Goal: Task Accomplishment & Management: Use online tool/utility

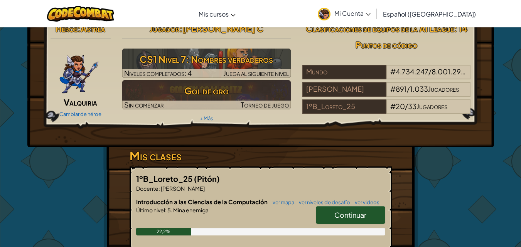
scroll to position [8, 0]
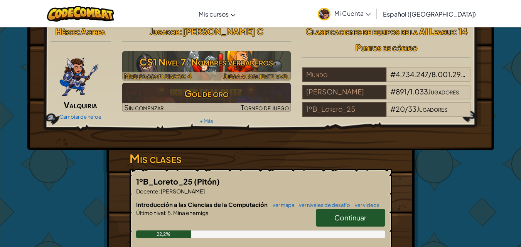
click at [228, 58] on font "CS1 Nivel 7: Nombres verdaderos" at bounding box center [207, 62] width 134 height 12
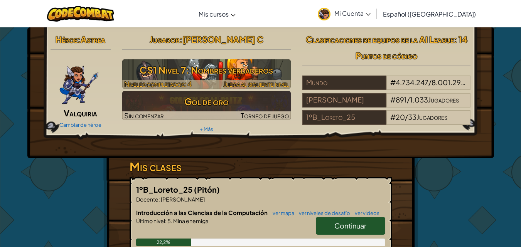
select select "es-419"
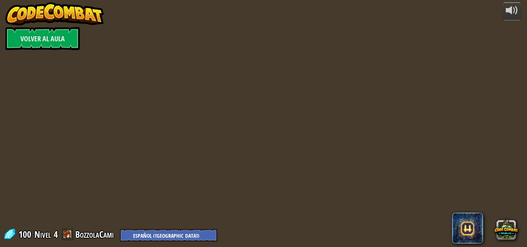
select select "es-419"
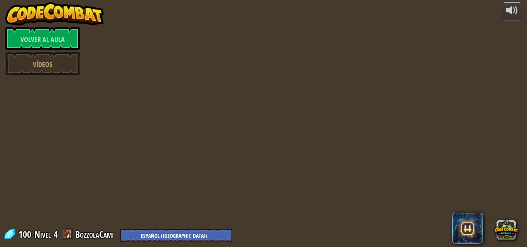
select select "es-419"
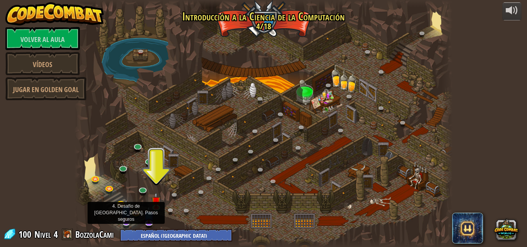
click at [130, 221] on img at bounding box center [126, 212] width 10 height 24
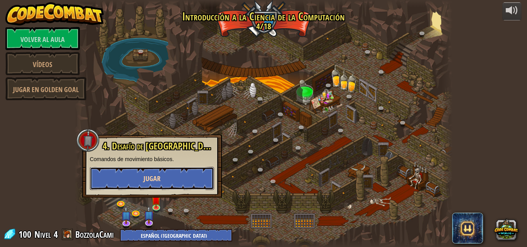
click at [161, 175] on button "Jugar" at bounding box center [152, 178] width 124 height 23
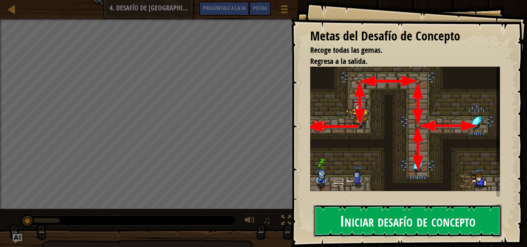
click at [372, 220] on font "Iniciar desafío de concepto" at bounding box center [408, 220] width 136 height 21
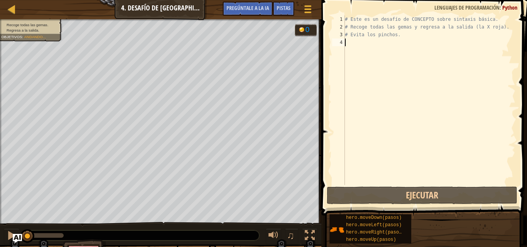
type textarea "H"
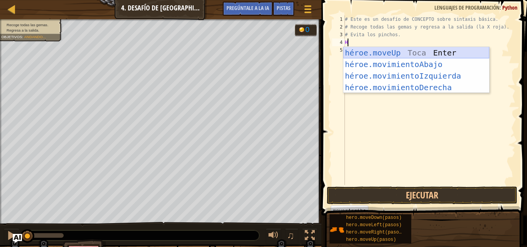
click at [416, 54] on div "héroe.moveUp Toca Enter héroe.movimientoAbajo ​ Toca Enter héroe.movimientoIzqu…" at bounding box center [416, 81] width 146 height 69
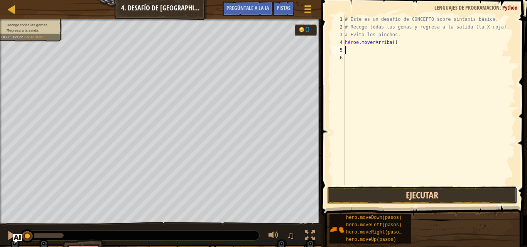
click at [430, 202] on button "Ejecutar" at bounding box center [422, 196] width 191 height 18
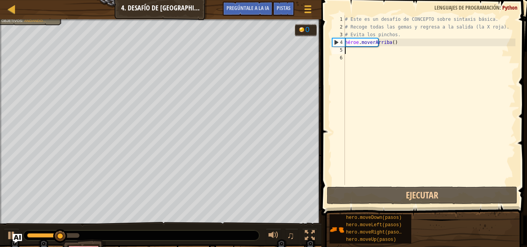
type textarea "H"
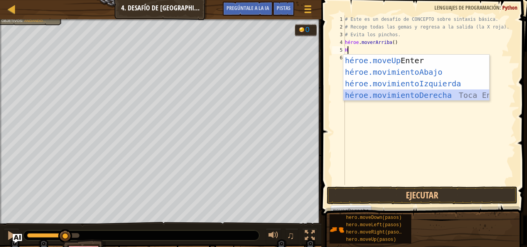
click at [410, 93] on div "héroe.moveUp Toca Enter héroe.movimientoAbajo ​ Toca Enter héroe.movimientoIzqu…" at bounding box center [416, 89] width 146 height 69
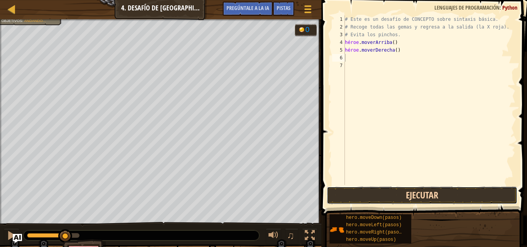
click at [391, 198] on button "Ejecutar" at bounding box center [422, 196] width 191 height 18
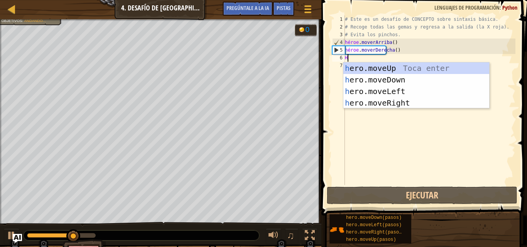
type textarea "H"
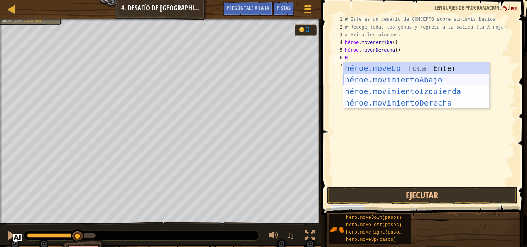
click at [380, 80] on div "héroe.moveUp Toca Enter héroe.movimientoAbajo ​ Toca Enter héroe.movimientoIzqu…" at bounding box center [416, 97] width 146 height 69
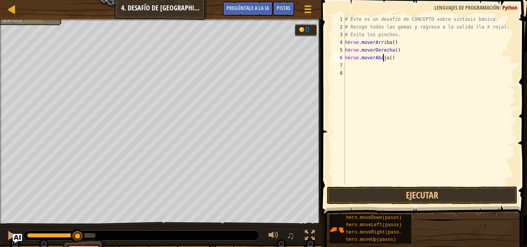
click at [398, 57] on div "# Este es un desafío de CONCEPTO sobre sintaxis básica. # Recoge todas las gema…" at bounding box center [429, 107] width 172 height 185
click at [397, 57] on div "# Este es un desafío de CONCEPTO sobre sintaxis básica. # Recoge todas las gema…" at bounding box center [429, 107] width 172 height 185
type textarea "hero.moveDown()"
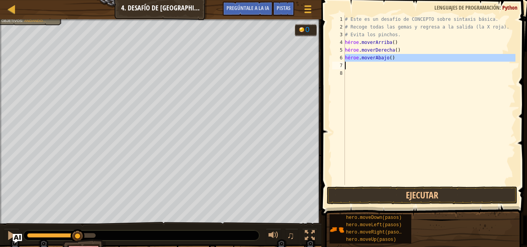
click at [397, 57] on div "# Este es un desafío de CONCEPTO sobre sintaxis básica. # Recoge todas las gema…" at bounding box center [429, 107] width 172 height 185
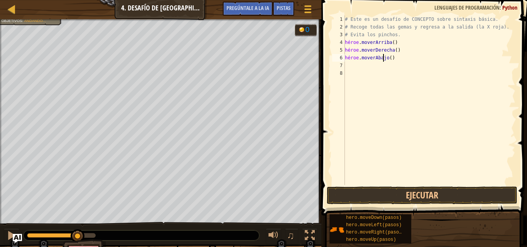
click at [397, 57] on div "# Este es un desafío de CONCEPTO sobre sintaxis básica. # Recoge todas las gema…" at bounding box center [429, 107] width 172 height 185
type textarea "hero.moveDown()"
click at [393, 88] on div "# Este es un desafío de CONCEPTO sobre sintaxis básica. # Recoge todas las gema…" at bounding box center [429, 107] width 172 height 185
click at [397, 56] on div "# Este es un desafío de CONCEPTO sobre sintaxis básica. # Recoge todas las gema…" at bounding box center [429, 107] width 172 height 185
type textarea "hero.moveDown()"
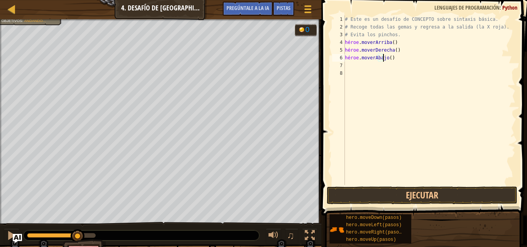
click at [397, 57] on div "# Este es un desafío de CONCEPTO sobre sintaxis básica. # Recoge todas las gema…" at bounding box center [429, 107] width 172 height 185
click at [397, 59] on div "# Este es un desafío de CONCEPTO sobre sintaxis básica. # Recoge todas las gema…" at bounding box center [429, 107] width 172 height 185
type textarea "hero.moveDown()"
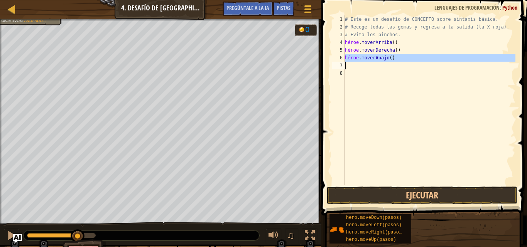
click at [397, 59] on div "# Este es un desafío de CONCEPTO sobre sintaxis básica. # Recoge todas las gema…" at bounding box center [429, 107] width 172 height 185
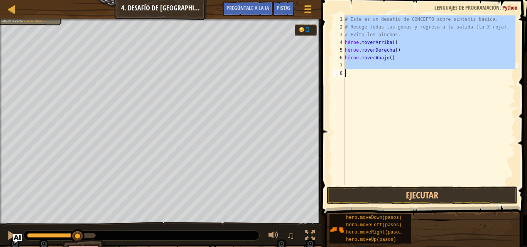
click at [397, 73] on div "# Este es un desafío de CONCEPTO sobre sintaxis básica. # Recoge todas las gema…" at bounding box center [429, 100] width 172 height 170
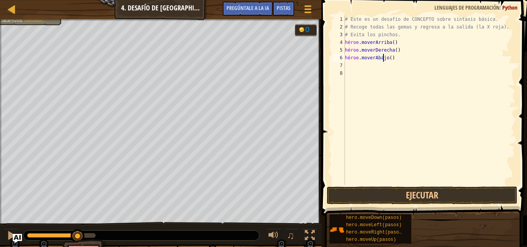
click at [397, 57] on div "# Este es un desafío de CONCEPTO sobre sintaxis básica. # Recoge todas las gema…" at bounding box center [429, 107] width 172 height 185
type textarea "hero.moveDown()2"
click at [405, 58] on div "# Este es un desafío de CONCEPTO sobre sintaxis básica. # Recoge todas las gema…" at bounding box center [429, 107] width 172 height 185
drag, startPoint x: 408, startPoint y: 61, endPoint x: 406, endPoint y: 56, distance: 5.0
click at [408, 60] on div "# Este es un desafío de CONCEPTO sobre sintaxis básica. # Recoge todas las gema…" at bounding box center [429, 107] width 172 height 185
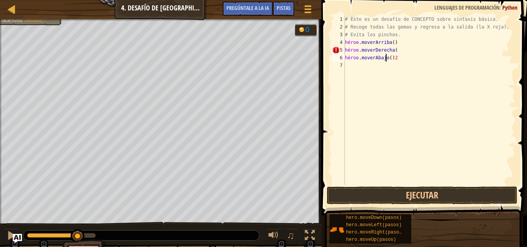
click at [406, 56] on div "# Este es un desafío de CONCEPTO sobre sintaxis básica. # Recoge todas las gema…" at bounding box center [429, 107] width 172 height 185
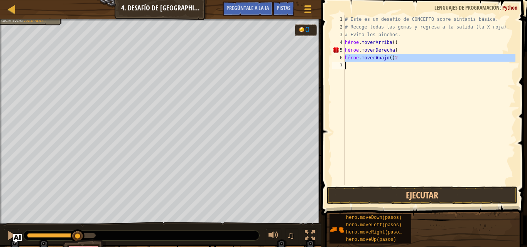
click at [405, 56] on div "# Este es un desafío de CONCEPTO sobre sintaxis básica. # Recoge todas las gema…" at bounding box center [429, 107] width 172 height 185
type textarea "hero.moveDown()2"
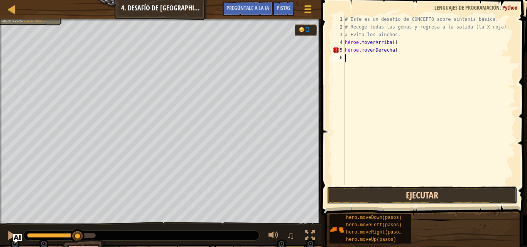
click at [442, 193] on button "Ejecutar" at bounding box center [422, 196] width 191 height 18
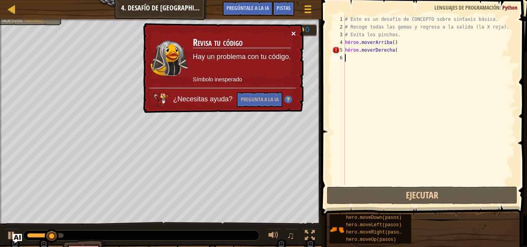
click at [294, 32] on font "×" at bounding box center [293, 33] width 5 height 9
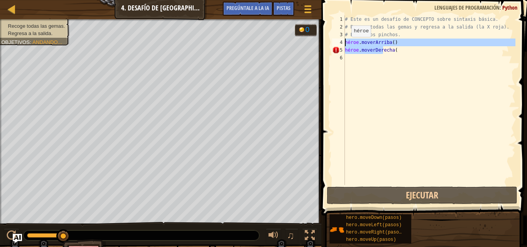
drag, startPoint x: 414, startPoint y: 52, endPoint x: 321, endPoint y: 45, distance: 93.7
click at [321, 45] on div "1 2 3 4 5 6 # Este es un desafío de CONCEPTO sobre sintaxis básica. # Recoge to…" at bounding box center [423, 123] width 208 height 238
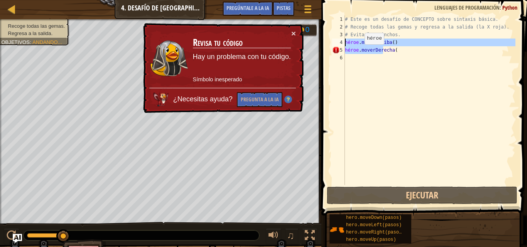
type textarea "hero.moveRight("
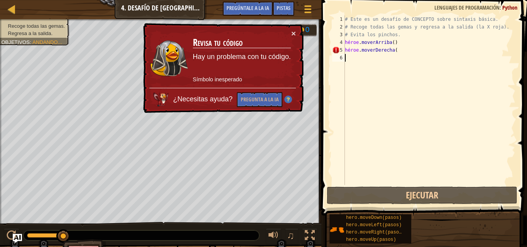
drag, startPoint x: 392, startPoint y: 71, endPoint x: 406, endPoint y: 47, distance: 27.5
click at [392, 71] on div "# Este es un desafío de CONCEPTO sobre sintaxis básica. # Recoge todas las gema…" at bounding box center [429, 107] width 172 height 185
drag, startPoint x: 404, startPoint y: 51, endPoint x: 345, endPoint y: 48, distance: 59.5
click at [345, 48] on div "# Este es un desafío de CONCEPTO sobre sintaxis básica. # Recoge todas las gema…" at bounding box center [429, 107] width 172 height 185
type textarea "hero.moveRight("
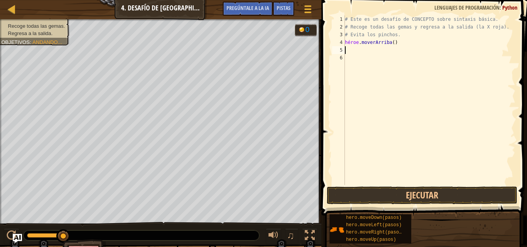
type textarea "h"
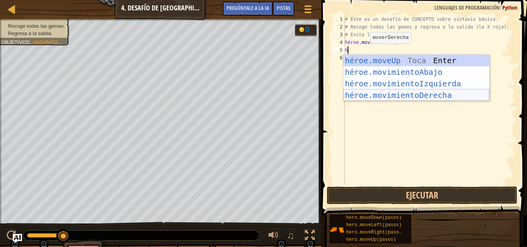
click at [380, 99] on div "héroe.moveUp Toca Enter héroe.movimientoAbajo ​ Toca Enter héroe.movimientoIzqu…" at bounding box center [416, 89] width 146 height 69
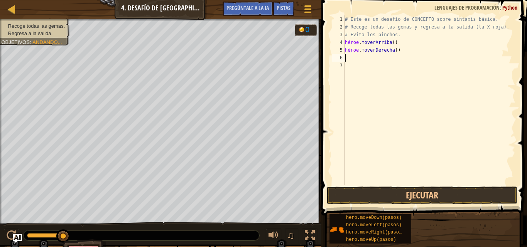
type textarea "h"
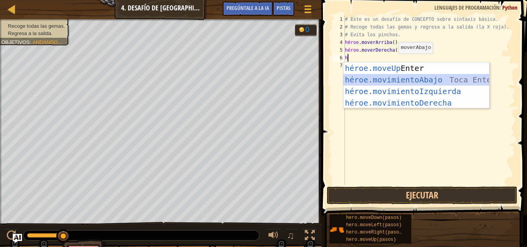
click at [402, 79] on div "héroe.moveUp Toca Enter héroe.movimientoAbajo ​ Toca Enter héroe.movimientoIzqu…" at bounding box center [416, 97] width 146 height 69
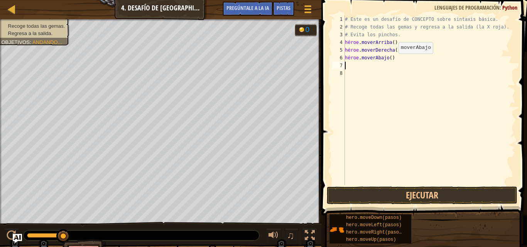
type textarea "h"
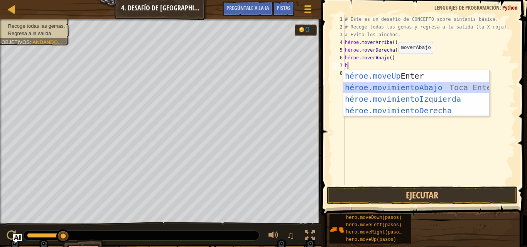
click at [400, 87] on div "héroe.moveUp Toca Enter héroe.movimientoAbajo ​ Toca Enter héroe.movimientoIzqu…" at bounding box center [416, 104] width 146 height 69
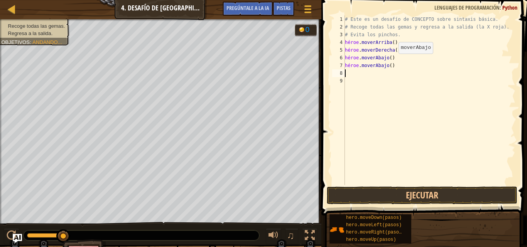
type textarea "h"
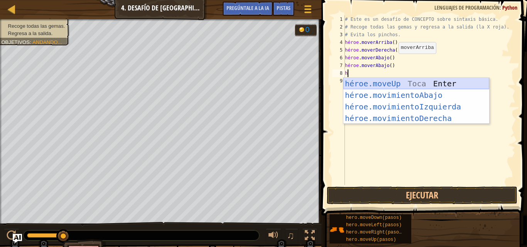
click at [404, 81] on div "héroe.moveUp Toca Enter héroe.movimientoAbajo ​ Toca Enter héroe.movimientoIzqu…" at bounding box center [416, 112] width 146 height 69
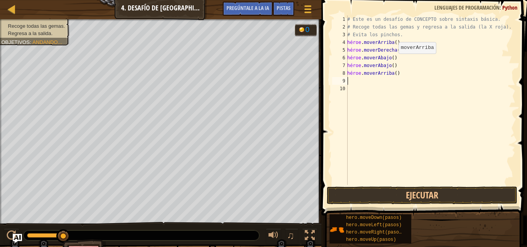
type textarea "h"
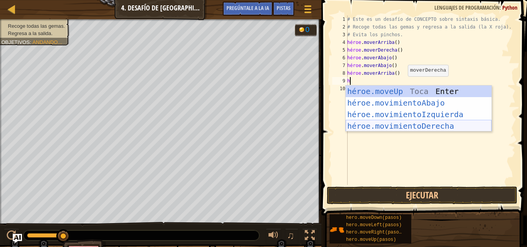
click at [397, 123] on div "héroe.moveUp Toca Enter héroe.movimientoAbajo ​ Toca Enter héroe.movimientoIzqu…" at bounding box center [419, 120] width 146 height 69
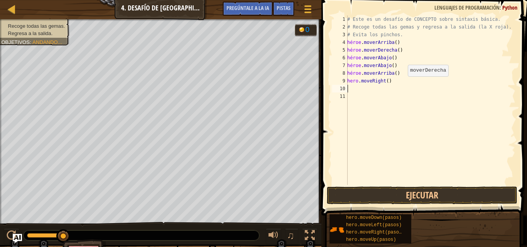
type textarea "h"
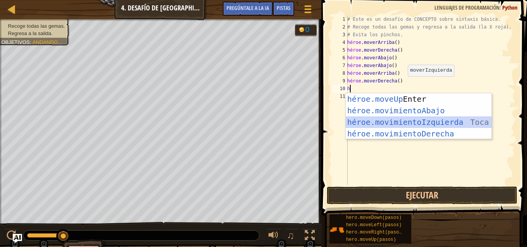
click at [402, 122] on div "héroe.moveUp Toca Enter héroe.movimientoAbajo ​ Toca Enter héroe.movimientoIzqu…" at bounding box center [419, 127] width 146 height 69
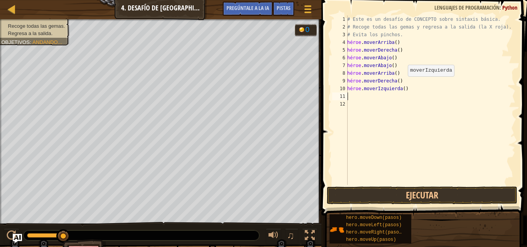
type textarea "h"
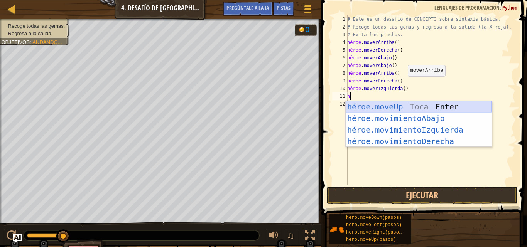
click at [406, 108] on div "héroe.moveUp Toca Enter héroe.movimientoAbajo ​ Toca Enter héroe.movimientoIzqu…" at bounding box center [419, 135] width 146 height 69
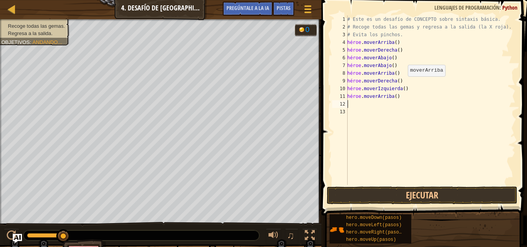
type textarea "h"
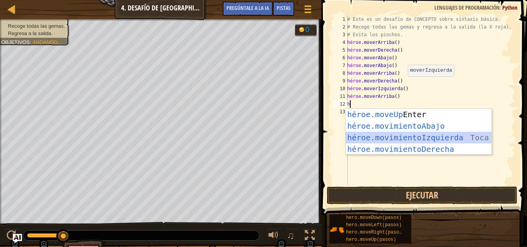
click at [403, 139] on div "héroe.moveUp Toca Enter héroe.movimientoAbajo ​ Toca Enter héroe.movimientoIzqu…" at bounding box center [419, 143] width 146 height 69
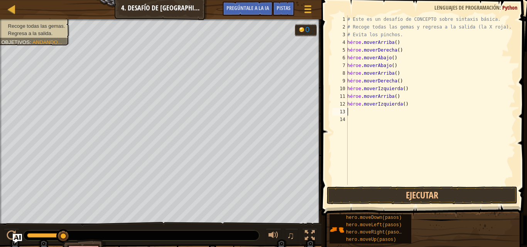
type textarea "h"
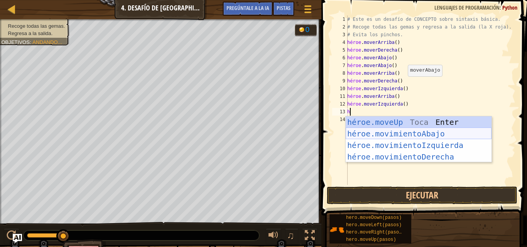
click at [415, 137] on div "héroe.moveUp Toca Enter héroe.movimientoAbajo ​ Toca Enter héroe.movimientoIzqu…" at bounding box center [419, 151] width 146 height 69
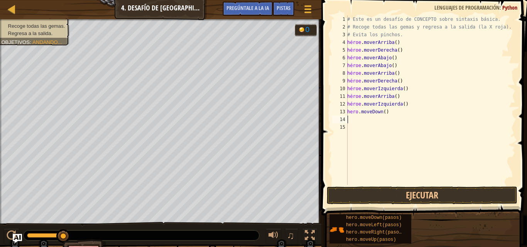
type textarea "h"
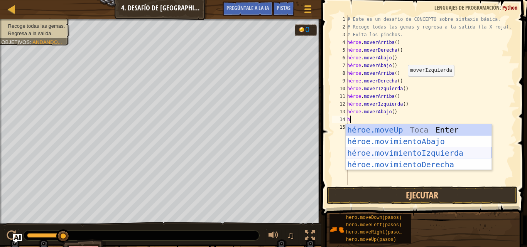
click at [413, 150] on div "héroe.moveUp Toca Enter héroe.movimientoAbajo ​ Toca Enter héroe.movimientoIzqu…" at bounding box center [419, 158] width 146 height 69
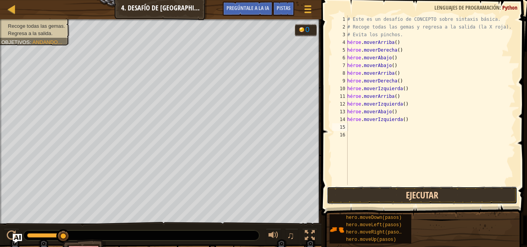
click at [411, 192] on button "Ejecutar" at bounding box center [422, 196] width 191 height 18
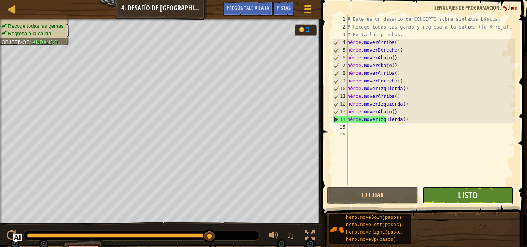
click at [443, 196] on button "Listo" at bounding box center [467, 196] width 91 height 18
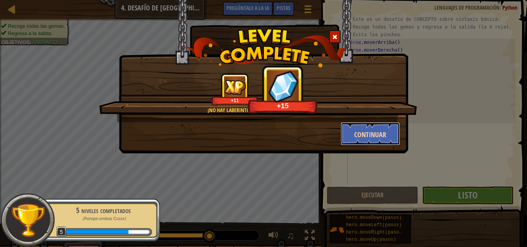
click at [349, 131] on button "Continuar" at bounding box center [371, 133] width 60 height 23
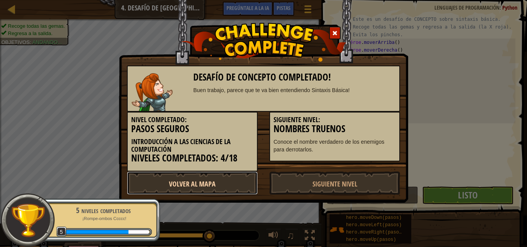
click at [222, 180] on link "Volver al mapa" at bounding box center [192, 183] width 131 height 23
select select "es-419"
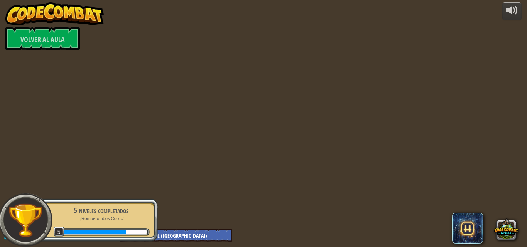
select select "es-419"
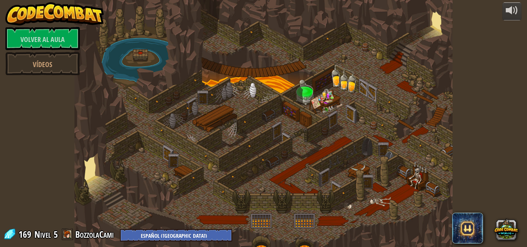
select select "es-419"
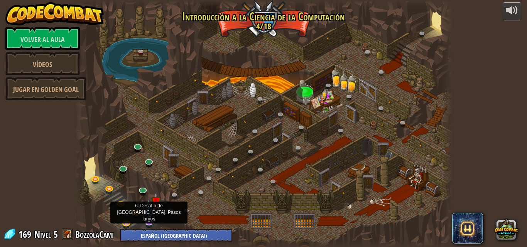
click at [147, 220] on img at bounding box center [149, 211] width 10 height 24
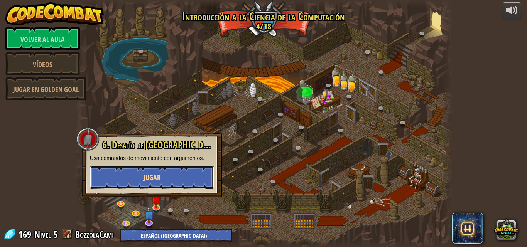
click at [150, 181] on font "Jugar" at bounding box center [152, 178] width 17 height 10
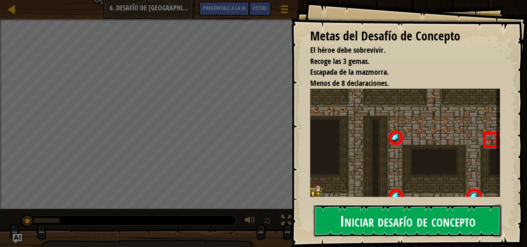
click at [402, 214] on font "Iniciar desafío de concepto" at bounding box center [408, 220] width 136 height 21
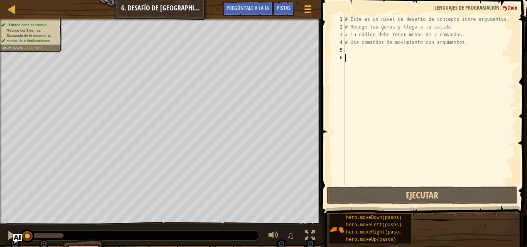
type textarea "h"
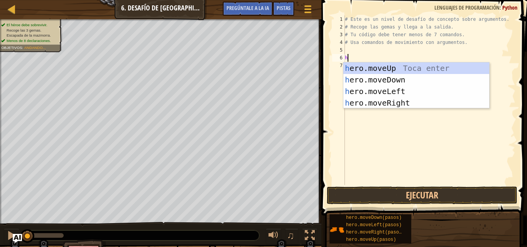
scroll to position [3, 0]
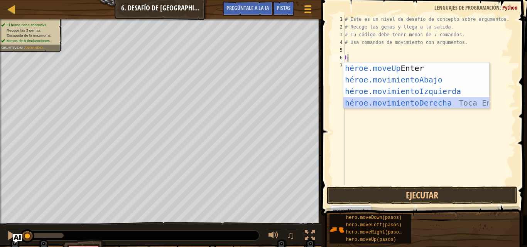
click at [400, 103] on div "héroe.moveUp Toca Enter héroe.movimientoAbajo ​ Toca Enter héroe.movimientoIzqu…" at bounding box center [416, 97] width 146 height 69
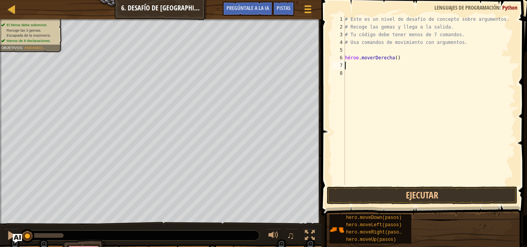
type textarea "h"
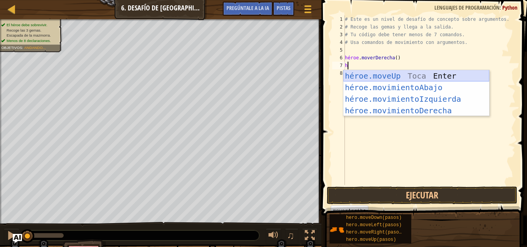
click at [401, 76] on div "héroe.moveUp Toca Enter héroe.movimientoAbajo ​ Toca Enter héroe.movimientoIzqu…" at bounding box center [416, 104] width 146 height 69
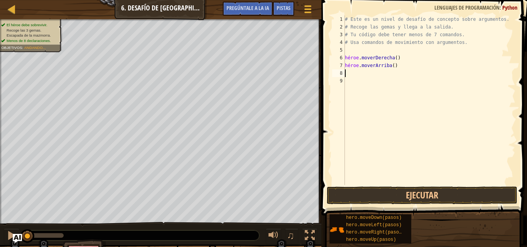
type textarea "h"
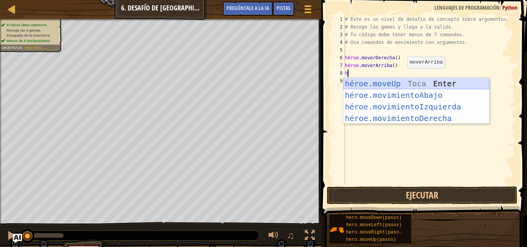
click at [400, 84] on div "héroe.moveUp Toca Enter héroe.movimientoAbajo ​ Toca Enter héroe.movimientoIzqu…" at bounding box center [416, 112] width 146 height 69
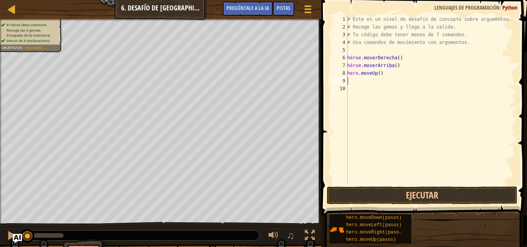
type textarea "h"
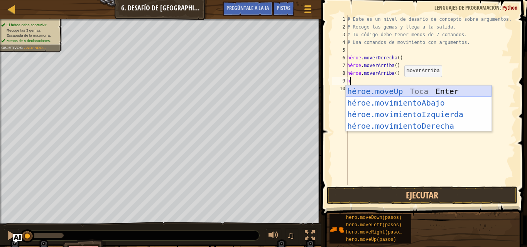
click at [396, 91] on div "héroe.moveUp Toca Enter héroe.movimientoAbajo ​ Toca Enter héroe.movimientoIzqu…" at bounding box center [419, 120] width 146 height 69
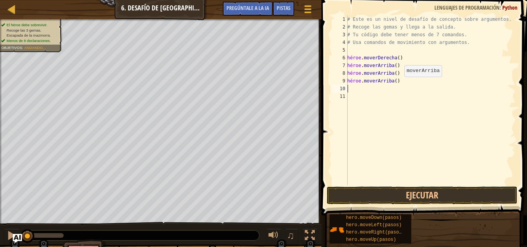
type textarea "h"
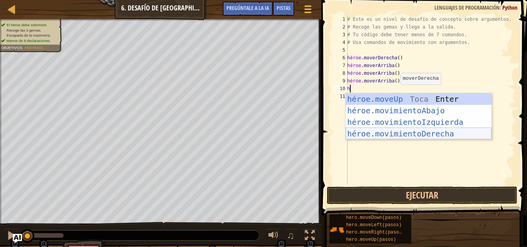
click at [404, 130] on div "héroe.moveUp Toca Enter héroe.movimientoAbajo ​ Toca Enter héroe.movimientoIzqu…" at bounding box center [419, 127] width 146 height 69
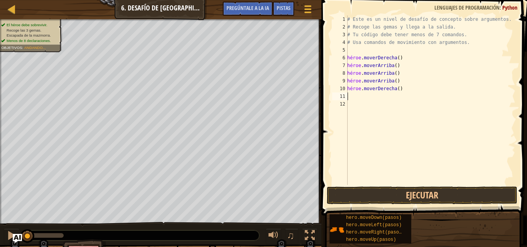
type textarea "h"
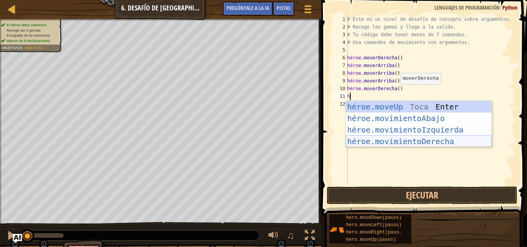
click at [399, 141] on div "héroe.moveUp Toca Enter héroe.movimientoAbajo ​ Toca Enter héroe.movimientoIzqu…" at bounding box center [419, 135] width 146 height 69
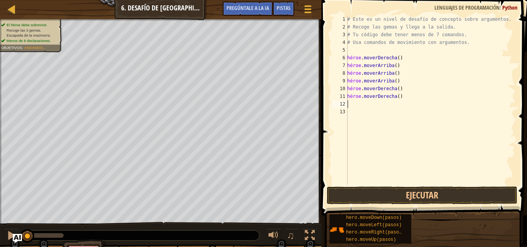
type textarea "h"
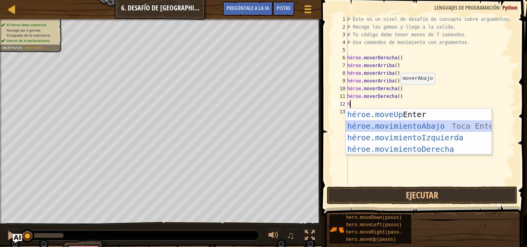
click at [399, 123] on div "héroe.moveUp Toca Enter héroe.movimientoAbajo ​ Toca Enter héroe.movimientoIzqu…" at bounding box center [419, 143] width 146 height 69
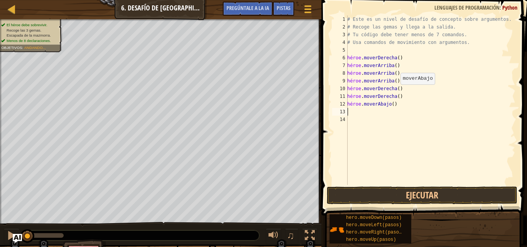
type textarea "h"
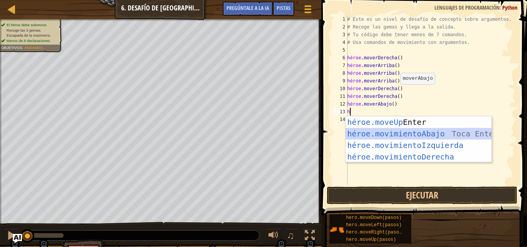
click at [403, 135] on div "héroe.moveUp Toca Enter héroe.movimientoAbajo ​ Toca Enter héroe.movimientoIzqu…" at bounding box center [419, 151] width 146 height 69
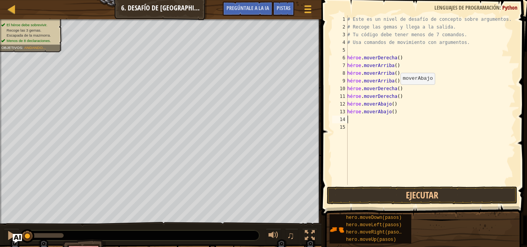
type textarea "h"
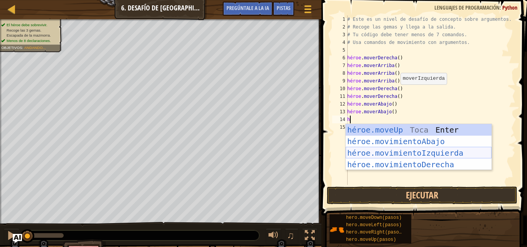
click at [403, 154] on div "héroe.moveUp Toca Enter héroe.movimientoAbajo ​ Toca Enter héroe.movimientoIzqu…" at bounding box center [419, 158] width 146 height 69
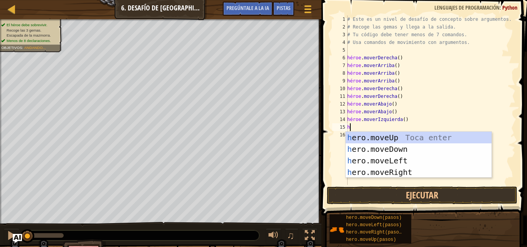
type textarea "h"
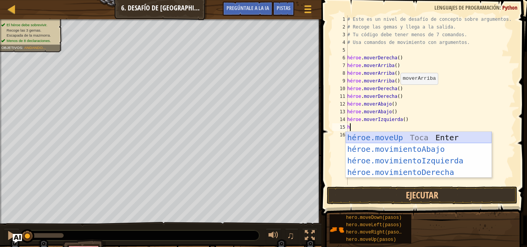
click at [389, 137] on div "héroe.moveUp Toca Enter héroe.movimientoAbajo ​ Toca Enter héroe.movimientoIzqu…" at bounding box center [419, 166] width 146 height 69
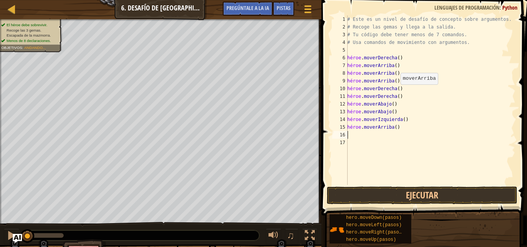
type textarea "h"
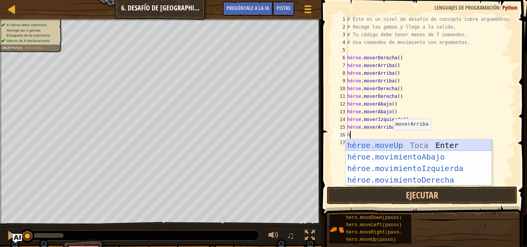
click at [390, 148] on div "héroe.moveUp Toca Enter héroe.movimientoAbajo ​ Toca Enter héroe.movimientoIzqu…" at bounding box center [419, 174] width 146 height 69
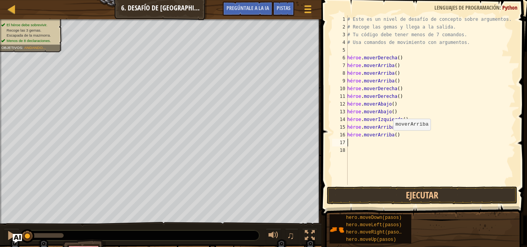
type textarea "h"
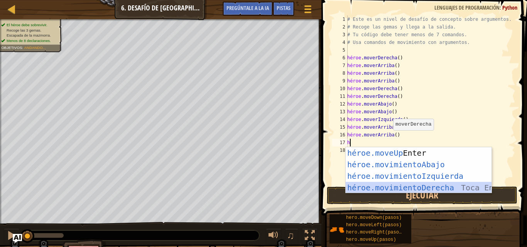
click at [398, 184] on div "héroe.moveUp Toca Enter héroe.movimientoAbajo ​ Toca Enter héroe.movimientoIzqu…" at bounding box center [419, 181] width 146 height 69
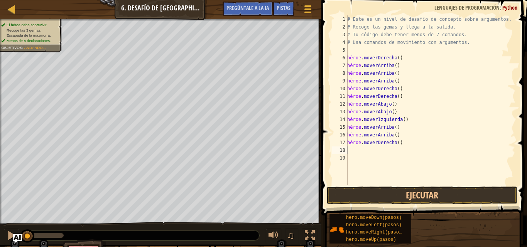
type textarea "h"
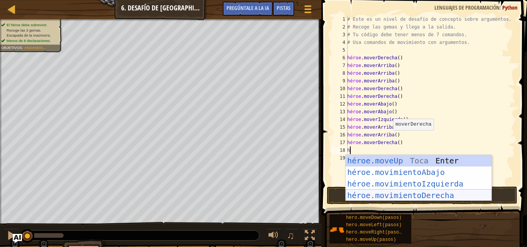
click at [397, 193] on div "héroe.moveUp Toca Enter héroe.movimientoAbajo ​ Toca Enter héroe.movimientoIzqu…" at bounding box center [419, 189] width 146 height 69
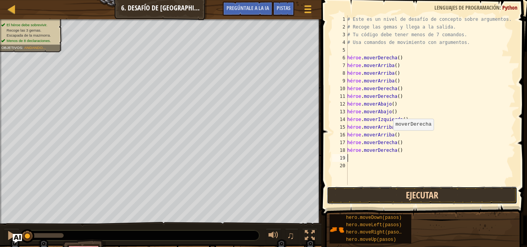
click at [398, 193] on button "Ejecutar" at bounding box center [422, 196] width 191 height 18
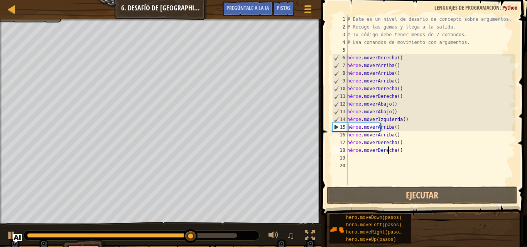
drag, startPoint x: 416, startPoint y: 150, endPoint x: 391, endPoint y: 146, distance: 24.6
click at [391, 146] on div "# Este es un nivel de desafío de concepto sobre argumentos. # Recoge las gemas …" at bounding box center [431, 107] width 170 height 185
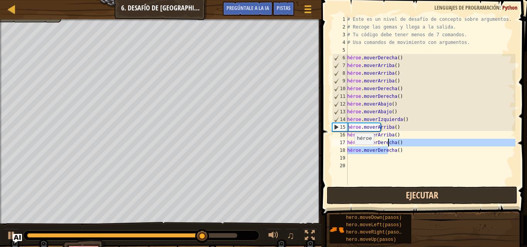
click at [357, 204] on div "hero.moveRight() hero.moveRight() 1 2 3 4 5 6 7 8 9 10 11 12 13 14 15 16 17 18 …" at bounding box center [423, 123] width 208 height 238
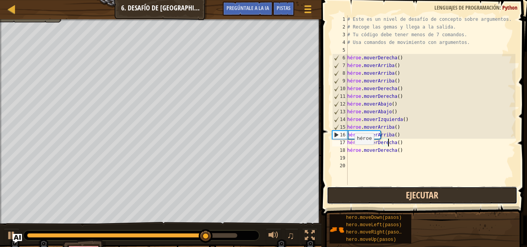
click at [357, 202] on button "Ejecutar" at bounding box center [422, 196] width 191 height 18
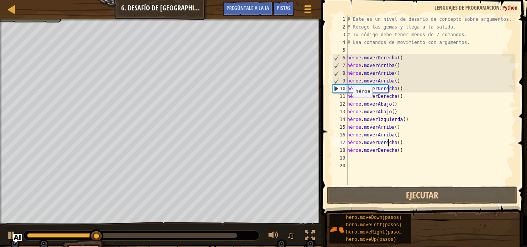
click at [335, 83] on div "9" at bounding box center [340, 81] width 15 height 8
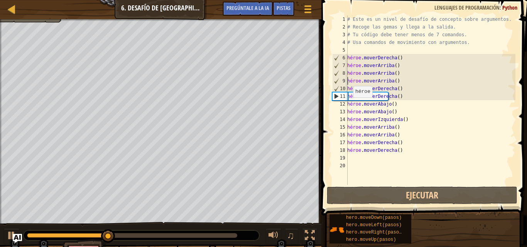
click at [337, 90] on div "10" at bounding box center [340, 89] width 15 height 8
click at [337, 99] on div "11" at bounding box center [340, 97] width 15 height 8
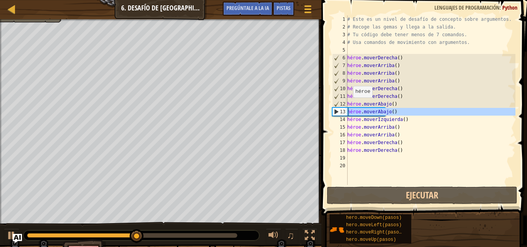
click at [337, 109] on div "13" at bounding box center [340, 112] width 15 height 8
type textarea "hero.moveDown()"
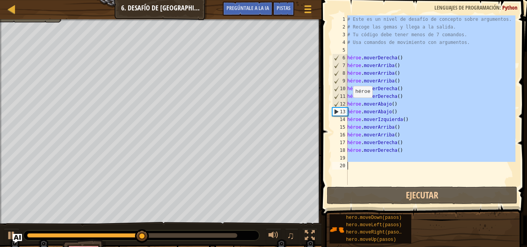
drag, startPoint x: 337, startPoint y: 109, endPoint x: 337, endPoint y: 113, distance: 4.3
click at [337, 110] on div "13" at bounding box center [340, 112] width 15 height 8
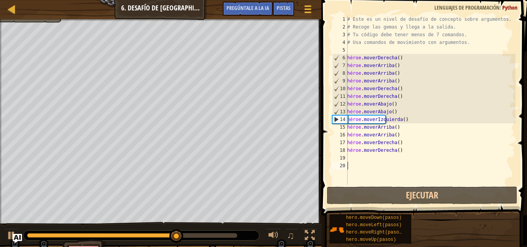
click at [370, 154] on div "# Este es un nivel de desafío de concepto sobre argumentos. # Recoge las gemas …" at bounding box center [431, 107] width 170 height 185
click at [371, 150] on div "# Este es un nivel de desafío de concepto sobre argumentos. # Recoge las gemas …" at bounding box center [431, 107] width 170 height 185
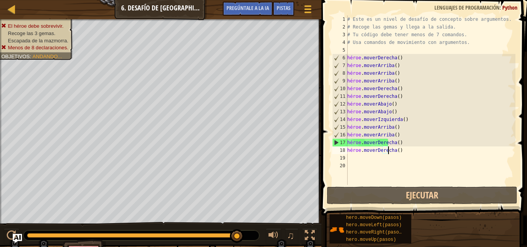
drag, startPoint x: 419, startPoint y: 149, endPoint x: 406, endPoint y: 149, distance: 13.1
click at [406, 149] on div "# Este es un nivel de desafío de concepto sobre argumentos. # Recoge las gemas …" at bounding box center [431, 107] width 170 height 185
drag, startPoint x: 415, startPoint y: 154, endPoint x: 399, endPoint y: 148, distance: 17.6
click at [399, 148] on div "# Este es un nivel de desafío de concepto sobre argumentos. # Recoge las gemas …" at bounding box center [431, 107] width 170 height 185
drag, startPoint x: 407, startPoint y: 151, endPoint x: 382, endPoint y: 143, distance: 26.4
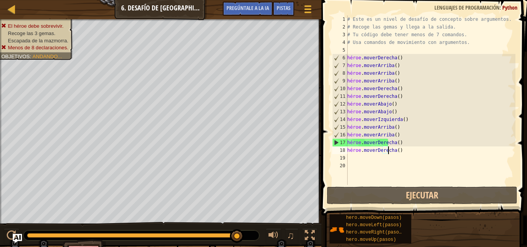
click at [383, 143] on div "# Este es un nivel de desafío de concepto sobre argumentos. # Recoge las gemas …" at bounding box center [431, 107] width 170 height 185
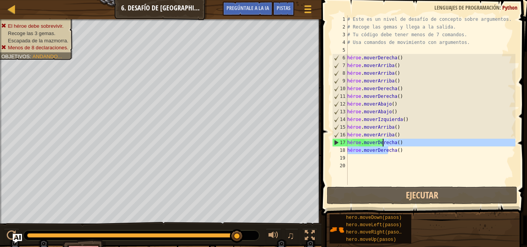
click at [397, 153] on div "# Este es un nivel de desafío de concepto sobre argumentos. # Recoge las gemas …" at bounding box center [431, 100] width 170 height 170
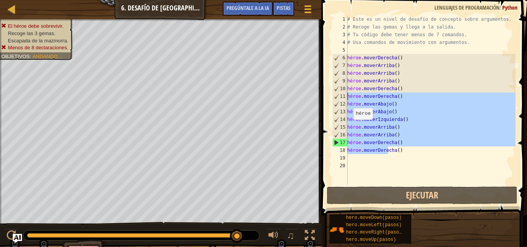
drag, startPoint x: 409, startPoint y: 154, endPoint x: 340, endPoint y: 95, distance: 91.2
click at [340, 95] on div "hero.moveRight() 1 2 3 4 5 6 7 8 9 10 11 12 13 14 15 16 17 18 19 20 # Este es u…" at bounding box center [423, 100] width 185 height 170
type textarea "hero.moveRight() hero.moveDown()"
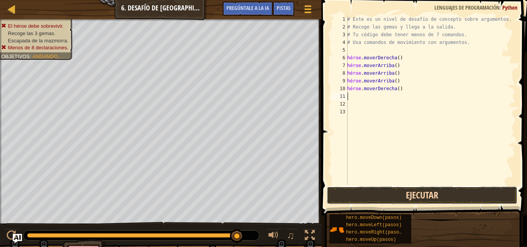
click at [375, 198] on button "Ejecutar" at bounding box center [422, 196] width 191 height 18
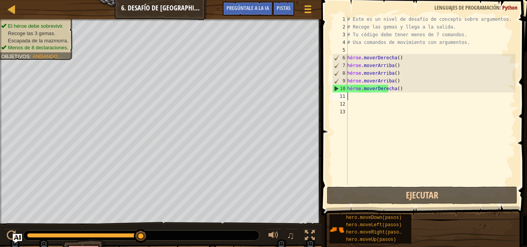
type textarea "h"
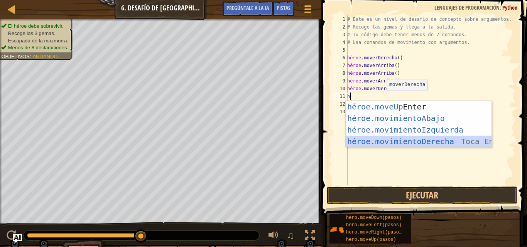
click at [396, 139] on div "héroe.moveUp Toca Enter héroe.movimientoAbajo ​ Toca Enter héroe.movimientoIzqu…" at bounding box center [419, 135] width 146 height 69
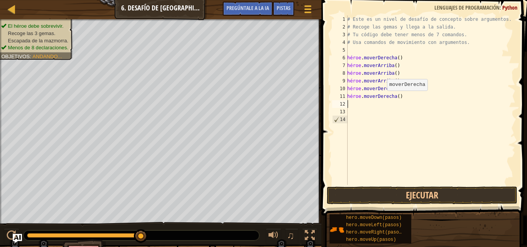
type textarea "h"
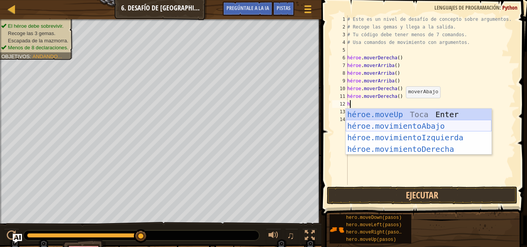
click at [402, 127] on div "héroe.moveUp Toca Enter héroe.movimientoAbajo ​ Toca Enter héroe.movimientoIzqu…" at bounding box center [419, 143] width 146 height 69
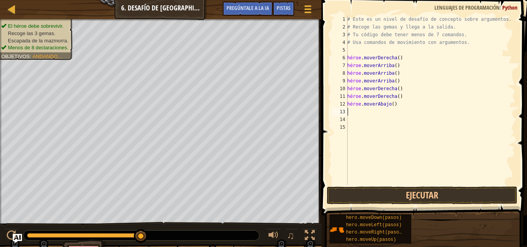
type textarea "h"
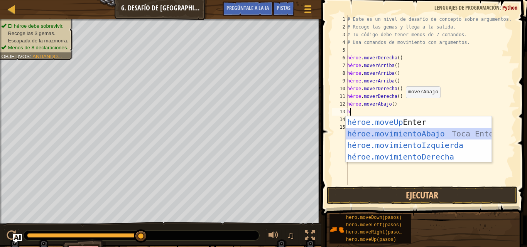
click at [374, 133] on div "héroe.moveUp Toca Enter héroe.movimientoAbajo ​ Toca Enter héroe.movimientoIzqu…" at bounding box center [419, 151] width 146 height 69
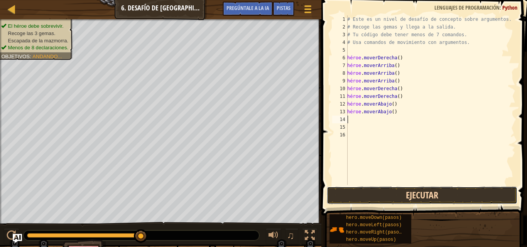
click at [356, 194] on button "Ejecutar" at bounding box center [422, 196] width 191 height 18
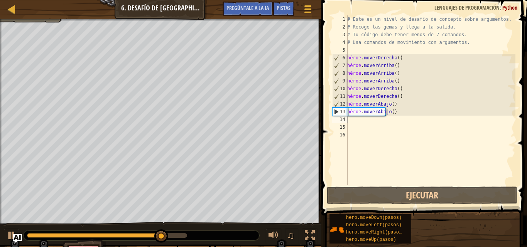
type textarea "h"
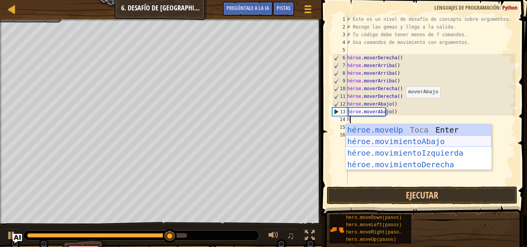
click at [443, 137] on div "héroe.moveUp Toca Enter héroe.movimientoAbajo ​ Toca Enter héroe.movimientoIzqu…" at bounding box center [419, 158] width 146 height 69
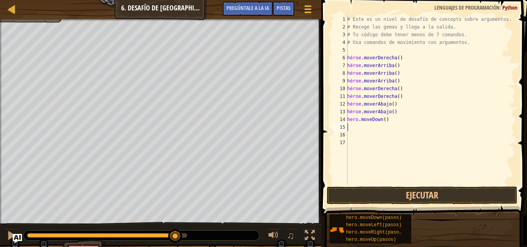
type textarea "h"
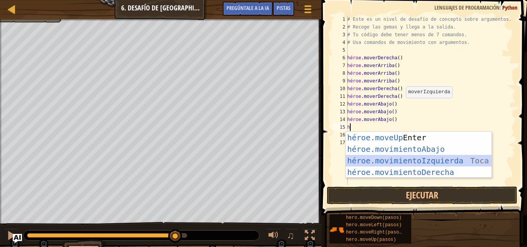
click at [423, 158] on div "héroe.moveUp Toca Enter héroe.movimientoAbajo ​ Toca Enter héroe.movimientoIzqu…" at bounding box center [419, 166] width 146 height 69
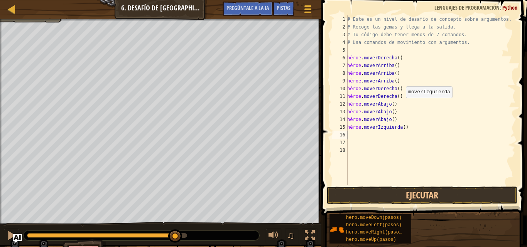
type textarea "h"
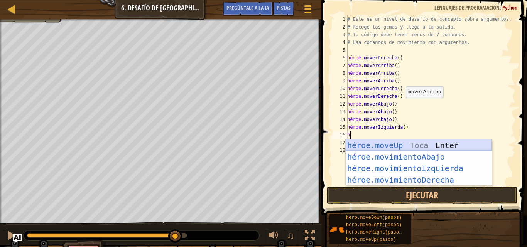
click at [413, 144] on div "héroe.moveUp Toca Enter héroe.movimientoAbajo ​ Toca Enter héroe.movimientoIzqu…" at bounding box center [419, 174] width 146 height 69
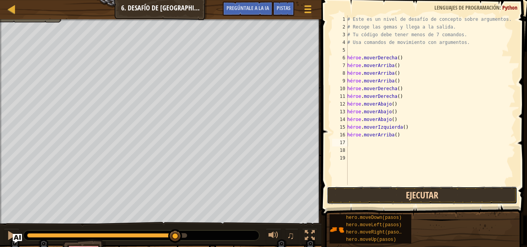
click at [407, 190] on button "Ejecutar" at bounding box center [422, 196] width 191 height 18
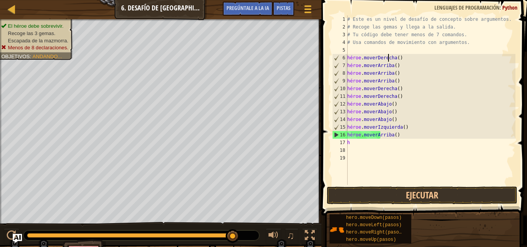
click at [405, 58] on div "# Este es un nivel de desafío de concepto sobre argumentos. # Recoge las gemas …" at bounding box center [431, 107] width 170 height 185
type textarea "hero.moveRight()"
click at [405, 52] on div "# Este es un nivel de desafío de concepto sobre argumentos. # Recoge las gemas …" at bounding box center [431, 107] width 170 height 185
click at [405, 56] on div "# Este es un nivel de desafío de concepto sobre argumentos. # Recoge las gemas …" at bounding box center [431, 107] width 170 height 185
click at [405, 57] on div "# Este es un nivel de desafío de concepto sobre argumentos. # Recoge las gemas …" at bounding box center [431, 107] width 170 height 185
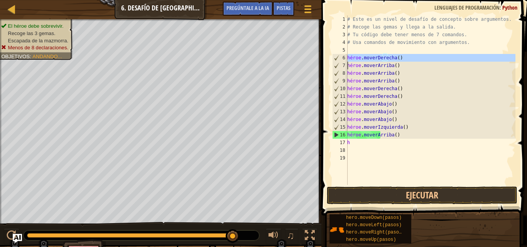
click at [406, 57] on div "# Este es un nivel de desafío de concepto sobre argumentos. # Recoge las gemas …" at bounding box center [431, 107] width 170 height 185
drag, startPoint x: 404, startPoint y: 59, endPoint x: 411, endPoint y: 73, distance: 15.7
click at [404, 59] on div "# Este es un nivel de desafío de concepto sobre argumentos. # Recoge las gemas …" at bounding box center [431, 100] width 170 height 170
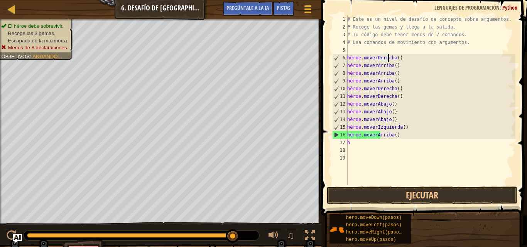
click at [415, 79] on div "# Este es un nivel de desafío de concepto sobre argumentos. # Recoge las gemas …" at bounding box center [431, 107] width 170 height 185
click at [402, 83] on div "# Este es un nivel de desafío de concepto sobre argumentos. # Recoge las gemas …" at bounding box center [431, 107] width 170 height 185
click at [404, 68] on div "# Este es un nivel de desafío de concepto sobre argumentos. # Recoge las gemas …" at bounding box center [431, 107] width 170 height 185
click at [402, 63] on div "# Este es un nivel de desafío de concepto sobre argumentos. # Recoge las gemas …" at bounding box center [431, 107] width 170 height 185
click at [401, 67] on div "# Este es un nivel de desafío de concepto sobre argumentos. # Recoge las gemas …" at bounding box center [431, 107] width 170 height 185
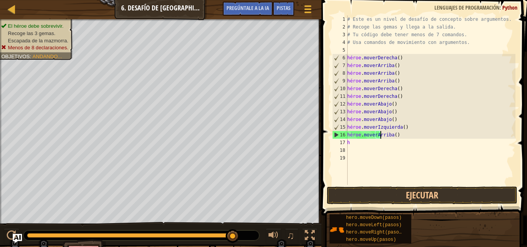
drag, startPoint x: 410, startPoint y: 137, endPoint x: 365, endPoint y: 131, distance: 45.2
click at [365, 131] on div "# Este es un nivel de desafío de concepto sobre argumentos. # Recoge las gemas …" at bounding box center [431, 107] width 170 height 185
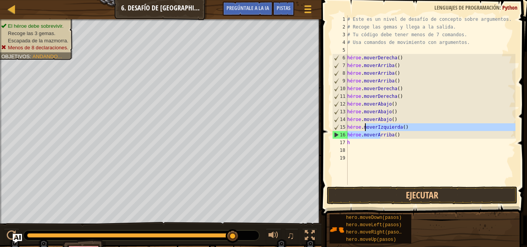
click at [405, 135] on div "# Este es un nivel de desafío de concepto sobre argumentos. # Recoge las gemas …" at bounding box center [431, 100] width 170 height 170
type textarea "hero.moveUp()"
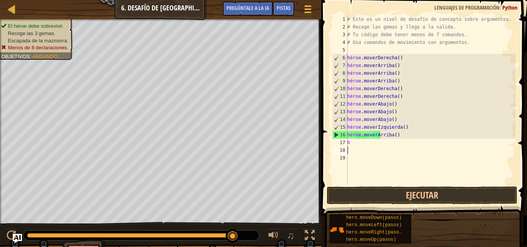
click at [408, 151] on div "# Este es un nivel de desafío de concepto sobre argumentos. # Recoge las gemas …" at bounding box center [431, 107] width 170 height 185
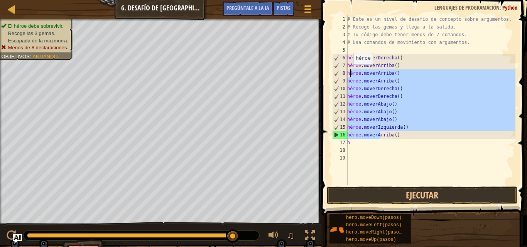
drag, startPoint x: 406, startPoint y: 132, endPoint x: 349, endPoint y: 72, distance: 81.9
click at [349, 72] on div "# Este es un nivel de desafío de concepto sobre argumentos. # Recoge las gemas …" at bounding box center [431, 107] width 170 height 185
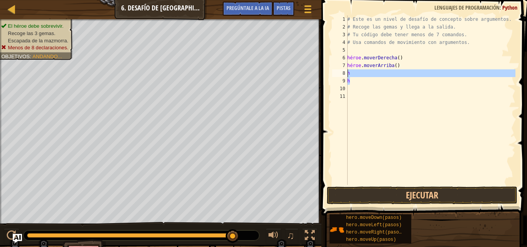
drag, startPoint x: 354, startPoint y: 84, endPoint x: 342, endPoint y: 73, distance: 16.6
click at [342, 73] on div "h 1 2 3 4 5 6 7 8 9 10 11 # Este es un nivel de desafío de concepto sobre argum…" at bounding box center [423, 100] width 185 height 170
type textarea "h h"
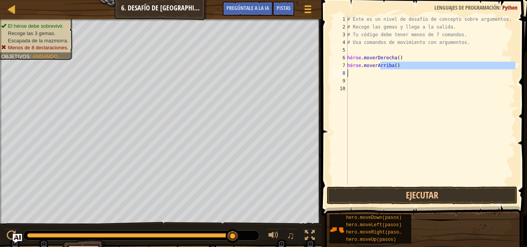
drag, startPoint x: 406, startPoint y: 66, endPoint x: 409, endPoint y: 74, distance: 9.3
click at [409, 74] on div "# Este es un nivel de desafío de concepto sobre argumentos. # Recoge las gemas …" at bounding box center [431, 107] width 170 height 185
drag, startPoint x: 407, startPoint y: 68, endPoint x: 335, endPoint y: 73, distance: 72.0
click at [335, 73] on div "hero.moveUp() 1 2 3 4 5 6 7 8 9 # Este es un nivel de desafío de concepto sobre…" at bounding box center [423, 100] width 185 height 170
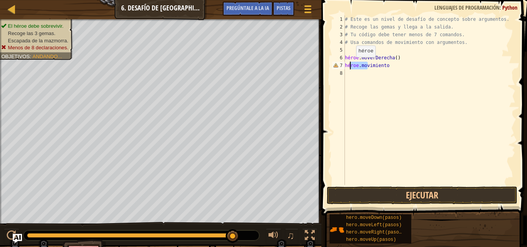
drag, startPoint x: 393, startPoint y: 66, endPoint x: 350, endPoint y: 65, distance: 43.6
click at [350, 65] on div "# Este es un nivel de desafío de concepto sobre argumentos. # Recoge las gemas …" at bounding box center [429, 107] width 172 height 185
type textarea "h"
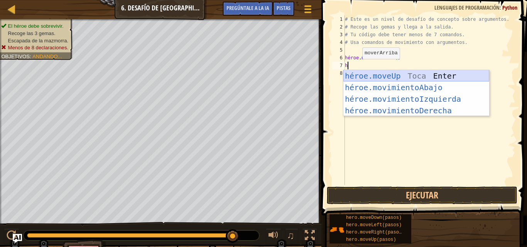
click at [396, 73] on div "héroe.moveUp Toca Enter héroe.movimientoAbajo ​ Toca Enter héroe.movimientoIzqu…" at bounding box center [416, 104] width 146 height 69
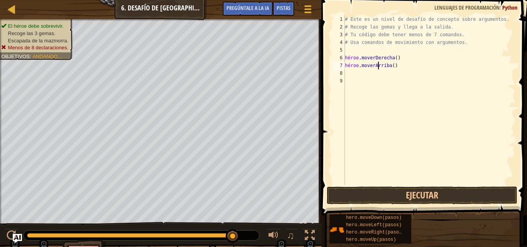
click at [399, 66] on div "# Este es un nivel de desafío de concepto sobre argumentos. # Recoge las gemas …" at bounding box center [429, 107] width 172 height 185
click at [401, 66] on div "# Este es un nivel de desafío de concepto sobre argumentos. # Recoge las gemas …" at bounding box center [429, 107] width 172 height 185
type textarea "hero.moveUp()"
click at [396, 68] on div "# Este es un nivel de desafío de concepto sobre argumentos. # Recoge las gemas …" at bounding box center [429, 100] width 172 height 170
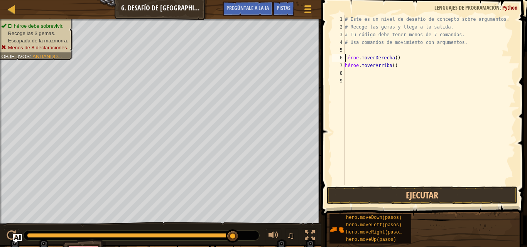
type textarea "hero.moveUp()"
click at [400, 68] on div "# Este es un nivel de desafío de concepto sobre argumentos. # Recoge las gemas …" at bounding box center [429, 107] width 172 height 185
type textarea "hero.moveUp()"
click at [400, 68] on div "# Este es un nivel de desafío de concepto sobre argumentos. # Recoge las gemas …" at bounding box center [429, 107] width 172 height 185
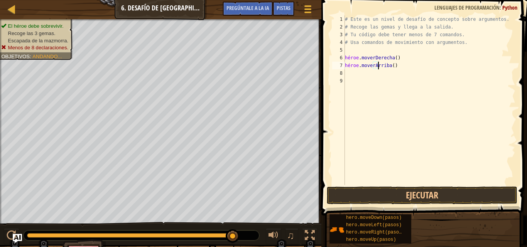
click at [400, 68] on div "# Este es un nivel de desafío de concepto sobre argumentos. # Recoge las gemas …" at bounding box center [429, 107] width 172 height 185
type textarea "hero.moveUp()"
click at [401, 77] on div "# Este es un nivel de desafío de concepto sobre argumentos. # Recoge las gemas …" at bounding box center [429, 107] width 172 height 185
click at [405, 63] on div "# Este es un nivel de desafío de concepto sobre argumentos. # Recoge las gemas …" at bounding box center [429, 107] width 172 height 185
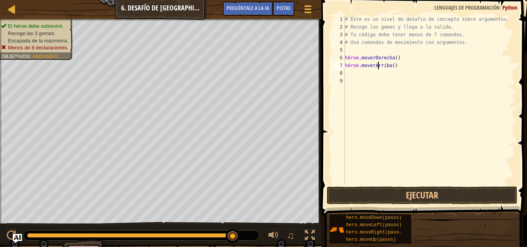
type textarea "hero.moveUp()"
click at [404, 67] on div "# Este es un nivel de desafío de concepto sobre argumentos. # Recoge las gemas …" at bounding box center [429, 107] width 172 height 185
click at [404, 66] on div "# Este es un nivel de desafío de concepto sobre argumentos. # Recoge las gemas …" at bounding box center [429, 107] width 172 height 185
click at [402, 65] on div "# Este es un nivel de desafío de concepto sobre argumentos. # Recoge las gemas …" at bounding box center [429, 100] width 172 height 170
click at [400, 73] on div "# Este es un nivel de desafío de concepto sobre argumentos. # Recoge las gemas …" at bounding box center [429, 107] width 172 height 185
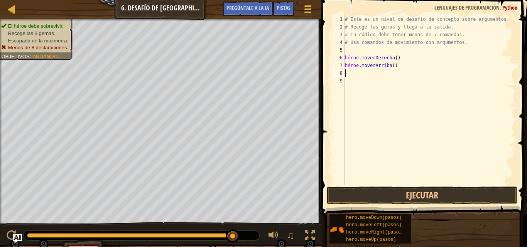
click at [402, 65] on div "# Este es un nivel de desafío de concepto sobre argumentos. # Recoge las gemas …" at bounding box center [429, 107] width 172 height 185
click at [400, 63] on div "# Este es un nivel de desafío de concepto sobre argumentos. # Recoge las gemas …" at bounding box center [429, 107] width 172 height 185
drag, startPoint x: 400, startPoint y: 63, endPoint x: 398, endPoint y: 68, distance: 4.5
click at [399, 64] on div "# Este es un nivel de desafío de concepto sobre argumentos. # Recoge las gemas …" at bounding box center [429, 107] width 172 height 185
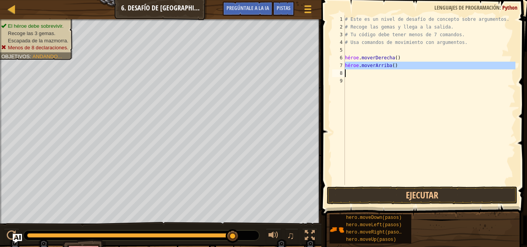
click at [398, 68] on div "# Este es un nivel de desafío de concepto sobre argumentos. # Recoge las gemas …" at bounding box center [429, 100] width 172 height 170
type textarea "hero.moveUp()"
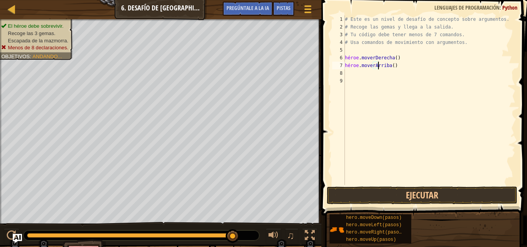
click at [403, 80] on div "# Este es un nivel de desafío de concepto sobre argumentos. # Recoge las gemas …" at bounding box center [429, 107] width 172 height 185
drag, startPoint x: 413, startPoint y: 69, endPoint x: 410, endPoint y: 65, distance: 4.5
click at [413, 68] on div "# Este es un nivel de desafío de concepto sobre argumentos. # Recoge las gemas …" at bounding box center [429, 107] width 172 height 185
type textarea "hero.moveUp()3"
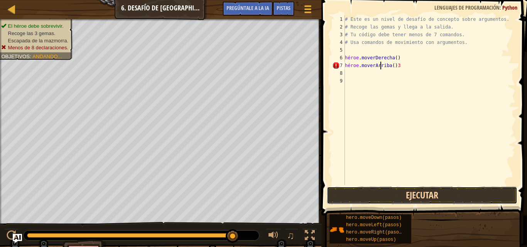
click at [404, 196] on button "Ejecutar" at bounding box center [422, 196] width 191 height 18
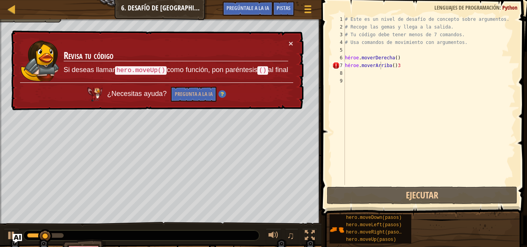
click at [294, 41] on div "× Revisa tu código Si deseas llamar hero.moveUp() como función, pon paréntesis …" at bounding box center [157, 70] width 294 height 80
click at [290, 43] on font "×" at bounding box center [291, 43] width 5 height 9
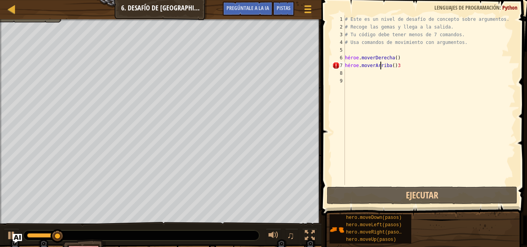
click at [406, 66] on div "# Este es un nivel de desafío de concepto sobre argumentos. # Recoge las gemas …" at bounding box center [429, 107] width 172 height 185
click at [408, 66] on div "# Este es un nivel de desafío de concepto sobre argumentos. # Recoge las gemas …" at bounding box center [429, 107] width 172 height 185
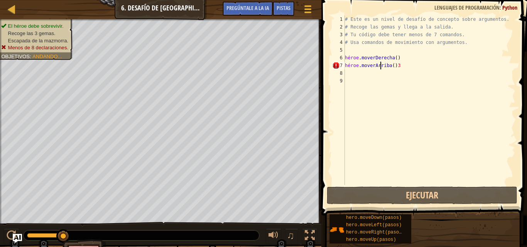
scroll to position [3, 0]
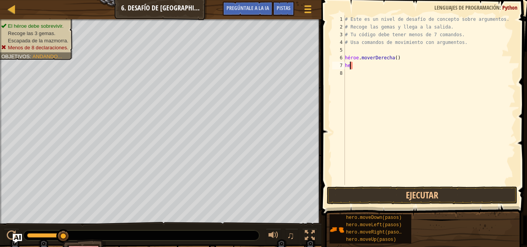
type textarea "h"
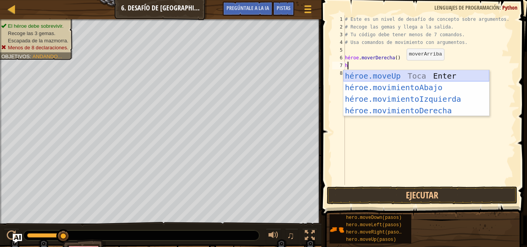
click at [408, 75] on div "héroe.moveUp Toca Enter héroe.movimientoAbajo ​ Toca Enter héroe.movimientoIzqu…" at bounding box center [416, 104] width 146 height 69
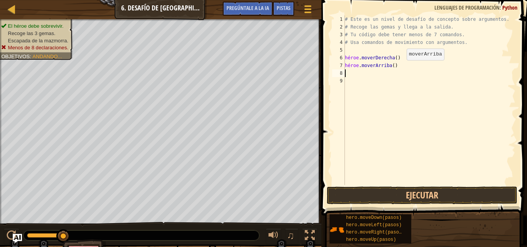
type textarea "h"
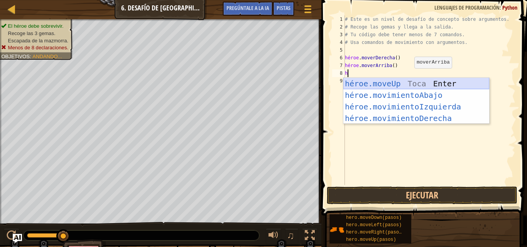
click at [408, 83] on div "héroe.moveUp Toca Enter héroe.movimientoAbajo ​ Toca Enter héroe.movimientoIzqu…" at bounding box center [416, 112] width 146 height 69
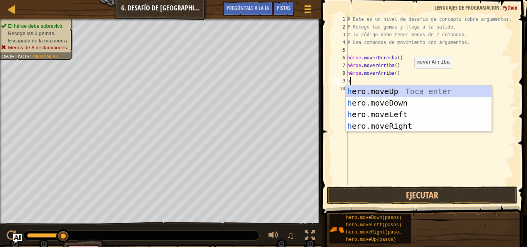
type textarea "h"
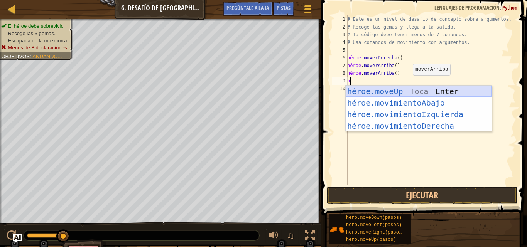
click at [411, 93] on div "héroe.moveUp Toca Enter héroe.movimientoAbajo ​ Toca Enter héroe.movimientoIzqu…" at bounding box center [419, 120] width 146 height 69
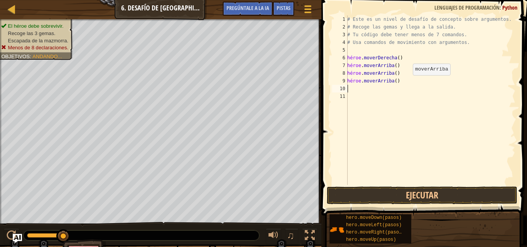
type textarea "h"
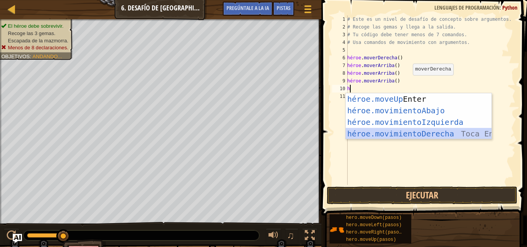
click at [414, 134] on div "héroe.moveUp Toca Enter héroe.movimientoAbajo ​ Toca Enter héroe.movimientoIzqu…" at bounding box center [419, 127] width 146 height 69
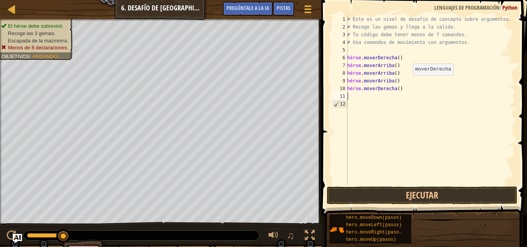
type textarea "h"
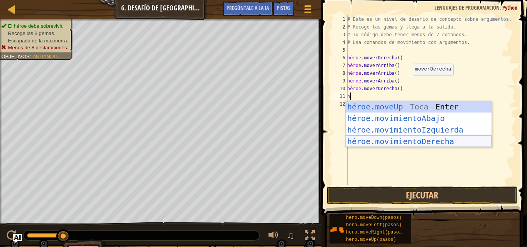
click at [415, 139] on div "héroe.moveUp Toca Enter héroe.movimientoAbajo ​ Toca Enter héroe.movimientoIzqu…" at bounding box center [419, 135] width 146 height 69
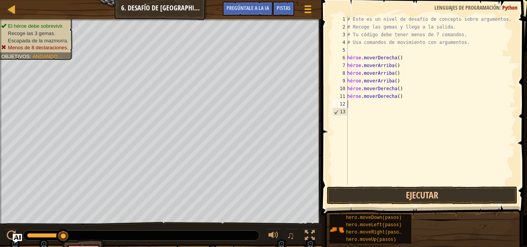
type textarea "h"
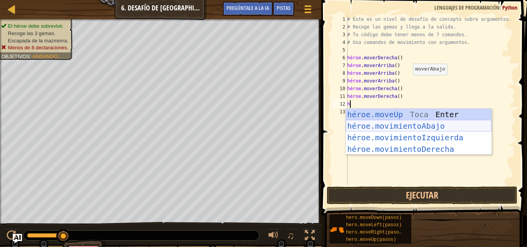
click at [412, 129] on div "héroe.moveUp Toca Enter héroe.movimientoAbajo ​ Toca Enter héroe.movimientoIzqu…" at bounding box center [419, 143] width 146 height 69
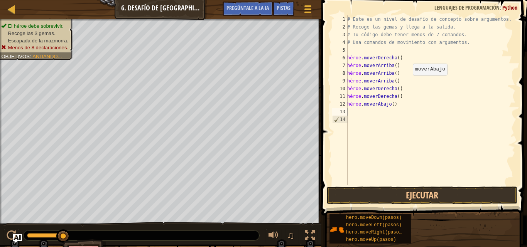
type textarea "h"
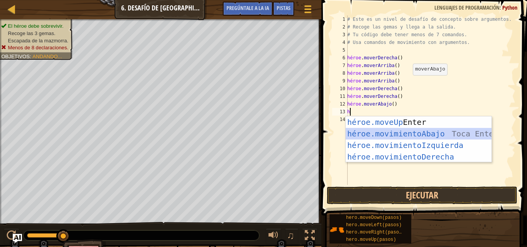
click at [412, 137] on div "héroe.moveUp Toca Enter héroe.movimientoAbajo ​ Toca Enter héroe.movimientoIzqu…" at bounding box center [419, 151] width 146 height 69
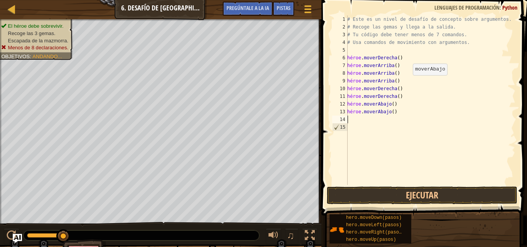
type textarea "h"
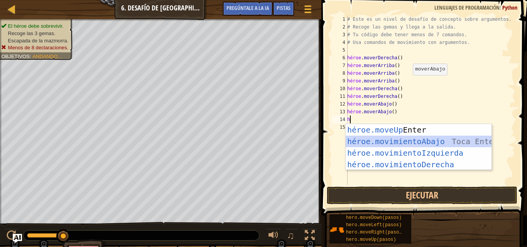
click at [412, 141] on div "héroe.moveUp Toca Enter héroe.movimientoAbajo ​ Toca Enter héroe.movimientoIzqu…" at bounding box center [419, 158] width 146 height 69
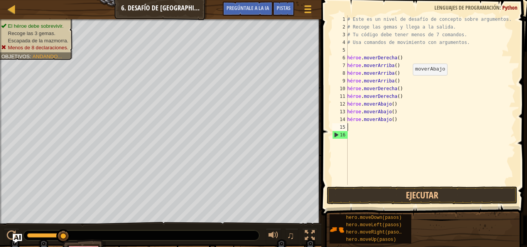
type textarea "h"
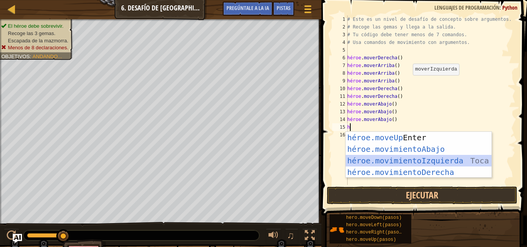
click at [412, 160] on div "héroe.moveUp Toca Enter héroe.movimientoAbajo ​ Toca Enter héroe.movimientoIzqu…" at bounding box center [419, 166] width 146 height 69
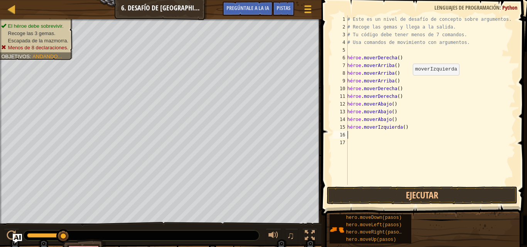
type textarea "h"
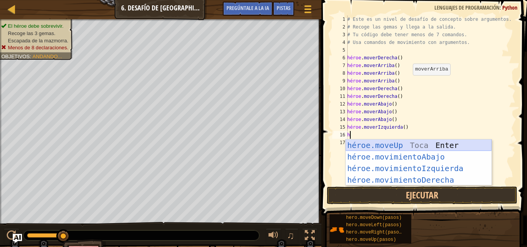
click at [409, 147] on div "héroe.moveUp Toca Enter héroe.movimientoAbajo ​ Toca Enter héroe.movimientoIzqu…" at bounding box center [419, 174] width 146 height 69
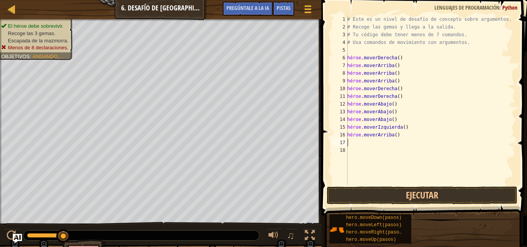
type textarea "h"
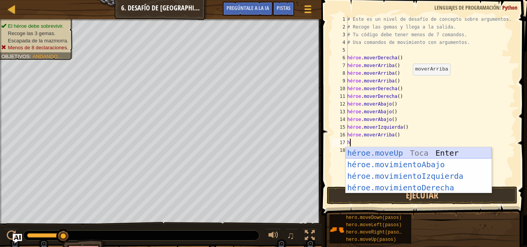
click at [409, 152] on div "héroe.moveUp Toca Enter héroe.movimientoAbajo ​ Toca Enter héroe.movimientoIzqu…" at bounding box center [419, 181] width 146 height 69
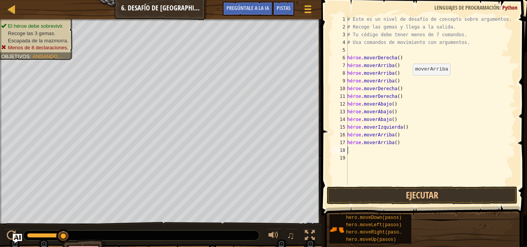
type textarea "h"
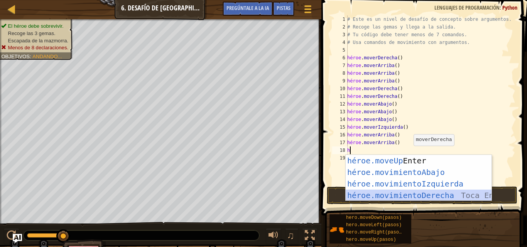
click at [418, 193] on div "héroe.moveUp Toca Enter héroe.movimientoAbajo ​ Toca Enter héroe.movimientoIzqu…" at bounding box center [419, 189] width 146 height 69
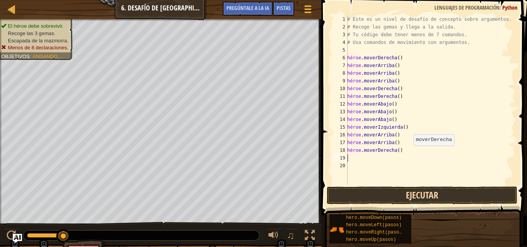
type textarea "h"
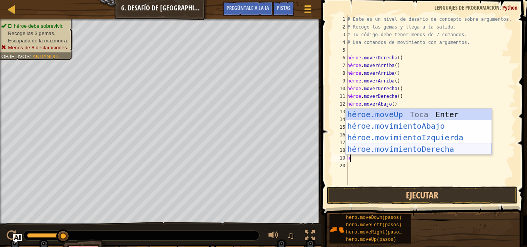
click at [420, 152] on div "héroe.moveUp Toca Enter héroe.movimientoAbajo ​ Toca Enter héroe.movimientoIzqu…" at bounding box center [419, 143] width 146 height 69
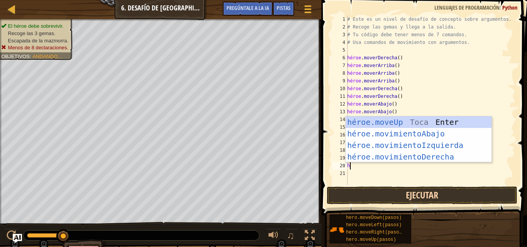
type textarea "h"
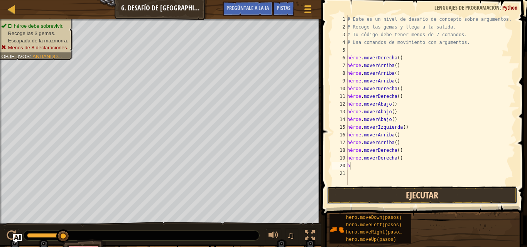
click at [430, 198] on button "Ejecutar" at bounding box center [422, 196] width 191 height 18
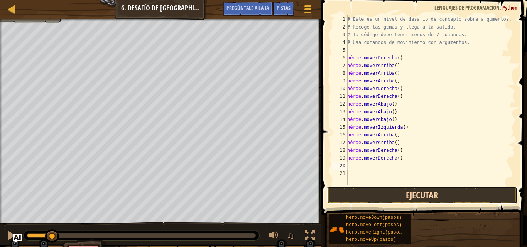
click at [396, 197] on button "Ejecutar" at bounding box center [422, 196] width 191 height 18
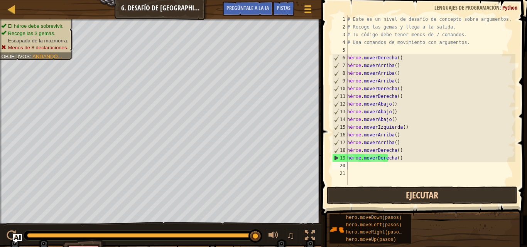
type textarea "h"
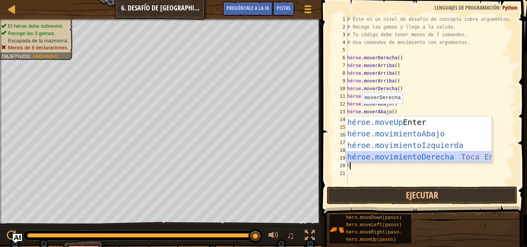
click at [386, 159] on div "héroe.moveUp Toca Enter héroe.movimientoAbajo ​ Toca Enter héroe.movimientoIzqu…" at bounding box center [419, 151] width 146 height 69
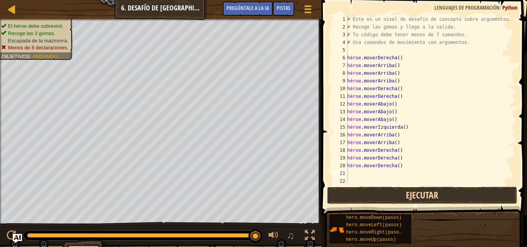
click at [381, 198] on button "Ejecutar" at bounding box center [422, 196] width 191 height 18
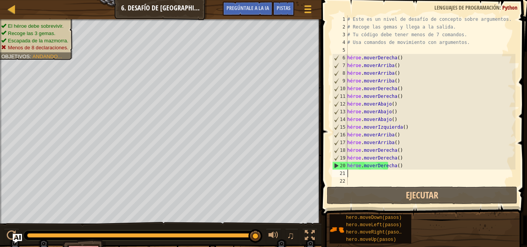
click at [408, 166] on div "# Este es un nivel de desafío de concepto sobre argumentos. # Recoge las gemas …" at bounding box center [431, 107] width 170 height 185
click at [404, 156] on div "# Este es un nivel de desafío de concepto sobre argumentos. # Recoge las gemas …" at bounding box center [431, 107] width 170 height 185
click at [404, 157] on div "# Este es un nivel de desafío de concepto sobre argumentos. # Recoge las gemas …" at bounding box center [431, 107] width 170 height 185
click at [405, 157] on div "# Este es un nivel de desafío de concepto sobre argumentos. # Recoge las gemas …" at bounding box center [431, 107] width 170 height 185
click at [428, 145] on div "# Este es un nivel de desafío de concepto sobre argumentos. # Recoge las gemas …" at bounding box center [431, 107] width 170 height 185
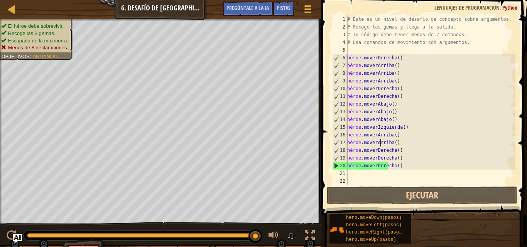
click at [429, 144] on div "# Este es un nivel de desafío de concepto sobre argumentos. # Recoge las gemas …" at bounding box center [431, 107] width 170 height 185
click at [401, 69] on div "# Este es un nivel de desafío de concepto sobre argumentos. # Recoge las gemas …" at bounding box center [431, 107] width 170 height 185
click at [403, 66] on div "# Este es un nivel de desafío de concepto sobre argumentos. # Recoge las gemas …" at bounding box center [431, 107] width 170 height 185
click at [404, 65] on div "# Este es un nivel de desafío de concepto sobre argumentos. # Recoge las gemas …" at bounding box center [431, 107] width 170 height 185
click at [402, 67] on div "# Este es un nivel de desafío de concepto sobre argumentos. # Recoge las gemas …" at bounding box center [431, 107] width 170 height 185
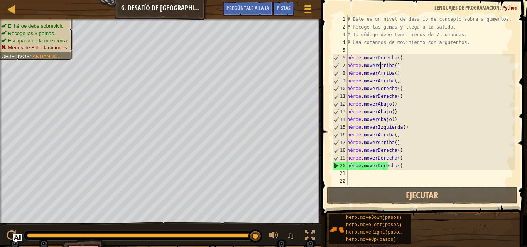
click at [409, 67] on div "# Este es un nivel de desafío de concepto sobre argumentos. # Recoge las gemas …" at bounding box center [431, 107] width 170 height 185
click at [410, 66] on div "# Este es un nivel de desafío de concepto sobre argumentos. # Recoge las gemas …" at bounding box center [431, 107] width 170 height 185
click at [397, 67] on div "# Este es un nivel de desafío de concepto sobre argumentos. # Recoge las gemas …" at bounding box center [431, 100] width 170 height 170
drag, startPoint x: 380, startPoint y: 68, endPoint x: 395, endPoint y: 66, distance: 14.5
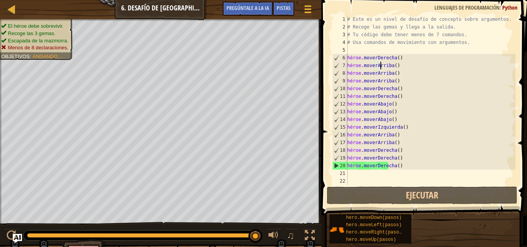
click at [394, 67] on div "# Este es un nivel de desafío de concepto sobre argumentos. # Recoge las gemas …" at bounding box center [431, 107] width 170 height 185
drag, startPoint x: 395, startPoint y: 66, endPoint x: 400, endPoint y: 66, distance: 5.0
click at [397, 66] on div "# Este es un nivel de desafío de concepto sobre argumentos. # Recoge las gemas …" at bounding box center [431, 107] width 170 height 185
click at [401, 68] on div "# Este es un nivel de desafío de concepto sobre argumentos. # Recoge las gemas …" at bounding box center [431, 107] width 170 height 185
click at [402, 67] on div "# Este es un nivel de desafío de concepto sobre argumentos. # Recoge las gemas …" at bounding box center [431, 107] width 170 height 185
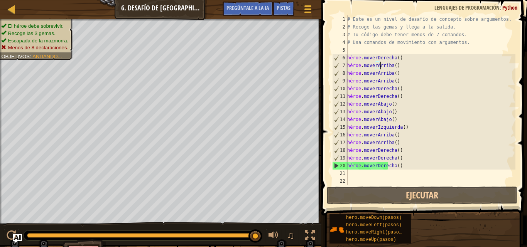
click at [401, 67] on div "# Este es un nivel de desafío de concepto sobre argumentos. # Recoge las gemas …" at bounding box center [431, 107] width 170 height 185
click at [394, 66] on div "# Este es un nivel de desafío de concepto sobre argumentos. # Recoge las gemas …" at bounding box center [431, 100] width 170 height 170
click at [395, 66] on div "# Este es un nivel de desafío de concepto sobre argumentos. # Recoge las gemas …" at bounding box center [431, 107] width 170 height 185
click at [392, 66] on div "# Este es un nivel de desafío de concepto sobre argumentos. # Recoge las gemas …" at bounding box center [431, 107] width 170 height 185
click at [393, 66] on div "# Este es un nivel de desafío de concepto sobre argumentos. # Recoge las gemas …" at bounding box center [431, 107] width 170 height 185
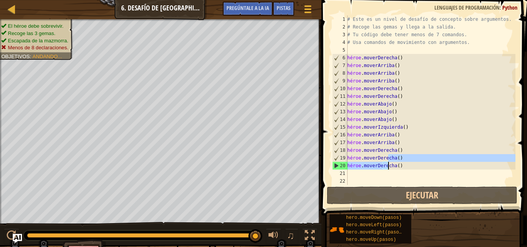
drag, startPoint x: 409, startPoint y: 162, endPoint x: 399, endPoint y: 167, distance: 11.6
click at [399, 167] on div "# Este es un nivel de desafío de concepto sobre argumentos. # Recoge las gemas …" at bounding box center [431, 107] width 170 height 185
type textarea "hero.moveRight() hero.moveRight()"
click at [409, 180] on div "# Este es un nivel de desafío de concepto sobre argumentos. # Recoge las gemas …" at bounding box center [431, 107] width 170 height 185
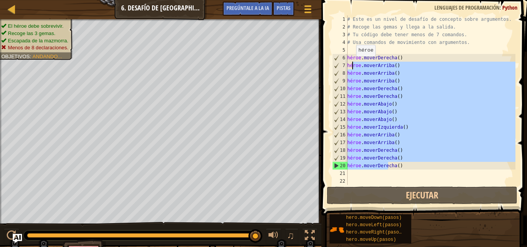
drag, startPoint x: 409, startPoint y: 166, endPoint x: 352, endPoint y: 64, distance: 117.3
click at [352, 64] on div "# Este es un nivel de desafío de concepto sobre argumentos. # Recoge las gemas …" at bounding box center [431, 107] width 170 height 185
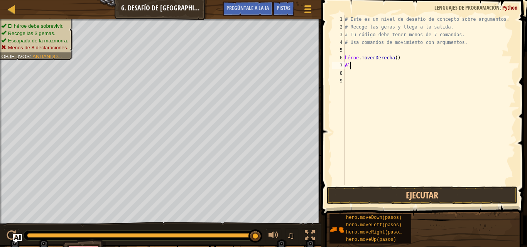
type textarea "h"
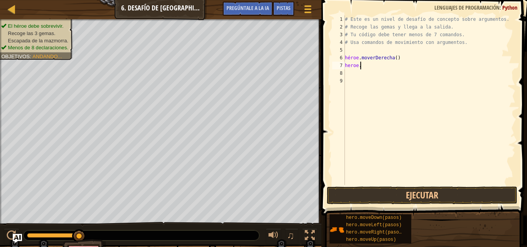
scroll to position [3, 1]
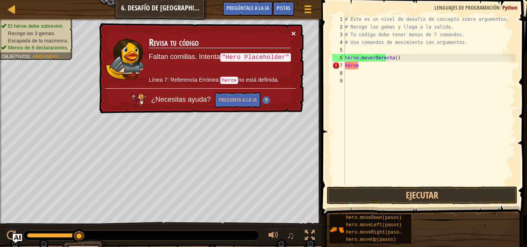
click at [294, 32] on font "×" at bounding box center [293, 33] width 5 height 9
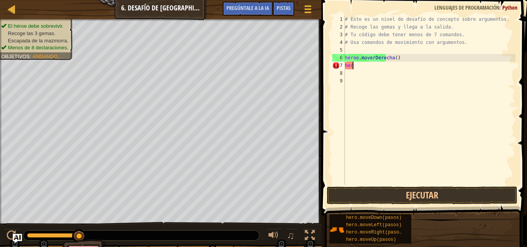
scroll to position [3, 0]
type textarea "h"
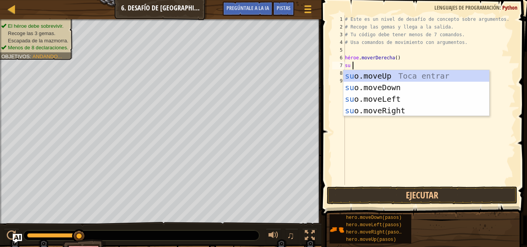
scroll to position [3, 0]
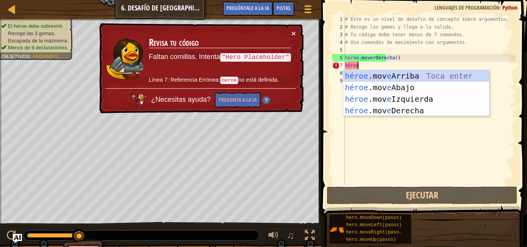
type textarea "heroe."
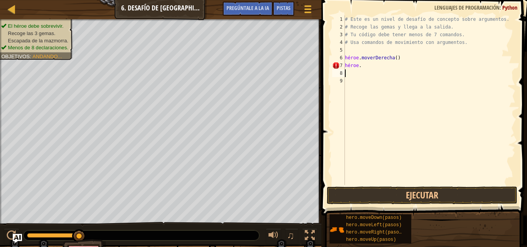
scroll to position [3, 0]
click at [363, 66] on div "# Este es un nivel de desafío de concepto sobre argumentos. # Recoge las gemas …" at bounding box center [429, 107] width 172 height 185
type textarea "heroe."
type textarea "hero.moveRight()"
click at [367, 69] on div "# Este es un nivel de desafío de concepto sobre argumentos. # Recoge las gemas …" at bounding box center [429, 107] width 172 height 185
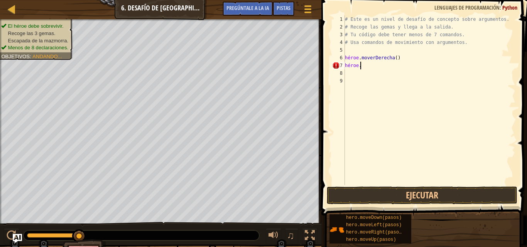
type textarea "heroe."
click at [364, 66] on div "# Este es un nivel de desafío de concepto sobre argumentos. # Recoge las gemas …" at bounding box center [429, 107] width 172 height 185
drag, startPoint x: 360, startPoint y: 66, endPoint x: 350, endPoint y: 66, distance: 10.4
click at [351, 66] on div "# Este es un nivel de desafío de concepto sobre argumentos. # Recoge las gemas …" at bounding box center [429, 107] width 172 height 185
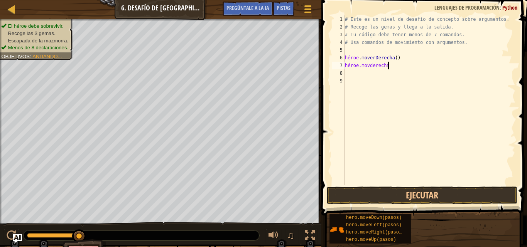
type textarea "heroer.movderecha("
click at [404, 201] on button "Ejecutar" at bounding box center [422, 196] width 191 height 18
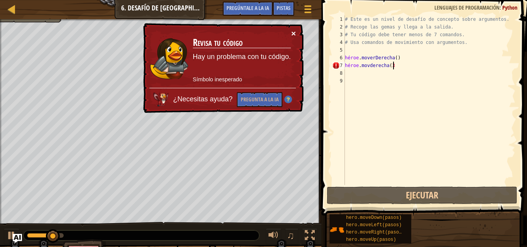
click at [293, 34] on font "×" at bounding box center [293, 33] width 5 height 9
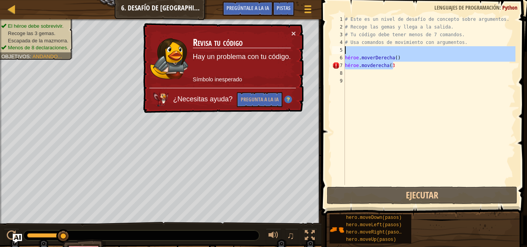
drag, startPoint x: 423, startPoint y: 74, endPoint x: 348, endPoint y: 48, distance: 79.1
click at [348, 48] on div "# Este es un nivel de desafío de concepto sobre argumentos. # Recoge las gemas …" at bounding box center [429, 107] width 172 height 185
type textarea "hero.moveRight()"
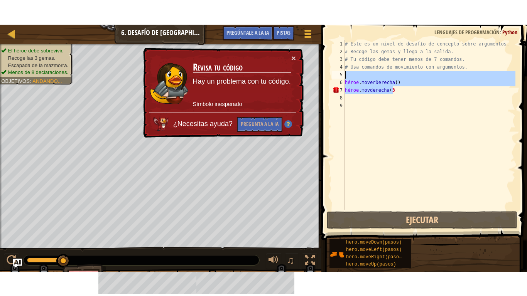
scroll to position [3, 0]
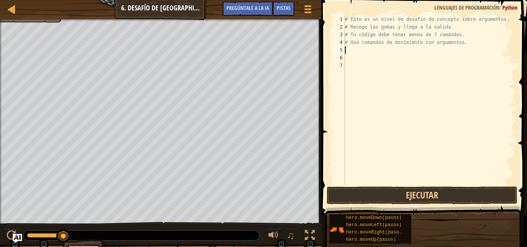
select select "es-419"
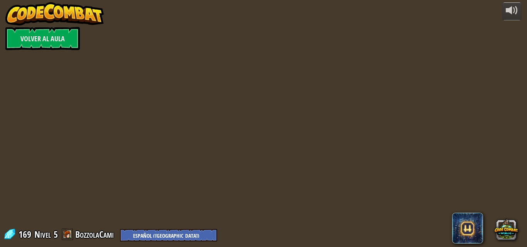
select select "es-419"
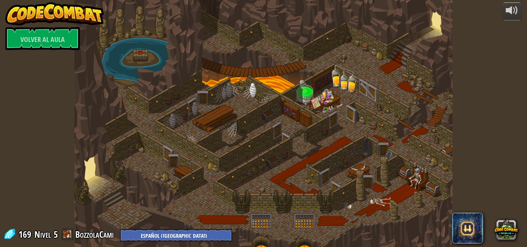
select select "es-419"
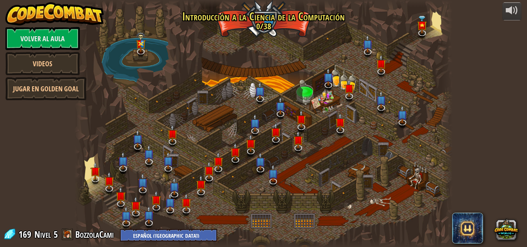
select select "es-419"
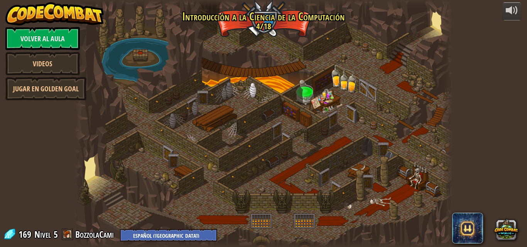
select select "es-419"
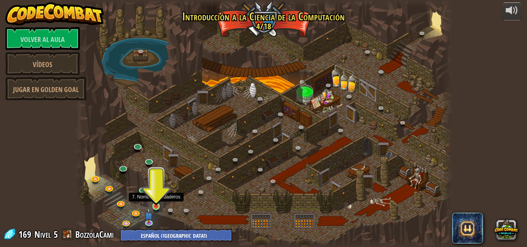
click at [158, 203] on img at bounding box center [156, 197] width 9 height 20
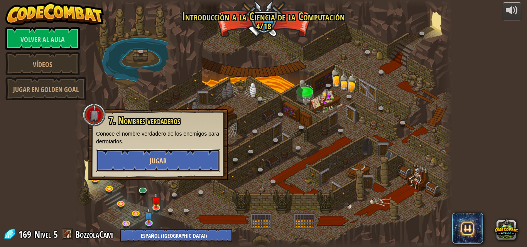
click at [169, 159] on button "Jugar" at bounding box center [158, 160] width 124 height 23
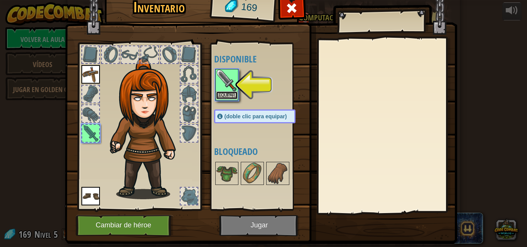
click at [225, 91] on button "Equipar" at bounding box center [227, 95] width 22 height 8
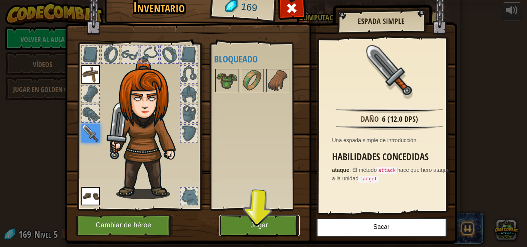
click at [250, 225] on font "Jugar" at bounding box center [258, 226] width 17 height 8
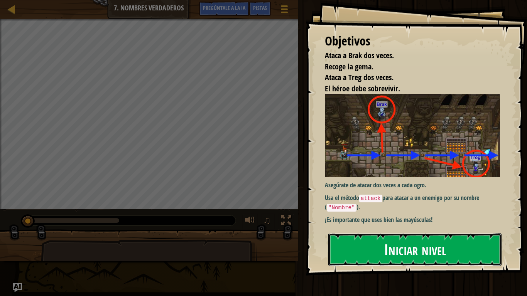
click at [371, 247] on button "Iniciar nivel" at bounding box center [414, 249] width 173 height 32
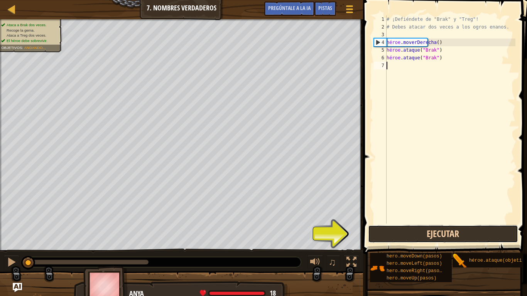
click at [426, 226] on button "Ejecutar" at bounding box center [443, 234] width 150 height 18
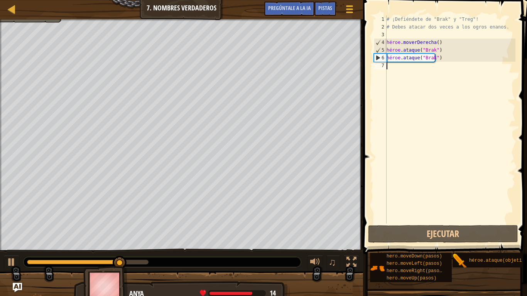
type textarea "h"
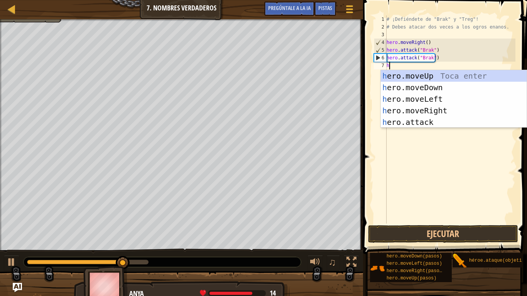
scroll to position [3, 0]
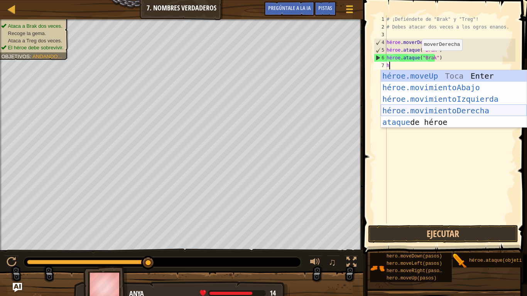
click at [434, 109] on div "héroe.moveUp Toca Enter héroe.movimientoAbajo ​ Toca Enter héroe.movimientoIzqu…" at bounding box center [454, 110] width 146 height 81
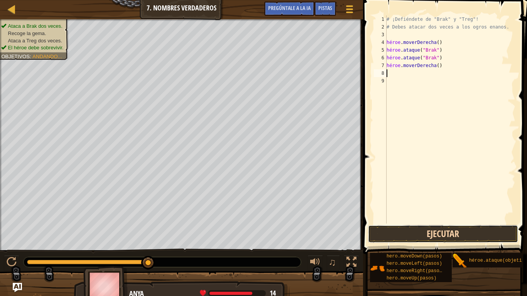
click at [402, 233] on button "Ejecutar" at bounding box center [443, 234] width 150 height 18
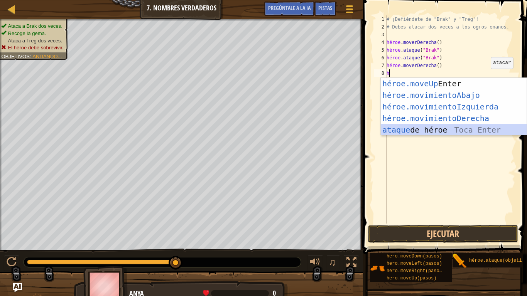
click at [445, 128] on div "héroe.moveUp Toca Enter héroe.movimientoAbajo ​ Toca Enter héroe.movimientoIzqu…" at bounding box center [454, 118] width 146 height 81
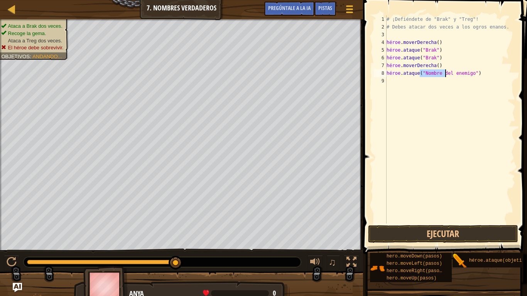
click at [480, 73] on div "# ¡Defiéndete de "Brak" y "Treg"! # Debes atacar dos veces a los ogros enanos. …" at bounding box center [450, 127] width 130 height 224
drag, startPoint x: 480, startPoint y: 73, endPoint x: 462, endPoint y: 73, distance: 17.4
click at [462, 73] on div "# ¡Defiéndete de "Brak" y "Treg"! # Debes atacar dos veces a los ogros enanos. …" at bounding box center [450, 127] width 130 height 224
type textarea "hero.attack("Enemy Name")"
click at [462, 73] on div "# ¡Defiéndete de "Brak" y "Treg"! # Debes atacar dos veces a los ogros enanos. …" at bounding box center [450, 119] width 130 height 208
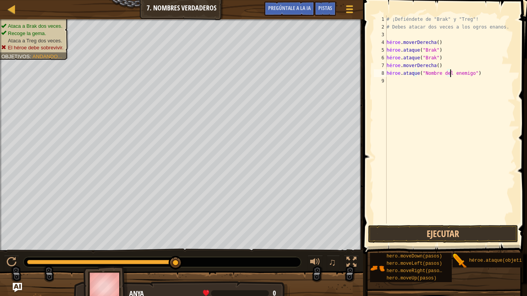
click at [468, 97] on div "# ¡Defiéndete de "Brak" y "Treg"! # Debes atacar dos veces a los ogros enanos. …" at bounding box center [450, 127] width 130 height 224
click at [483, 72] on div "# ¡Defiéndete de "Brak" y "Treg"! # Debes atacar dos veces a los ogros enanos. …" at bounding box center [450, 127] width 130 height 224
click at [451, 71] on div "# ¡Defiéndete de "Brak" y "Treg"! # Debes atacar dos veces a los ogros enanos. …" at bounding box center [450, 127] width 130 height 224
click at [448, 69] on div "# ¡Defiéndete de "Brak" y "Treg"! # Debes atacar dos veces a los ogros enanos. …" at bounding box center [450, 127] width 130 height 224
drag, startPoint x: 431, startPoint y: 73, endPoint x: 445, endPoint y: 72, distance: 14.0
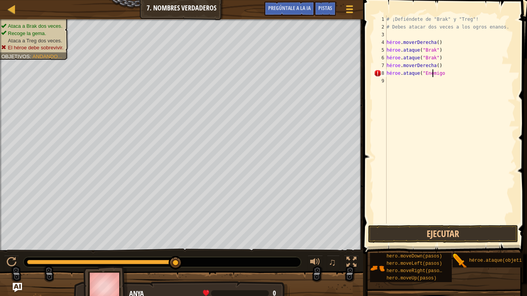
click at [445, 72] on div "# ¡Defiéndete de "Brak" y "Treg"! # Debes atacar dos veces a los ogros enanos. …" at bounding box center [450, 127] width 130 height 224
type textarea "hero.attack("Ene"
drag, startPoint x: 440, startPoint y: 75, endPoint x: 427, endPoint y: 72, distance: 13.1
click at [427, 72] on div "# ¡Defiéndete de "Brak" y "Treg"! # Debes atacar dos veces a los ogros enanos. …" at bounding box center [450, 127] width 130 height 224
click at [431, 74] on div "# ¡Defiéndete de "Brak" y "Treg"! # Debes atacar dos veces a los ogros enanos. …" at bounding box center [450, 127] width 130 height 224
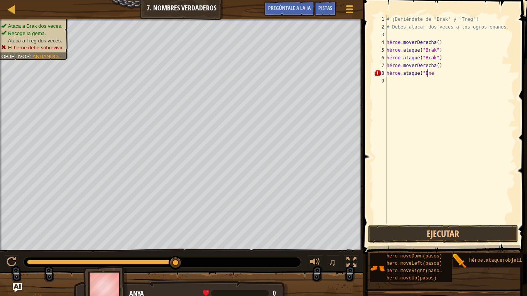
click at [433, 73] on div "# ¡Defiéndete de "Brak" y "Treg"! # Debes atacar dos veces a los ogros enanos. …" at bounding box center [450, 127] width 130 height 224
type textarea "hero.attack("Eneyt"
drag, startPoint x: 452, startPoint y: 76, endPoint x: 375, endPoint y: 70, distance: 77.4
click at [375, 70] on div "hero.attack("Eneyt [PHONE_NUMBER] ¡Defiéndete de "Brak" y "Treg"! # Debes ataca…" at bounding box center [443, 119] width 143 height 208
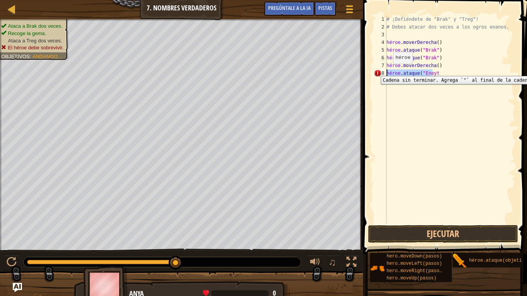
scroll to position [3, 0]
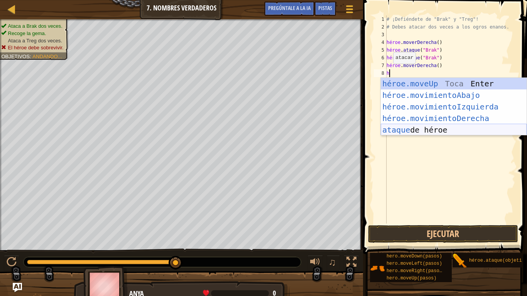
click at [462, 127] on div "héroe.moveUp Toca Enter héroe.movimientoAbajo ​ Toca Enter héroe.movimientoIzqu…" at bounding box center [454, 118] width 146 height 81
type textarea "hero.attack("Enemy Name")"
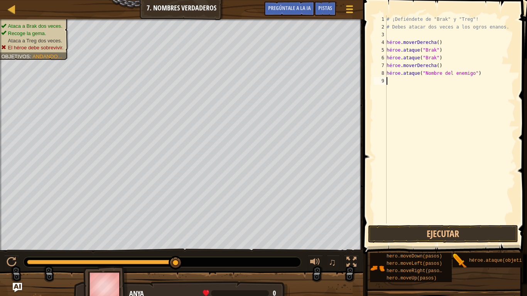
click at [482, 90] on div "# ¡Defiéndete de "Brak" y "Treg"! # Debes atacar dos veces a los ogros enanos. …" at bounding box center [450, 127] width 130 height 224
drag, startPoint x: 482, startPoint y: 74, endPoint x: 430, endPoint y: 74, distance: 52.1
click at [430, 74] on div "# ¡Defiéndete de "Brak" y "Treg"! # Debes atacar dos veces a los ogros enanos. …" at bounding box center [450, 127] width 130 height 224
drag, startPoint x: 444, startPoint y: 74, endPoint x: 431, endPoint y: 74, distance: 12.7
click at [434, 74] on div "# ¡Defiéndete de "Brak" y "Treg"! # Debes atacar dos veces a los ogros enanos. …" at bounding box center [450, 127] width 130 height 224
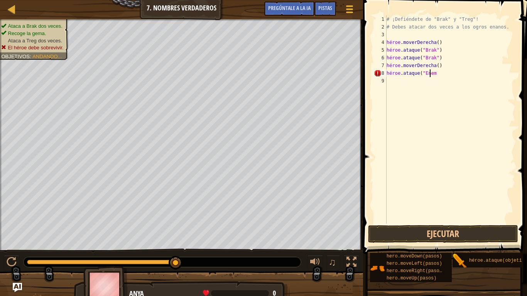
drag, startPoint x: 431, startPoint y: 74, endPoint x: 441, endPoint y: 72, distance: 9.8
click at [441, 72] on div "# ¡Defiéndete de "Brak" y "Treg"! # Debes atacar dos veces a los ogros enanos. …" at bounding box center [450, 127] width 130 height 224
drag, startPoint x: 443, startPoint y: 74, endPoint x: 435, endPoint y: 74, distance: 7.7
drag, startPoint x: 435, startPoint y: 74, endPoint x: 466, endPoint y: 67, distance: 31.2
click at [470, 67] on div "# ¡Defiéndete de "Brak" y "Treg"! # Debes atacar dos veces a los ogros enanos. …" at bounding box center [450, 127] width 130 height 224
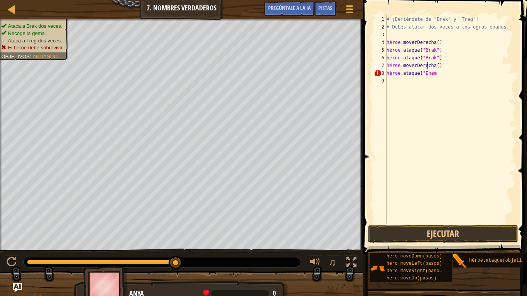
click at [434, 77] on div "# ¡Defiéndete de "Brak" y "Treg"! # Debes atacar dos veces a los ogros enanos. …" at bounding box center [450, 127] width 130 height 224
click at [433, 76] on div "# ¡Defiéndete de "Brak" y "Treg"! # Debes atacar dos veces a los ogros enanos. …" at bounding box center [450, 119] width 130 height 208
type textarea "hero.attack("Enem"
click at [434, 76] on div "# ¡Defiéndete de "Brak" y "Treg"! # Debes atacar dos veces a los ogros enanos. …" at bounding box center [450, 127] width 130 height 224
click at [445, 72] on div "# ¡Defiéndete de "Brak" y "Treg"! # Debes atacar dos veces a los ogros enanos. …" at bounding box center [450, 127] width 130 height 224
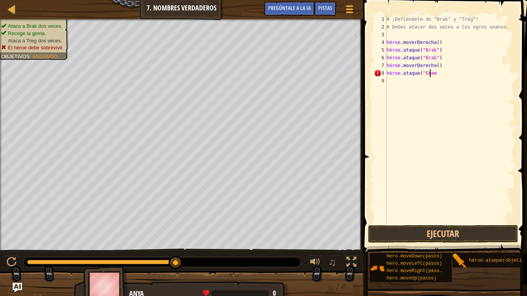
click at [447, 74] on div "# ¡Defiéndete de "Brak" y "Treg"! # Debes atacar dos veces a los ogros enanos. …" at bounding box center [450, 127] width 130 height 224
click at [448, 74] on div "# ¡Defiéndete de "Brak" y "Treg"! # Debes atacar dos veces a los ogros enanos. …" at bounding box center [450, 127] width 130 height 224
drag, startPoint x: 444, startPoint y: 74, endPoint x: 436, endPoint y: 74, distance: 7.7
click at [442, 74] on div "# ¡Defiéndete de "Brak" y "Treg"! # Debes atacar dos veces a los ogros enanos. …" at bounding box center [450, 127] width 130 height 224
click at [436, 74] on div "# ¡Defiéndete de "Brak" y "Treg"! # Debes atacar dos veces a los ogros enanos. …" at bounding box center [450, 127] width 130 height 224
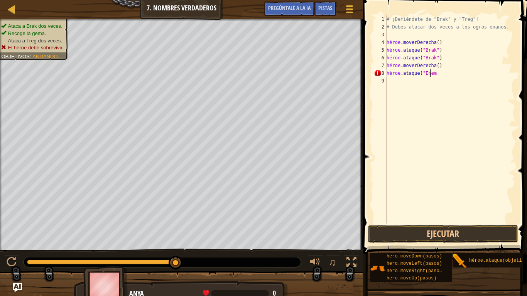
drag, startPoint x: 435, startPoint y: 74, endPoint x: 446, endPoint y: 71, distance: 11.2
click at [446, 71] on div "# ¡Defiéndete de "Brak" y "Treg"! # Debes atacar dos veces a los ogros enanos. …" at bounding box center [450, 127] width 130 height 224
drag, startPoint x: 419, startPoint y: 79, endPoint x: 423, endPoint y: 78, distance: 4.0
click at [420, 79] on div "# ¡Defiéndete de "Brak" y "Treg"! # Debes atacar dos veces a los ogros enanos. …" at bounding box center [450, 127] width 130 height 224
click at [428, 75] on div "# ¡Defiéndete de "Brak" y "Treg"! # Debes atacar dos veces a los ogros enanos. …" at bounding box center [450, 127] width 130 height 224
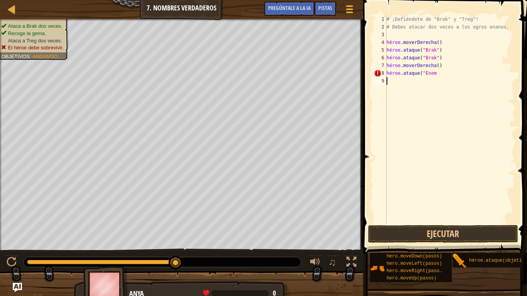
type textarea "hero.attack("Enem"
click at [429, 75] on div "# ¡Defiéndete de "Brak" y "Treg"! # Debes atacar dos veces a los ogros enanos. …" at bounding box center [450, 127] width 130 height 224
click at [430, 75] on div "# ¡Defiéndete de "Brak" y "Treg"! # Debes atacar dos veces a los ogros enanos. …" at bounding box center [450, 119] width 130 height 208
click at [432, 74] on div "# ¡Defiéndete de "Brak" y "Treg"! # Debes atacar dos veces a los ogros enanos. …" at bounding box center [450, 127] width 130 height 224
click at [437, 73] on div "# ¡Defiéndete de "Brak" y "Treg"! # Debes atacar dos veces a los ogros enanos. …" at bounding box center [450, 127] width 130 height 224
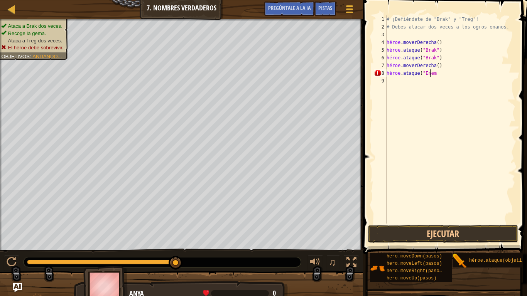
click at [441, 73] on div "# ¡Defiéndete de "Brak" y "Treg"! # Debes atacar dos veces a los ogros enanos. …" at bounding box center [450, 127] width 130 height 224
drag, startPoint x: 462, startPoint y: 74, endPoint x: 454, endPoint y: 77, distance: 7.8
click at [461, 74] on div "# ¡Defiéndete de "Brak" y "Treg"! # Debes atacar dos veces a los ogros enanos. …" at bounding box center [450, 127] width 130 height 224
click at [452, 77] on div "# ¡Defiéndete de "Brak" y "Treg"! # Debes atacar dos veces a los ogros enanos. …" at bounding box center [450, 127] width 130 height 224
click at [449, 76] on div "# ¡Defiéndete de "Brak" y "Treg"! # Debes atacar dos veces a los ogros enanos. …" at bounding box center [450, 127] width 130 height 224
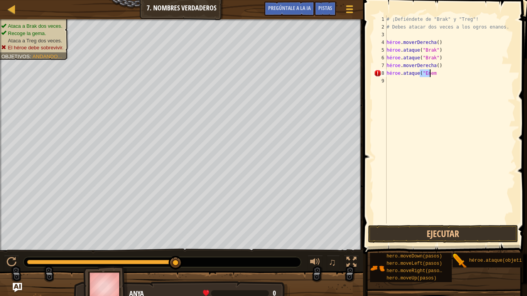
click at [449, 76] on div "# ¡Defiéndete de "Brak" y "Treg"! # Debes atacar dos veces a los ogros enanos. …" at bounding box center [450, 127] width 130 height 224
click at [450, 76] on div "# ¡Defiéndete de "Brak" y "Treg"! # Debes atacar dos veces a los ogros enanos. …" at bounding box center [450, 127] width 130 height 224
click at [450, 76] on div "# ¡Defiéndete de "Brak" y "Treg"! # Debes atacar dos veces a los ogros enanos. …" at bounding box center [450, 119] width 130 height 208
click at [450, 75] on div "# ¡Defiéndete de "Brak" y "Treg"! # Debes atacar dos veces a los ogros enanos. …" at bounding box center [450, 127] width 130 height 224
click at [450, 76] on div "# ¡Defiéndete de "Brak" y "Treg"! # Debes atacar dos veces a los ogros enanos. …" at bounding box center [450, 127] width 130 height 224
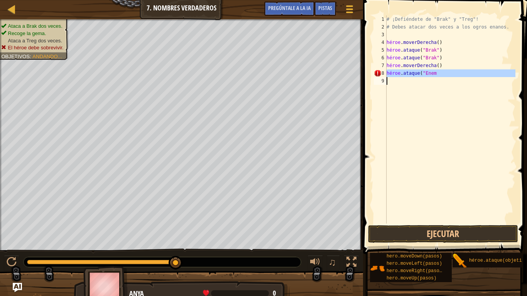
click at [450, 76] on div "# ¡Defiéndete de "Brak" y "Treg"! # Debes atacar dos veces a los ogros enanos. …" at bounding box center [450, 127] width 130 height 224
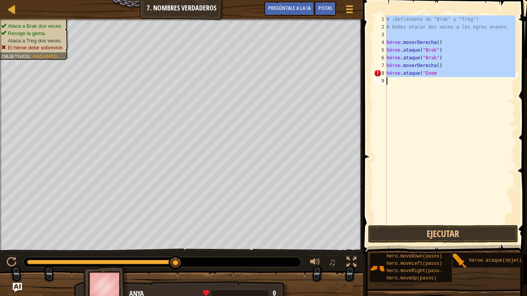
click at [450, 75] on div "# ¡Defiéndete de "Brak" y "Treg"! # Debes atacar dos veces a los ogros enanos. …" at bounding box center [450, 127] width 130 height 224
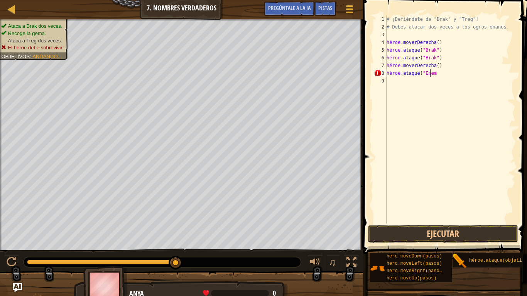
click at [450, 75] on div "# ¡Defiéndete de "Brak" y "Treg"! # Debes atacar dos veces a los ogros enanos. …" at bounding box center [450, 127] width 130 height 224
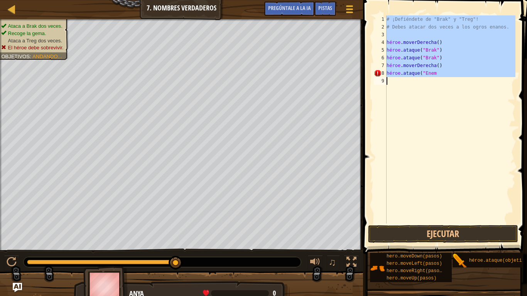
click at [450, 75] on div "# ¡Defiéndete de "Brak" y "Treg"! # Debes atacar dos veces a los ogros enanos. …" at bounding box center [450, 127] width 130 height 224
drag, startPoint x: 447, startPoint y: 74, endPoint x: 438, endPoint y: 72, distance: 8.6
click at [446, 74] on div "# ¡Defiéndete de "Brak" y "Treg"! # Debes atacar dos veces a los ogros enanos. …" at bounding box center [450, 119] width 130 height 208
type textarea "hero.attack("Enem"
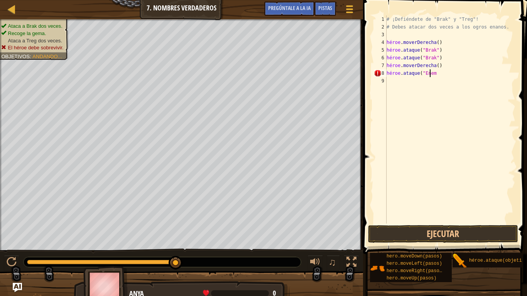
click at [438, 72] on div "# ¡Defiéndete de "Brak" y "Treg"! # Debes atacar dos veces a los ogros enanos. …" at bounding box center [450, 127] width 130 height 224
drag, startPoint x: 433, startPoint y: 75, endPoint x: 446, endPoint y: 73, distance: 13.2
click at [446, 73] on div "# ¡Defiéndete de "Brak" y "Treg"! # Debes atacar dos veces a los ogros enanos. …" at bounding box center [450, 127] width 130 height 224
drag, startPoint x: 446, startPoint y: 73, endPoint x: 437, endPoint y: 73, distance: 9.6
click at [438, 73] on div "# ¡Defiéndete de "Brak" y "Treg"! # Debes atacar dos veces a los ogros enanos. …" at bounding box center [450, 127] width 130 height 224
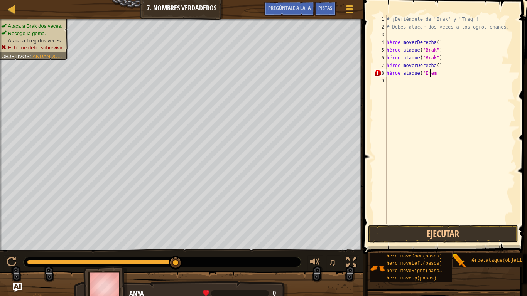
click at [429, 73] on div "# ¡Defiéndete de "Brak" y "Treg"! # Debes atacar dos veces a los ogros enanos. …" at bounding box center [450, 127] width 130 height 224
drag, startPoint x: 429, startPoint y: 73, endPoint x: 435, endPoint y: 73, distance: 5.8
click at [435, 73] on div "# ¡Defiéndete de "Brak" y "Treg"! # Debes atacar dos veces a los ogros enanos. …" at bounding box center [450, 127] width 130 height 224
click at [445, 74] on div "# ¡Defiéndete de "Brak" y "Treg"! # Debes atacar dos veces a los ogros enanos. …" at bounding box center [450, 127] width 130 height 224
type textarea "hero.attack("Enem"
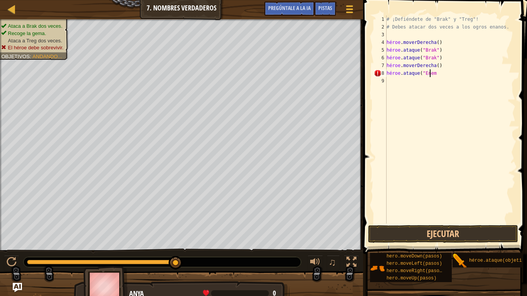
click at [444, 73] on div "# ¡Defiéndete de "Brak" y "Treg"! # Debes atacar dos veces a los ogros enanos. …" at bounding box center [450, 127] width 130 height 224
click at [443, 73] on div "# ¡Defiéndete de "Brak" y "Treg"! # Debes atacar dos veces a los ogros enanos. …" at bounding box center [450, 127] width 130 height 224
click at [440, 73] on div "# ¡Defiéndete de "Brak" y "Treg"! # Debes atacar dos veces a los ogros enanos. …" at bounding box center [450, 119] width 130 height 208
click at [442, 73] on div "# ¡Defiéndete de "Brak" y "Treg"! # Debes atacar dos veces a los ogros enanos. …" at bounding box center [450, 127] width 130 height 224
drag, startPoint x: 443, startPoint y: 73, endPoint x: 435, endPoint y: 71, distance: 8.2
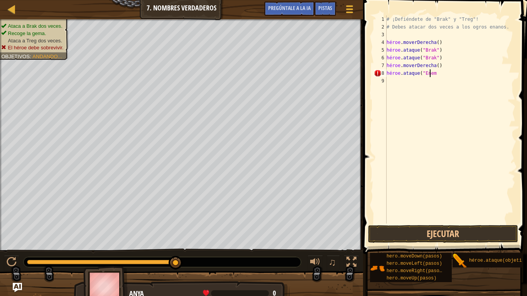
click at [439, 72] on div "# ¡Defiéndete de "Brak" y "Treg"! # Debes atacar dos veces a los ogros enanos. …" at bounding box center [450, 127] width 130 height 224
drag, startPoint x: 429, startPoint y: 73, endPoint x: 435, endPoint y: 73, distance: 5.8
click at [434, 73] on div "# ¡Defiéndete de "Brak" y "Treg"! # Debes atacar dos veces a los ogros enanos. …" at bounding box center [450, 127] width 130 height 224
drag, startPoint x: 438, startPoint y: 73, endPoint x: 442, endPoint y: 74, distance: 4.3
click at [438, 73] on div "# ¡Defiéndete de "Brak" y "Treg"! # Debes atacar dos veces a los ogros enanos. …" at bounding box center [450, 127] width 130 height 224
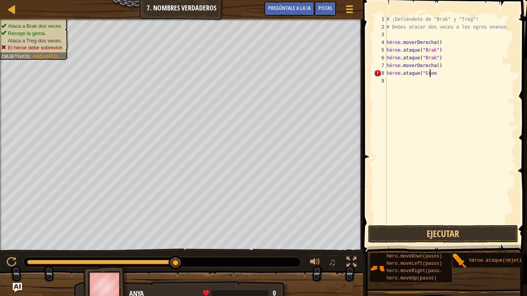
click at [441, 74] on div "# ¡Defiéndete de "Brak" y "Treg"! # Debes atacar dos veces a los ogros enanos. …" at bounding box center [450, 127] width 130 height 224
click at [442, 73] on div "# ¡Defiéndete de "Brak" y "Treg"! # Debes atacar dos veces a los ogros enanos. …" at bounding box center [450, 127] width 130 height 224
drag, startPoint x: 442, startPoint y: 73, endPoint x: 438, endPoint y: 74, distance: 4.3
click at [438, 74] on div "# ¡Defiéndete de "Brak" y "Treg"! # Debes atacar dos veces a los ogros enanos. …" at bounding box center [450, 127] width 130 height 224
drag, startPoint x: 430, startPoint y: 74, endPoint x: 440, endPoint y: 74, distance: 10.1
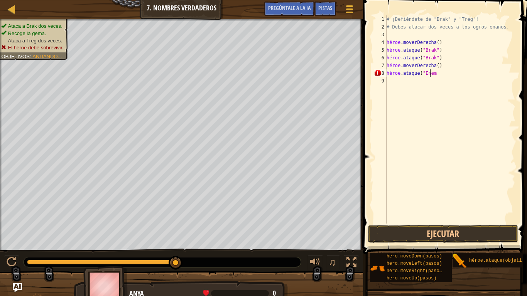
click at [440, 74] on div "# ¡Defiéndete de "Brak" y "Treg"! # Debes atacar dos veces a los ogros enanos. …" at bounding box center [450, 127] width 130 height 224
drag, startPoint x: 443, startPoint y: 73, endPoint x: 429, endPoint y: 75, distance: 14.4
click at [429, 76] on div "# ¡Defiéndete de "Brak" y "Treg"! # Debes atacar dos veces a los ogros enanos. …" at bounding box center [450, 127] width 130 height 224
drag, startPoint x: 431, startPoint y: 75, endPoint x: 483, endPoint y: 76, distance: 51.3
click at [449, 75] on div "# ¡Defiéndete de "Brak" y "Treg"! # Debes atacar dos veces a los ogros enanos. …" at bounding box center [450, 127] width 130 height 224
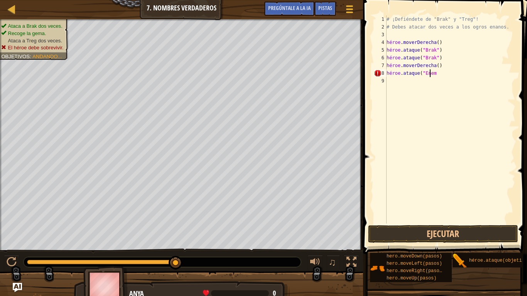
drag, startPoint x: 446, startPoint y: 74, endPoint x: 434, endPoint y: 73, distance: 12.0
click at [436, 74] on div "# ¡Defiéndete de "Brak" y "Treg"! # Debes atacar dos veces a los ogros enanos. …" at bounding box center [450, 127] width 130 height 224
click at [434, 73] on div "# ¡Defiéndete de "Brak" y "Treg"! # Debes atacar dos veces a los ogros enanos. …" at bounding box center [450, 127] width 130 height 224
type textarea "hero.attack("Enem"
click at [441, 77] on div "# ¡Defiéndete de "Brak" y "Treg"! # Debes atacar dos veces a los ogros enanos. …" at bounding box center [450, 127] width 130 height 224
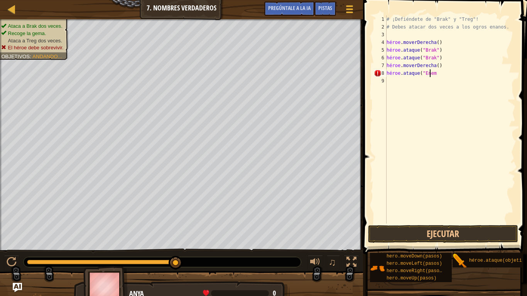
drag, startPoint x: 439, startPoint y: 77, endPoint x: 436, endPoint y: 73, distance: 4.9
click at [439, 76] on div "# ¡Defiéndete de "Brak" y "Treg"! # Debes atacar dos veces a los ogros enanos. …" at bounding box center [450, 127] width 130 height 224
drag, startPoint x: 436, startPoint y: 73, endPoint x: 431, endPoint y: 77, distance: 6.9
click at [435, 73] on div "# ¡Defiéndete de "Brak" y "Treg"! # Debes atacar dos veces a los ogros enanos. …" at bounding box center [450, 127] width 130 height 224
drag, startPoint x: 450, startPoint y: 77, endPoint x: 446, endPoint y: 76, distance: 4.3
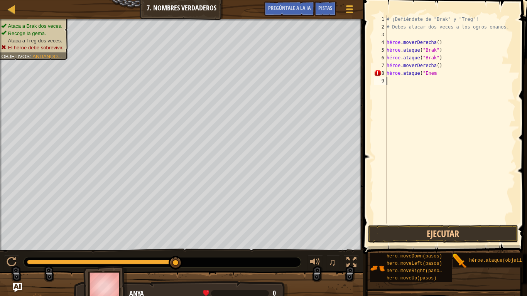
click at [446, 76] on div "# ¡Defiéndete de "Brak" y "Treg"! # Debes atacar dos veces a los ogros enanos. …" at bounding box center [450, 127] width 130 height 224
drag, startPoint x: 450, startPoint y: 75, endPoint x: 446, endPoint y: 75, distance: 4.2
click at [450, 75] on div "# ¡Defiéndete de "Brak" y "Treg"! # Debes atacar dos veces a los ogros enanos. …" at bounding box center [450, 127] width 130 height 224
click at [444, 75] on div "# ¡Defiéndete de "Brak" y "Treg"! # Debes atacar dos veces a los ogros enanos. …" at bounding box center [450, 127] width 130 height 224
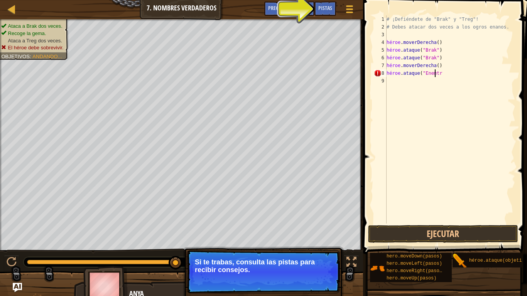
scroll to position [3, 4]
click at [330, 8] on font "Pistas" at bounding box center [325, 7] width 14 height 7
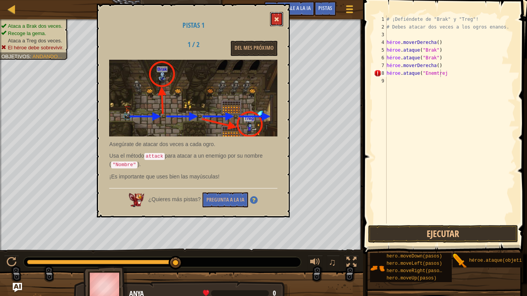
click at [276, 19] on span at bounding box center [276, 19] width 5 height 5
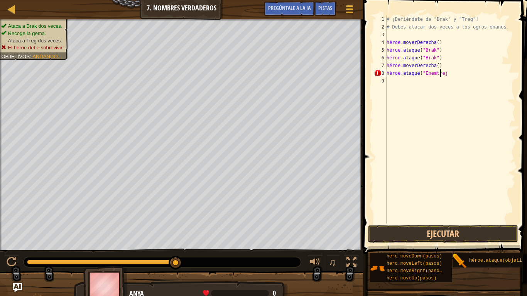
click at [459, 73] on div "# ¡Defiéndete de "Brak" y "Treg"! # Debes atacar dos veces a los ogros enanos. …" at bounding box center [450, 127] width 130 height 224
type textarea "hero.attack("Enemt"
drag, startPoint x: 465, startPoint y: 70, endPoint x: 384, endPoint y: 73, distance: 81.9
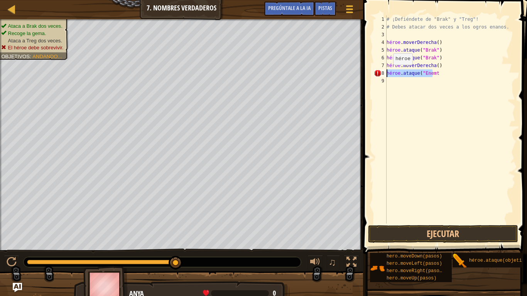
click at [384, 73] on div "[PHONE_NUMBER] ¡Defiéndete de "Brak" y "Treg"! # Debes atacar dos veces a los o…" at bounding box center [443, 119] width 143 height 208
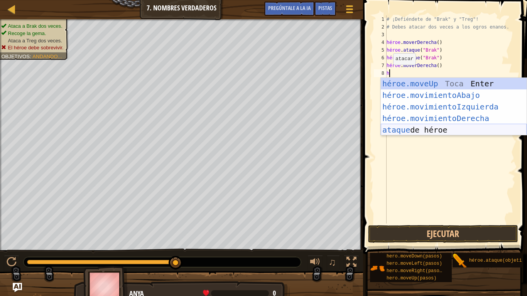
click at [438, 126] on div "héroe.moveUp Toca Enter héroe.movimientoAbajo ​ Toca Enter héroe.movimientoIzqu…" at bounding box center [454, 118] width 146 height 81
type textarea "hero.attack("Enemy Name")"
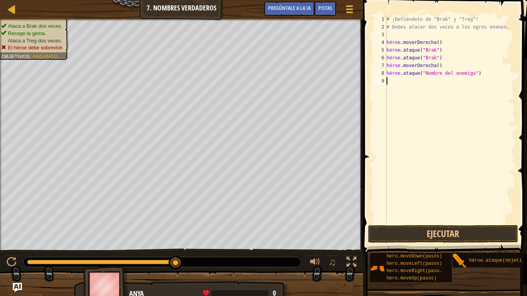
click at [412, 87] on div "# ¡Defiéndete de "Brak" y "Treg"! # Debes atacar dos veces a los ogros enanos. …" at bounding box center [450, 127] width 130 height 224
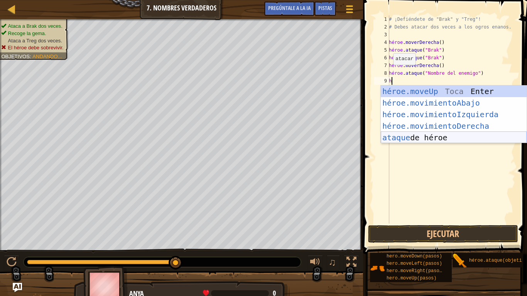
click at [453, 137] on div "héroe.moveUp Toca Enter héroe.movimientoAbajo ​ Toca Enter héroe.movimientoIzqu…" at bounding box center [454, 126] width 146 height 81
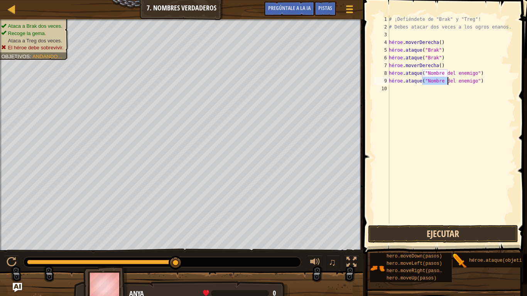
type textarea "hero.attack("Enemy Name")"
click at [448, 234] on button "Ejecutar" at bounding box center [443, 234] width 150 height 18
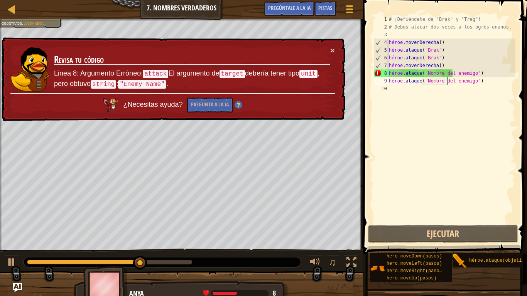
click at [479, 182] on div "# ¡Defiéndete de "Brak" y "Treg"! # Debes atacar dos veces a los ogros enanos. …" at bounding box center [451, 127] width 128 height 224
click at [472, 72] on div "# ¡Defiéndete de "Brak" y "Treg"! # Debes atacar dos veces a los ogros enanos. …" at bounding box center [451, 127] width 128 height 224
click at [478, 71] on div "# ¡Defiéndete de "Brak" y "Treg"! # Debes atacar dos veces a los ogros enanos. …" at bounding box center [451, 127] width 128 height 224
click at [479, 72] on div "# ¡Defiéndete de "Brak" y "Treg"! # Debes atacar dos veces a los ogros enanos. …" at bounding box center [451, 127] width 128 height 224
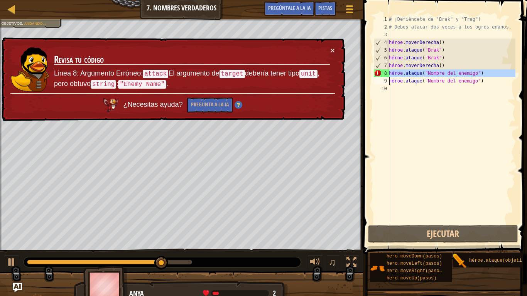
click at [479, 72] on div "# ¡Defiéndete de "Brak" y "Treg"! # Debes atacar dos veces a los ogros enanos. …" at bounding box center [451, 127] width 128 height 224
click at [479, 72] on div "# ¡Defiéndete de "Brak" y "Treg"! # Debes atacar dos veces a los ogros enanos. …" at bounding box center [451, 119] width 128 height 208
type textarea "hero.attack("Enemy Name")"
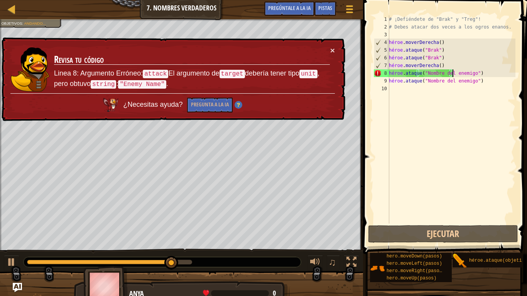
click at [479, 72] on div "# ¡Defiéndete de "Brak" y "Treg"! # Debes atacar dos veces a los ogros enanos. …" at bounding box center [451, 127] width 128 height 224
click at [477, 107] on div "# ¡Defiéndete de "Brak" y "Treg"! # Debes atacar dos veces a los ogros enanos. …" at bounding box center [451, 127] width 128 height 224
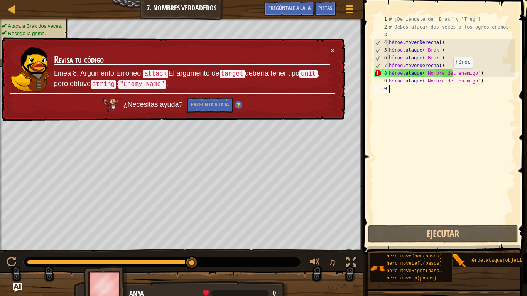
click at [449, 76] on div "# ¡Defiéndete de "Brak" y "Treg"! # Debes atacar dos veces a los ogros enanos. …" at bounding box center [451, 127] width 128 height 224
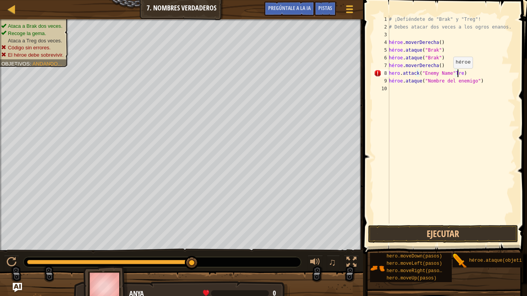
scroll to position [3, 5]
click at [467, 80] on div "# ¡Defiéndete de "Brak" y "Treg"! # Debes atacar dos veces a los ogros enanos. …" at bounding box center [451, 127] width 128 height 224
click at [455, 81] on div "# ¡Defiéndete de "Brak" y "Treg"! # Debes atacar dos veces a los ogros enanos. …" at bounding box center [451, 127] width 128 height 224
click at [451, 80] on div "# ¡Defiéndete de "Brak" y "Treg"! # Debes atacar dos veces a los ogros enanos. …" at bounding box center [451, 127] width 128 height 224
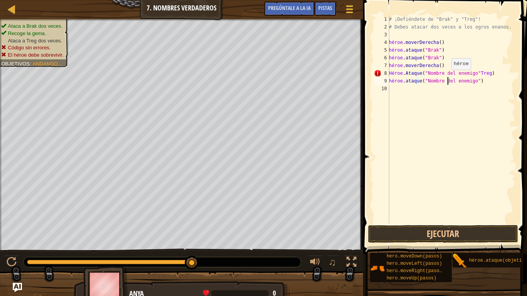
click at [447, 78] on div "# ¡Defiéndete de "Brak" y "Treg"! # Debes atacar dos veces a los ogros enanos. …" at bounding box center [451, 127] width 128 height 224
click at [452, 78] on div "# ¡Defiéndete de "Brak" y "Treg"! # Debes atacar dos veces a los ogros enanos. …" at bounding box center [451, 127] width 128 height 224
click at [453, 78] on div "# ¡Defiéndete de "Brak" y "Treg"! # Debes atacar dos veces a los ogros enanos. …" at bounding box center [451, 127] width 128 height 224
click at [469, 81] on div "# ¡Defiéndete de "Brak" y "Treg"! # Debes atacar dos veces a los ogros enanos. …" at bounding box center [451, 127] width 128 height 224
click at [475, 83] on div "# ¡Defiéndete de "Brak" y "Treg"! # Debes atacar dos veces a los ogros enanos. …" at bounding box center [451, 127] width 128 height 224
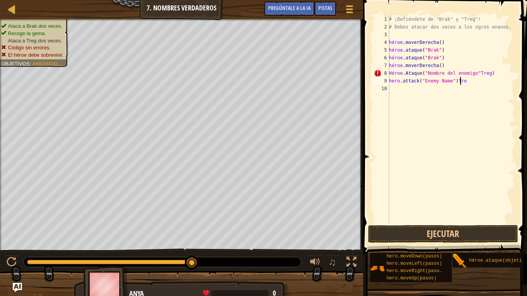
scroll to position [3, 5]
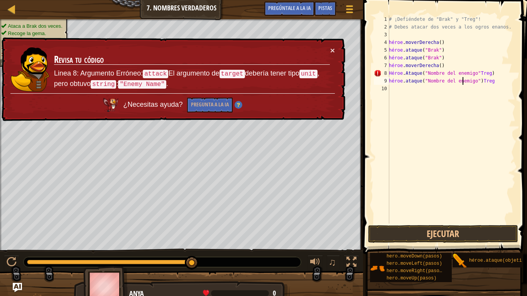
click at [495, 77] on div "# ¡Defiéndete de "Brak" y "Treg"! # Debes atacar dos veces a los ogros enanos. …" at bounding box center [451, 127] width 128 height 224
click at [495, 73] on div "# ¡Defiéndete de "Brak" y "Treg"! # Debes atacar dos veces a los ogros enanos. …" at bounding box center [451, 127] width 128 height 224
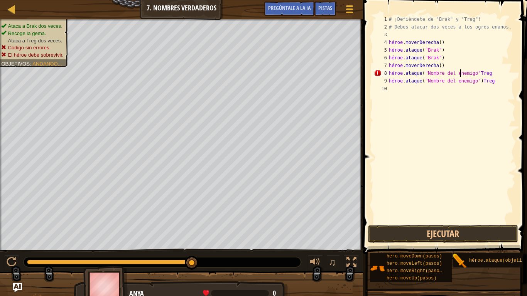
click at [495, 73] on div "# ¡Defiéndete de "Brak" y "Treg"! # Debes atacar dos veces a los ogros enanos. …" at bounding box center [451, 127] width 128 height 224
click at [496, 73] on div "# ¡Defiéndete de "Brak" y "Treg"! # Debes atacar dos veces a los ogros enanos. …" at bounding box center [451, 127] width 128 height 224
click at [461, 73] on div "# ¡Defiéndete de "Brak" y "Treg"! # Debes atacar dos veces a los ogros enanos. …" at bounding box center [451, 127] width 128 height 224
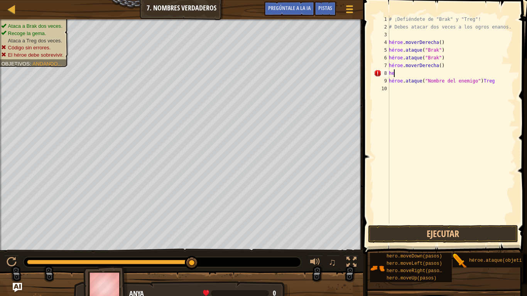
type textarea "h"
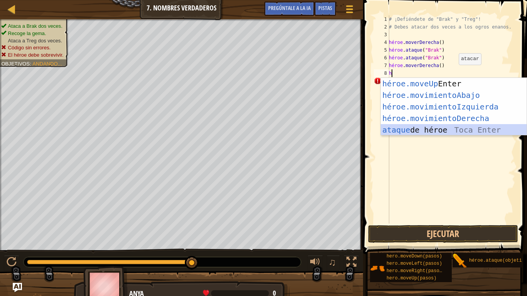
click at [452, 129] on div "héroe.moveUp Toca Enter héroe.movimientoAbajo ​ Toca Enter héroe.movimientoIzqu…" at bounding box center [454, 118] width 146 height 81
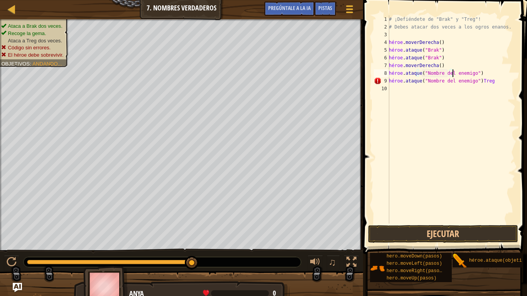
click at [468, 75] on div "# ¡Defiéndete de "Brak" y "Treg"! # Debes atacar dos veces a los ogros enanos. …" at bounding box center [451, 127] width 128 height 224
click at [430, 228] on button "Ejecutar" at bounding box center [443, 234] width 150 height 18
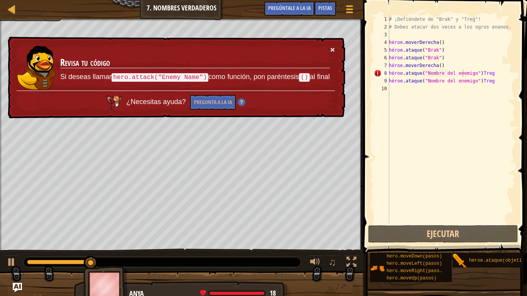
drag, startPoint x: 328, startPoint y: 48, endPoint x: 332, endPoint y: 47, distance: 3.9
click at [330, 48] on td "Revisa tu código Si deseas llamar hero.attack("Enemy Name") como función, [PERS…" at bounding box center [195, 69] width 271 height 46
click at [332, 47] on font "×" at bounding box center [332, 49] width 5 height 9
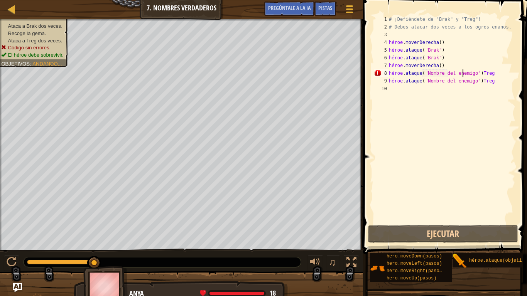
click at [466, 76] on div "# ¡Defiéndete de "Brak" y "Treg"! # Debes atacar dos veces a los ogros enanos. …" at bounding box center [451, 127] width 128 height 224
click at [452, 76] on div "# ¡Defiéndete de "Brak" y "Treg"! # Debes atacar dos veces a los ogros enanos. …" at bounding box center [451, 127] width 128 height 224
click at [450, 74] on div "# ¡Defiéndete de "Brak" y "Treg"! # Debes atacar dos veces a los ogros enanos. …" at bounding box center [451, 127] width 128 height 224
click at [451, 74] on div "# ¡Defiéndete de "Brak" y "Treg"! # Debes atacar dos veces a los ogros enanos. …" at bounding box center [451, 127] width 128 height 224
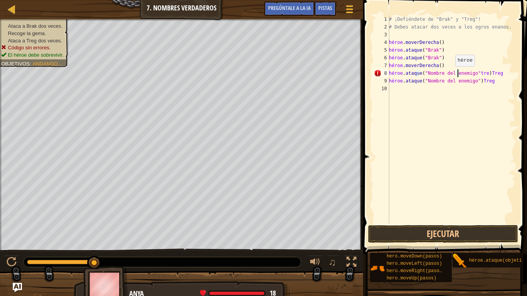
scroll to position [3, 6]
click at [514, 73] on div "# ¡Defiéndete de "Brak" y "Treg"! # Debes atacar dos veces a los ogros enanos. …" at bounding box center [451, 127] width 128 height 224
click at [514, 76] on div "# ¡Defiéndete de "Brak" y "Treg"! # Debes atacar dos veces a los ogros enanos. …" at bounding box center [451, 127] width 128 height 224
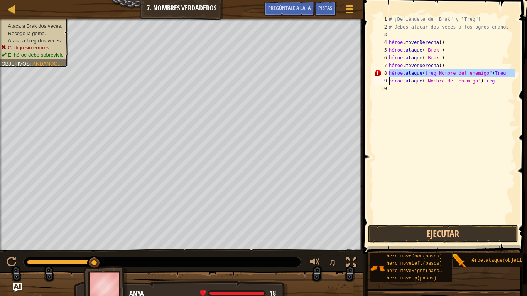
click at [514, 76] on div "# ¡Defiéndete de "Brak" y "Treg"! # Debes atacar dos veces a los ogros enanos. …" at bounding box center [451, 127] width 128 height 224
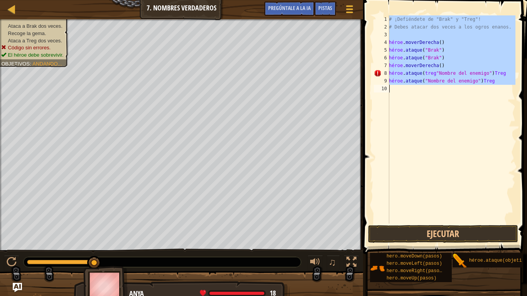
type textarea "hero.attack("Enemy Name")Treg"
click at [497, 94] on div "# ¡Defiéndete de "Brak" y "Treg"! # Debes atacar dos veces a los ogros enanos. …" at bounding box center [451, 119] width 128 height 208
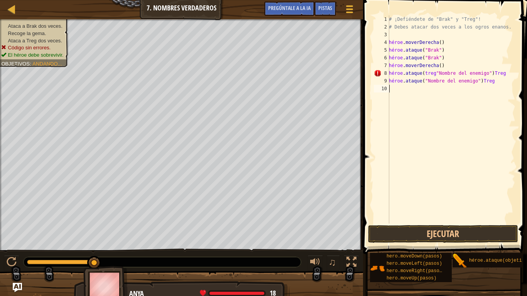
scroll to position [3, 0]
click at [450, 81] on div "# ¡Defiéndete de "Brak" y "Treg"! # Debes atacar dos veces a los ogros enanos. …" at bounding box center [451, 127] width 128 height 224
click at [450, 81] on div "# ¡Defiéndete de "Brak" y "Treg"! # Debes atacar dos veces a los ogros enanos. …" at bounding box center [451, 119] width 128 height 208
click at [451, 81] on div "# ¡Defiéndete de "Brak" y "Treg"! # Debes atacar dos veces a los ogros enanos. …" at bounding box center [451, 127] width 128 height 224
click at [452, 81] on div "# ¡Defiéndete de "Brak" y "Treg"! # Debes atacar dos veces a los ogros enanos. …" at bounding box center [451, 127] width 128 height 224
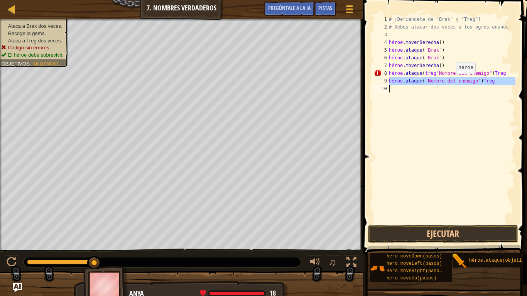
drag, startPoint x: 452, startPoint y: 81, endPoint x: 458, endPoint y: 91, distance: 11.5
click at [452, 81] on div "# ¡Defiéndete de "Brak" y "Treg"! # Debes atacar dos veces a los ogros enanos. …" at bounding box center [451, 119] width 128 height 208
drag, startPoint x: 505, startPoint y: 80, endPoint x: 433, endPoint y: 71, distance: 73.1
click at [433, 71] on div "# ¡Defiéndete de "Brak" y "Treg"! # Debes atacar dos veces a los ogros enanos. …" at bounding box center [451, 127] width 128 height 224
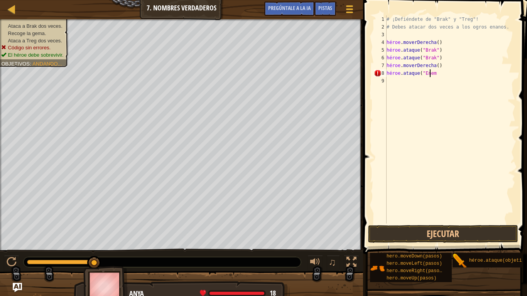
click at [445, 74] on div "# ¡Defiéndete de "Brak" y "Treg"! # Debes atacar dos veces a los ogros enanos. …" at bounding box center [450, 127] width 130 height 224
type textarea "h"
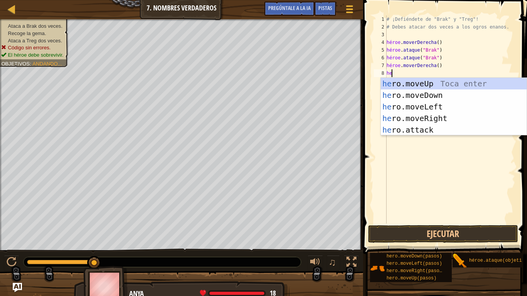
type textarea "her"
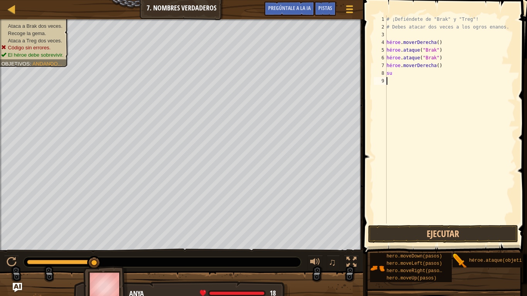
click at [424, 160] on div "# ¡Defiéndete de "Brak" y "Treg"! # Debes atacar dos veces a los ogros enanos. …" at bounding box center [450, 127] width 130 height 224
click at [393, 75] on div "# ¡Defiéndete de "Brak" y "Treg"! # Debes atacar dos veces a los ogros enanos. …" at bounding box center [450, 127] width 130 height 224
type textarea "her"
click at [393, 75] on div "# ¡Defiéndete de "Brak" y "Treg"! # Debes atacar dos veces a los ogros enanos. …" at bounding box center [450, 127] width 130 height 224
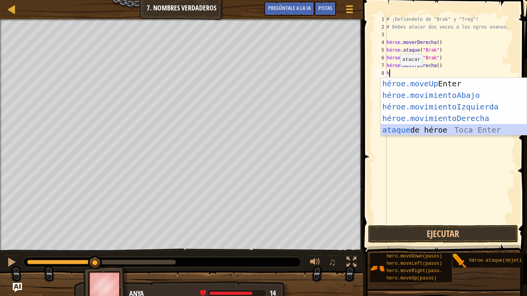
click at [421, 132] on div "héroe.moveUp Toca Enter héroe.movimientoAbajo ​ Toca Enter héroe.movimientoIzqu…" at bounding box center [454, 118] width 146 height 81
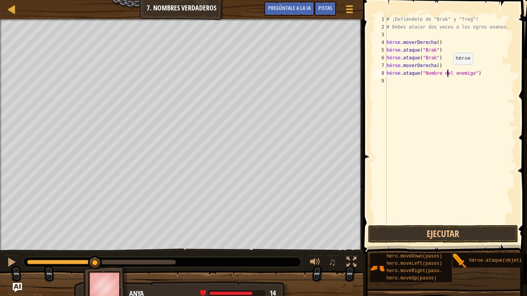
click at [447, 72] on div "# ¡Defiéndete de "Brak" y "Treg"! # Debes atacar dos veces a los ogros enanos. …" at bounding box center [450, 127] width 130 height 224
click at [450, 75] on div "# ¡Defiéndete de "Brak" y "Treg"! # Debes atacar dos veces a los ogros enanos. …" at bounding box center [450, 127] width 130 height 224
click at [450, 72] on div "# ¡Defiéndete de "Brak" y "Treg"! # Debes atacar dos veces a los ogros enanos. …" at bounding box center [450, 127] width 130 height 224
click at [448, 71] on div "# ¡Defiéndete de "Brak" y "Treg"! # Debes atacar dos veces a los ogros enanos. …" at bounding box center [450, 127] width 130 height 224
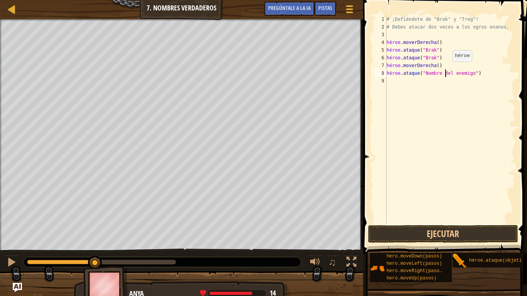
click at [446, 69] on div "# ¡Defiéndete de "Brak" y "Treg"! # Debes atacar dos veces a los ogros enanos. …" at bounding box center [450, 127] width 130 height 224
click at [447, 70] on div "# ¡Defiéndete de "Brak" y "Treg"! # Debes atacar dos veces a los ogros enanos. …" at bounding box center [450, 127] width 130 height 224
click at [450, 73] on div "# ¡Defiéndete de "Brak" y "Treg"! # Debes atacar dos veces a los ogros enanos. …" at bounding box center [450, 127] width 130 height 224
click at [451, 73] on div "# ¡Defiéndete de "Brak" y "Treg"! # Debes atacar dos veces a los ogros enanos. …" at bounding box center [450, 127] width 130 height 224
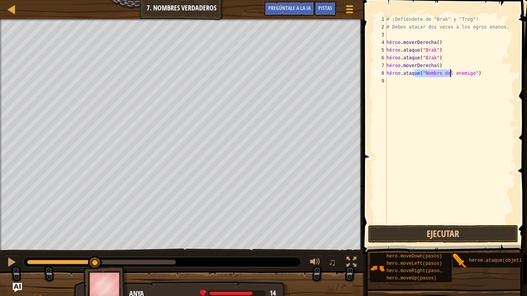
click at [452, 74] on div "# ¡Defiéndete de "Brak" y "Treg"! # Debes atacar dos veces a los ogros enanos. …" at bounding box center [450, 119] width 130 height 208
click at [449, 71] on div "# ¡Defiéndete de "Brak" y "Treg"! # Debes atacar dos veces a los ogros enanos. …" at bounding box center [450, 127] width 130 height 224
type textarea "hero.attack("Enemy Name"Treg)"
click at [465, 88] on div "# ¡Defiéndete de "Brak" y "Treg"! # Debes atacar dos veces a los ogros enanos. …" at bounding box center [450, 127] width 130 height 224
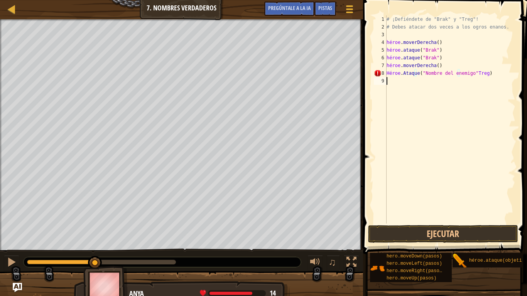
scroll to position [3, 0]
type textarea "h"
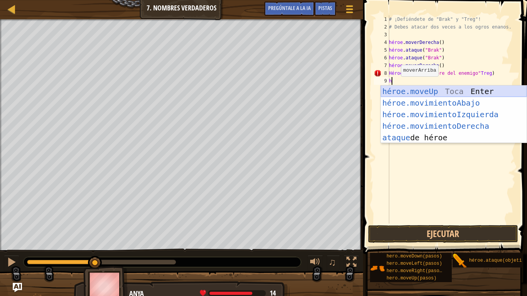
click at [399, 90] on div "héroe.moveUp Toca Enter héroe.movimientoAbajo ​ Toca Enter héroe.movimientoIzqu…" at bounding box center [454, 126] width 146 height 81
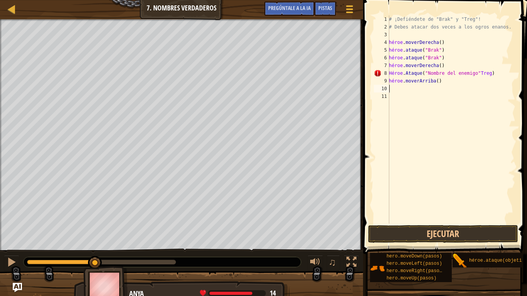
click at [449, 83] on div "# ¡Defiéndete de "Brak" y "Treg"! # Debes atacar dos veces a los ogros enanos. …" at bounding box center [451, 127] width 128 height 224
type textarea "hero.moveUp()"
drag, startPoint x: 448, startPoint y: 81, endPoint x: 388, endPoint y: 81, distance: 59.8
click at [388, 81] on div "hero.moveUp() 1 2 3 4 5 6 7 8 9 10 11 # ¡Defiéndete de "Brak" y "Treg"! # Debes…" at bounding box center [443, 119] width 143 height 208
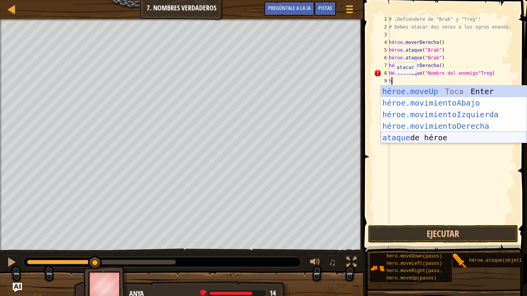
click at [428, 138] on div "héroe.moveUp Toca Enter héroe.movimientoAbajo ​ Toca Enter héroe.movimientoIzqu…" at bounding box center [454, 126] width 146 height 81
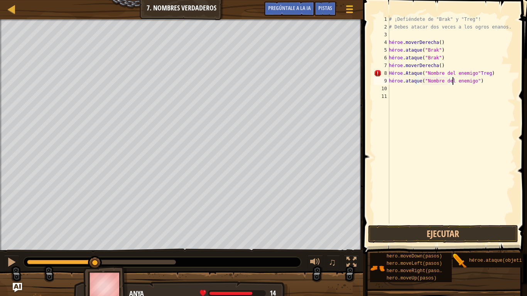
click at [456, 83] on div "# ¡Defiéndete de "Brak" y "Treg"! # Debes atacar dos veces a los ogros enanos. …" at bounding box center [451, 127] width 128 height 224
click at [451, 80] on div "# ¡Defiéndete de "Brak" y "Treg"! # Debes atacar dos veces a los ogros enanos. …" at bounding box center [451, 127] width 128 height 224
click at [452, 81] on div "# ¡Defiéndete de "Brak" y "Treg"! # Debes atacar dos veces a los ogros enanos. …" at bounding box center [451, 127] width 128 height 224
click at [450, 78] on div "# ¡Defiéndete de "Brak" y "Treg"! # Debes atacar dos veces a los ogros enanos. …" at bounding box center [451, 127] width 128 height 224
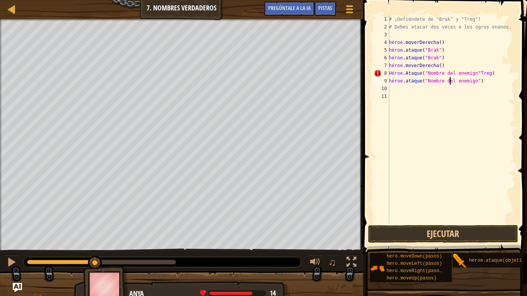
click at [452, 81] on div "# ¡Defiéndete de "Brak" y "Treg"! # Debes atacar dos veces a los ogros enanos. …" at bounding box center [451, 127] width 128 height 224
click at [451, 79] on div "# ¡Defiéndete de "Brak" y "Treg"! # Debes atacar dos veces a los ogros enanos. …" at bounding box center [451, 127] width 128 height 224
click at [502, 234] on button "Ejecutar" at bounding box center [443, 234] width 150 height 18
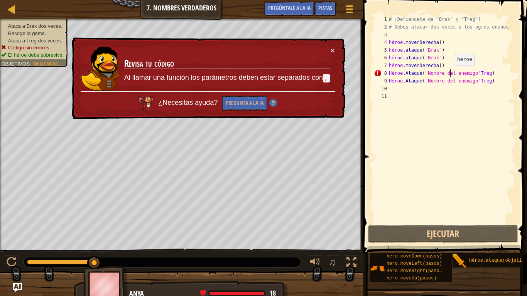
click at [451, 73] on div "# ¡Defiéndete de "Brak" y "Treg"! # Debes atacar dos veces a los ogros enanos. …" at bounding box center [451, 127] width 128 height 224
click at [467, 54] on div "# ¡Defiéndete de "Brak" y "Treg"! # Debes atacar dos veces a los ogros enanos. …" at bounding box center [451, 127] width 128 height 224
click at [330, 50] on div "× Revisa tu código Al llamar una función los parámetros deben estar separados c…" at bounding box center [207, 78] width 275 height 82
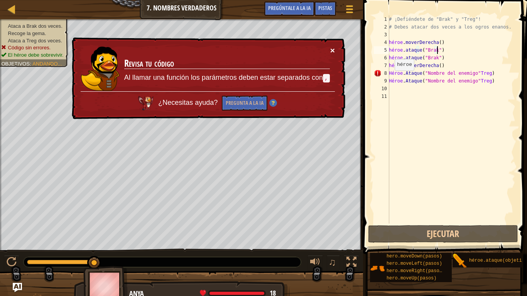
click at [331, 51] on font "×" at bounding box center [332, 50] width 5 height 9
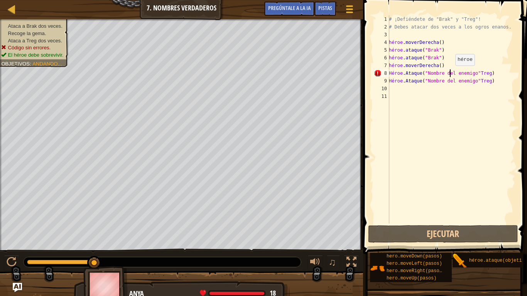
click at [451, 74] on div "# ¡Defiéndete de "Brak" y "Treg"! # Debes atacar dos veces a los ogros enanos. …" at bounding box center [451, 127] width 128 height 224
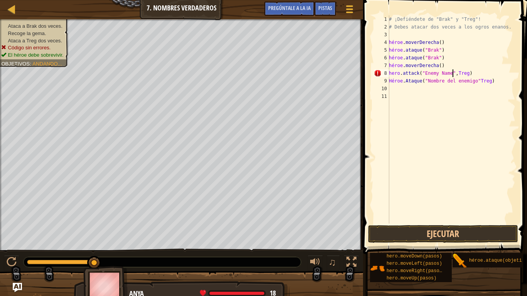
scroll to position [3, 5]
click at [450, 81] on div "# ¡Defiéndete de "Brak" y "Treg"! # Debes atacar dos veces a los ogros enanos. …" at bounding box center [451, 127] width 128 height 224
type textarea "hero.attack("Enemy Name",Treg)"
click at [474, 237] on button "Ejecutar" at bounding box center [443, 234] width 150 height 18
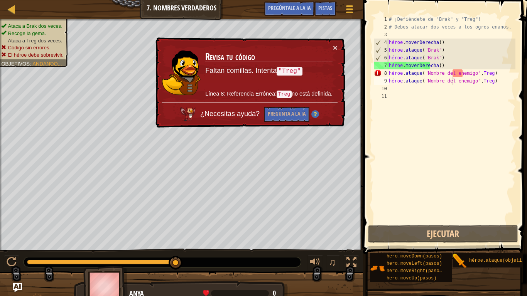
drag, startPoint x: 331, startPoint y: 43, endPoint x: 331, endPoint y: 52, distance: 8.5
click at [331, 47] on td "Revisa tu código Faltan comillas. Intenta "Treg" Línea 8: Referencia Errónea: T…" at bounding box center [269, 73] width 128 height 59
click at [331, 56] on h3 "Revisa tu código" at bounding box center [268, 57] width 127 height 11
click at [411, 135] on div "# ¡Defiéndete de "Brak" y "Treg"! # Debes atacar dos veces a los ogros enanos. …" at bounding box center [451, 127] width 128 height 224
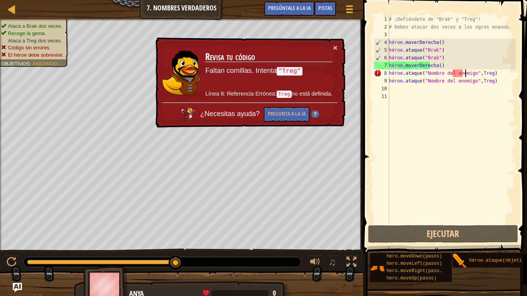
click at [496, 77] on div "# ¡Defiéndete de "Brak" y "Treg"! # Debes atacar dos veces a los ogros enanos. …" at bounding box center [451, 127] width 128 height 224
click at [493, 73] on div "# ¡Defiéndete de "Brak" y "Treg"! # Debes atacar dos veces a los ogros enanos. …" at bounding box center [451, 127] width 128 height 224
click at [492, 73] on div "# ¡Defiéndete de "Brak" y "Treg"! # Debes atacar dos veces a los ogros enanos. …" at bounding box center [451, 127] width 128 height 224
click at [464, 71] on div "# ¡Defiéndete de "Brak" y "Treg"! # Debes atacar dos veces a los ogros enanos. …" at bounding box center [451, 127] width 128 height 224
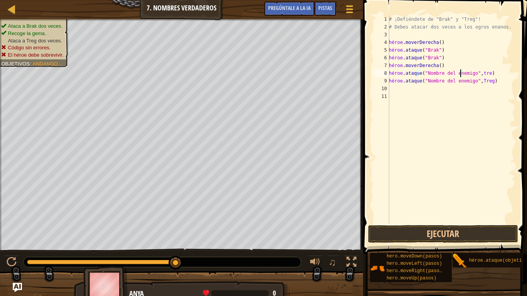
scroll to position [3, 6]
click at [460, 83] on div "# ¡Defiéndete de "Brak" y "Treg"! # Debes atacar dos veces a los ogros enanos. …" at bounding box center [451, 127] width 128 height 224
click at [463, 81] on div "# ¡Defiéndete de "Brak" y "Treg"! # Debes atacar dos veces a los ogros enanos. …" at bounding box center [451, 127] width 128 height 224
click at [464, 80] on div "# ¡Defiéndete de "Brak" y "Treg"! # Debes atacar dos veces a los ogros enanos. …" at bounding box center [451, 127] width 128 height 224
click at [464, 80] on div "# ¡Defiéndete de "Brak" y "Treg"! # Debes atacar dos veces a los ogros enanos. …" at bounding box center [451, 119] width 128 height 208
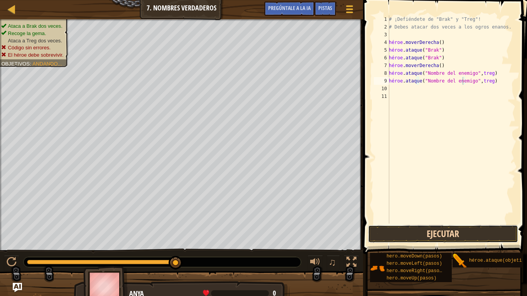
click at [443, 236] on button "Ejecutar" at bounding box center [443, 234] width 150 height 18
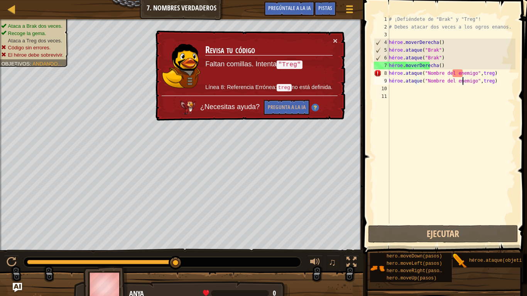
click at [461, 76] on div "# ¡Defiéndete de "Brak" y "Treg"! # Debes atacar dos veces a los ogros enanos. …" at bounding box center [451, 127] width 128 height 224
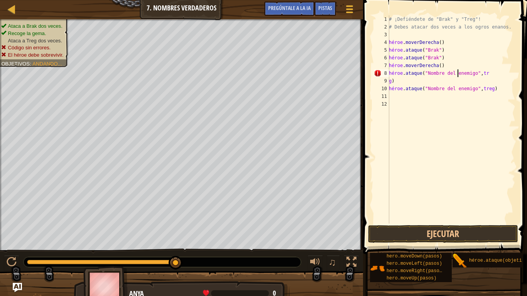
click at [460, 74] on div "# ¡Defiéndete de "Brak" y "Treg"! # Debes atacar dos veces a los ogros enanos. …" at bounding box center [451, 127] width 128 height 224
drag, startPoint x: 460, startPoint y: 74, endPoint x: 455, endPoint y: 74, distance: 5.5
click at [455, 74] on div "# ¡Defiéndete de "Brak" y "Treg"! # Debes atacar dos veces a los ogros enanos. …" at bounding box center [451, 127] width 128 height 224
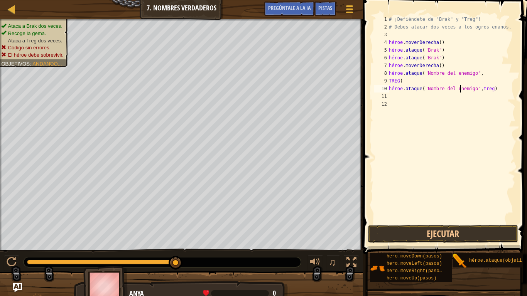
click at [462, 90] on div "# ¡Defiéndete de "Brak" y "Treg"! # Debes atacar dos veces a los ogros enanos. …" at bounding box center [451, 127] width 128 height 224
type textarea "hero.attack("Enemy Namg)"
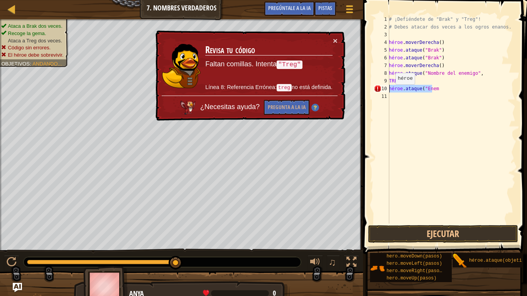
drag, startPoint x: 448, startPoint y: 89, endPoint x: 379, endPoint y: 93, distance: 69.6
click at [378, 93] on div "hero.attack("Enem 1 2 3 4 5 6 7 8 9 10 11 # ¡Defiéndete de "Brak" y "Treg"! # D…" at bounding box center [443, 119] width 143 height 208
type textarea "hero.attack("Enem"
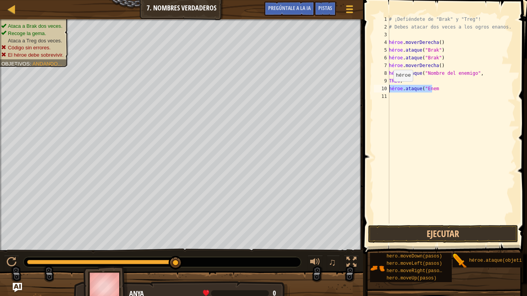
drag, startPoint x: 450, startPoint y: 88, endPoint x: 386, endPoint y: 87, distance: 64.1
click at [385, 88] on div "hero.attack("Enem 1 2 3 4 5 6 7 8 9 10 11 # ¡Defiéndete de "Brak" y "Treg"! # D…" at bounding box center [443, 119] width 143 height 208
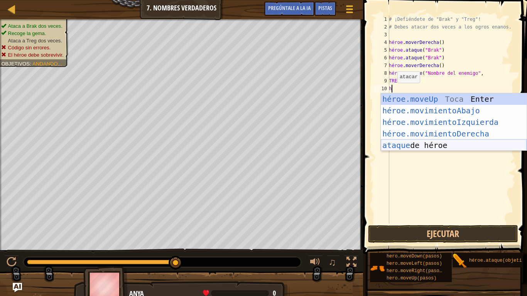
click at [439, 144] on div "héroe.moveUp Toca Enter héroe.movimientoAbajo ​ Toca Enter héroe.movimientoIzqu…" at bounding box center [454, 133] width 146 height 81
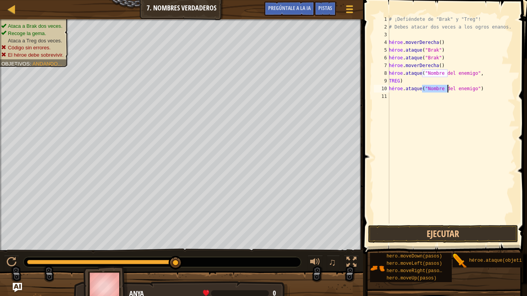
click at [490, 84] on div "# ¡Defiéndete de "Brak" y "Treg"! # Debes atacar dos veces a los ogros enanos. …" at bounding box center [451, 127] width 128 height 224
click at [490, 91] on div "# ¡Defiéndete de "Brak" y "Treg"! # Debes atacar dos veces a los ogros enanos. …" at bounding box center [451, 127] width 128 height 224
type textarea "hero.attack("Enemy Name")"
click at [462, 90] on div "# ¡Defiéndete de "Brak" y "Treg"! # Debes atacar dos veces a los ogros enanos. …" at bounding box center [451, 127] width 128 height 224
click at [460, 90] on div "# ¡Defiéndete de "Brak" y "Treg"! # Debes atacar dos veces a los ogros enanos. …" at bounding box center [451, 127] width 128 height 224
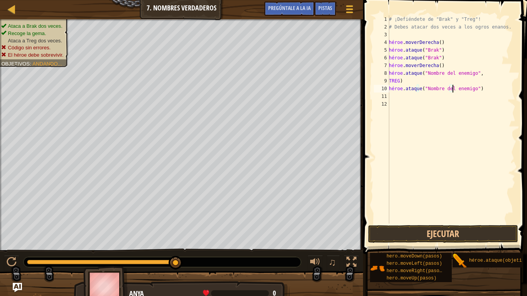
click at [459, 89] on div "# ¡Defiéndete de "Brak" y "Treg"! # Debes atacar dos veces a los ogros enanos. …" at bounding box center [451, 127] width 128 height 224
click at [460, 90] on div "# ¡Defiéndete de "Brak" y "Treg"! # Debes atacar dos veces a los ogros enanos. …" at bounding box center [451, 127] width 128 height 224
click at [462, 90] on div "# ¡Defiéndete de "Brak" y "Treg"! # Debes atacar dos veces a los ogros enanos. …" at bounding box center [451, 127] width 128 height 224
click at [461, 89] on div "# ¡Defiéndete de "Brak" y "Treg"! # Debes atacar dos veces a los ogros enanos. …" at bounding box center [451, 127] width 128 height 224
drag, startPoint x: 482, startPoint y: 90, endPoint x: 452, endPoint y: 92, distance: 30.6
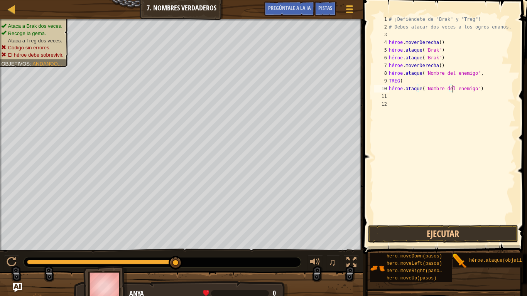
click at [452, 92] on div "# ¡Defiéndete de "Brak" y "Treg"! # Debes atacar dos veces a los ogros enanos. …" at bounding box center [451, 127] width 128 height 224
drag, startPoint x: 452, startPoint y: 90, endPoint x: 462, endPoint y: 88, distance: 9.4
click at [458, 89] on div "# ¡Defiéndete de "Brak" y "Treg"! # Debes atacar dos veces a los ogros enanos. …" at bounding box center [451, 127] width 128 height 224
click at [462, 88] on div "# ¡Defiéndete de "Brak" y "Treg"! # Debes atacar dos veces a los ogros enanos. …" at bounding box center [451, 127] width 128 height 224
click at [451, 88] on div "# ¡Defiéndete de "Brak" y "Treg"! # Debes atacar dos veces a los ogros enanos. …" at bounding box center [451, 127] width 128 height 224
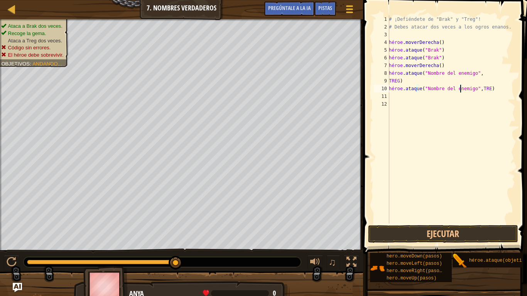
scroll to position [3, 6]
click at [470, 226] on button "Ejecutar" at bounding box center [443, 234] width 150 height 18
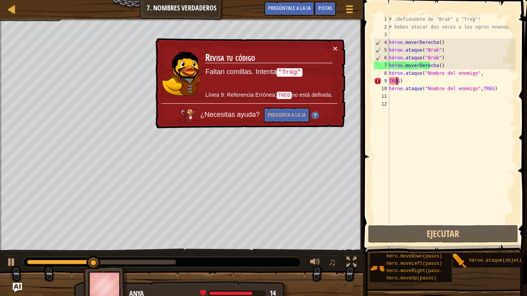
click at [397, 82] on div "# ¡Defiéndete de "Brak" y "Treg"! # Debes atacar dos veces a los ogros enanos. …" at bounding box center [451, 127] width 128 height 224
click at [400, 82] on div "# ¡Defiéndete de "Brak" y "Treg"! # Debes atacar dos veces a los ogros enanos. …" at bounding box center [451, 127] width 128 height 224
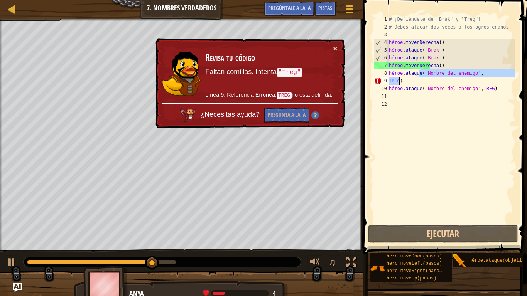
drag, startPoint x: 400, startPoint y: 82, endPoint x: 387, endPoint y: 82, distance: 12.3
click at [387, 82] on div "TREG) 1 2 3 4 5 6 7 8 9 10 11 12 # ¡Defiéndete de "Brak" y "Treg"! # Debes atac…" at bounding box center [443, 119] width 143 height 208
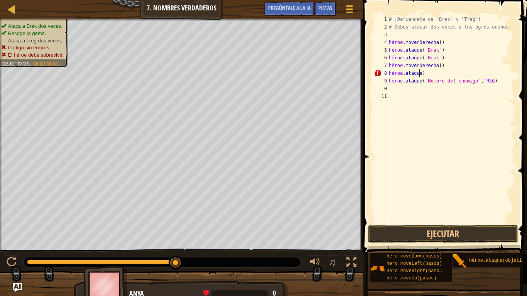
click at [435, 73] on div "# ¡Defiéndete de "Brak" y "Treg"! # Debes atacar dos veces a los ogros enanos. …" at bounding box center [451, 127] width 128 height 224
click at [430, 74] on div "# ¡Defiéndete de "Brak" y "Treg"! # Debes atacar dos veces a los ogros enanos. …" at bounding box center [451, 127] width 128 height 224
click at [422, 74] on div "# ¡Defiéndete de "Brak" y "Treg"! # Debes atacar dos veces a los ogros enanos. …" at bounding box center [451, 127] width 128 height 224
click at [426, 74] on div "# ¡Defiéndete de "Brak" y "Treg"! # Debes atacar dos veces a los ogros enanos. …" at bounding box center [451, 127] width 128 height 224
click at [433, 71] on div "# ¡Defiéndete de "Brak" y "Treg"! # Debes atacar dos veces a los ogros enanos. …" at bounding box center [451, 127] width 128 height 224
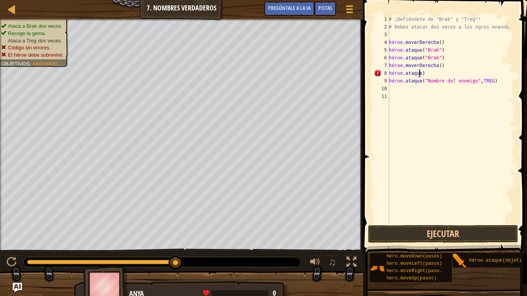
click at [433, 73] on div "# ¡Defiéndete de "Brak" y "Treg"! # Debes atacar dos veces a los ogros enanos. …" at bounding box center [451, 127] width 128 height 224
click at [433, 74] on div "# ¡Defiéndete de "Brak" y "Treg"! # Debes atacar dos veces a los ogros enanos. …" at bounding box center [451, 127] width 128 height 224
type textarea "h"
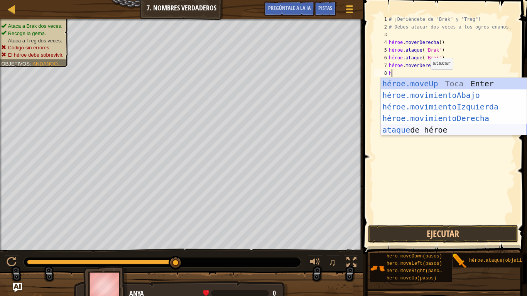
click at [413, 130] on div "héroe.moveUp Toca Enter héroe.movimientoAbajo ​ Toca Enter héroe.movimientoIzqu…" at bounding box center [454, 118] width 146 height 81
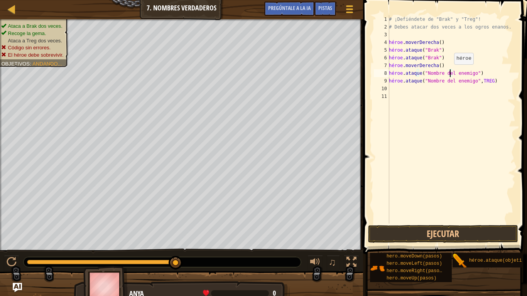
click at [450, 72] on div "# ¡Defiéndete de "Brak" y "Treg"! # Debes atacar dos veces a los ogros enanos. …" at bounding box center [451, 127] width 128 height 224
click at [452, 74] on div "# ¡Defiéndete de "Brak" y "Treg"! # Debes atacar dos veces a los ogros enanos. …" at bounding box center [451, 127] width 128 height 224
click at [450, 74] on div "# ¡Defiéndete de "Brak" y "Treg"! # Debes atacar dos veces a los ogros enanos. …" at bounding box center [451, 127] width 128 height 224
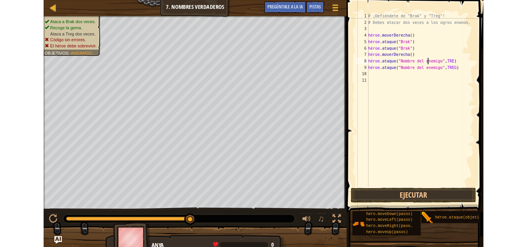
scroll to position [3, 6]
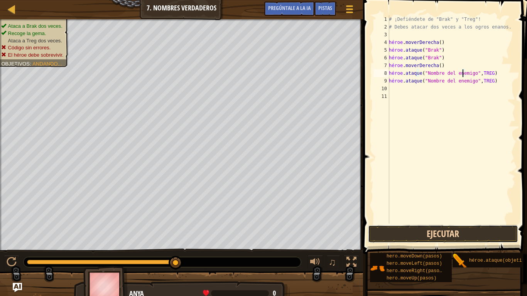
click at [477, 233] on button "Ejecutar" at bounding box center [443, 234] width 150 height 18
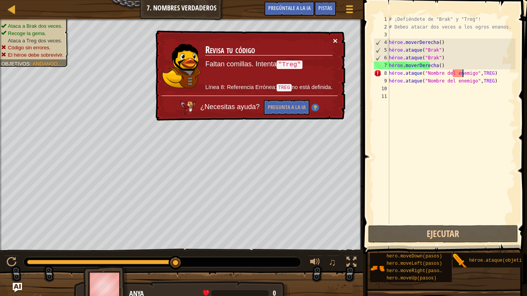
click at [335, 37] on font "×" at bounding box center [335, 41] width 5 height 9
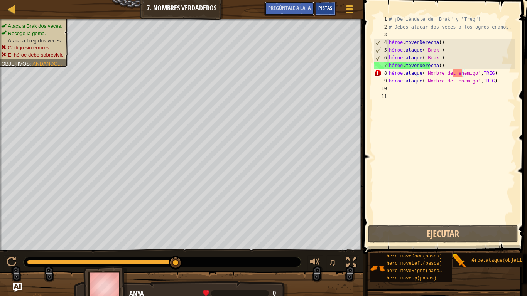
click at [315, 3] on div "Menú del Juego Listo Pistas Pregúntale a la IA" at bounding box center [309, 11] width 99 height 18
click at [325, 7] on div "Pistas" at bounding box center [326, 9] width 22 height 14
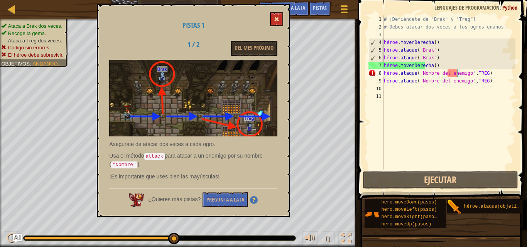
click at [274, 17] on div "Pistas 1 1 / 2 Del mes próximo Asegúrate de atacar dos veces a cada ogro. Usa e…" at bounding box center [193, 111] width 193 height 214
click at [275, 18] on span at bounding box center [276, 19] width 5 height 5
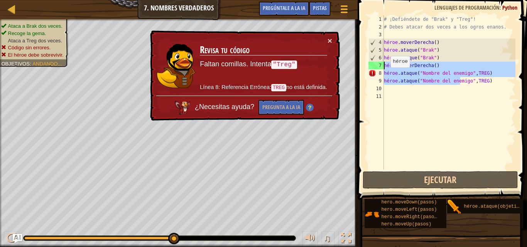
drag, startPoint x: 505, startPoint y: 83, endPoint x: 361, endPoint y: 65, distance: 145.0
click at [361, 65] on div "hero.attack("Enemy Name",TREG) 1 2 3 4 5 6 7 8 9 10 11 # ¡Defiéndete de "Brak" …" at bounding box center [441, 115] width 172 height 223
type textarea "hero.moveRight() hero.attack("Enemy Name",TREG)"
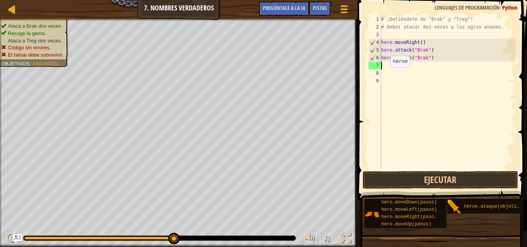
scroll to position [3, 0]
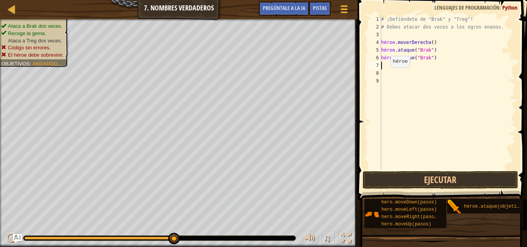
type textarea "h"
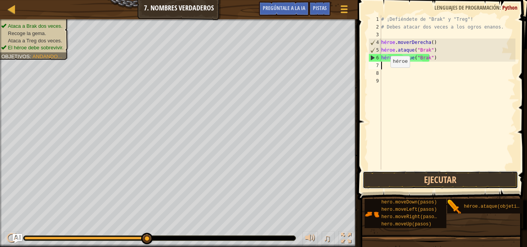
drag, startPoint x: 378, startPoint y: 177, endPoint x: 379, endPoint y: 156, distance: 21.6
click at [379, 156] on div "[PHONE_NUMBER] ¡Defiéndete de "Brak" y "Treg"! # Debes atacar dos veces a los o…" at bounding box center [441, 115] width 172 height 223
click at [382, 184] on button "Ejecutar" at bounding box center [440, 180] width 155 height 18
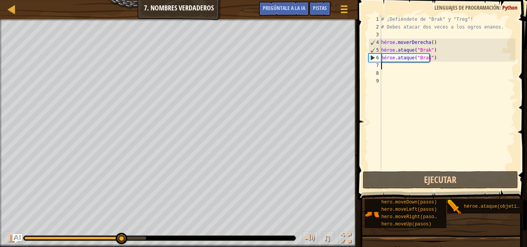
type textarea "h"
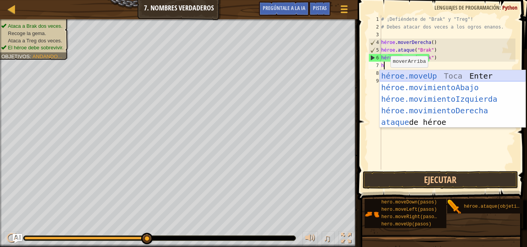
click at [422, 79] on div "héroe.moveUp Toca Enter héroe.movimientoAbajo ​ Toca Enter héroe.movimientoIzqu…" at bounding box center [453, 110] width 146 height 81
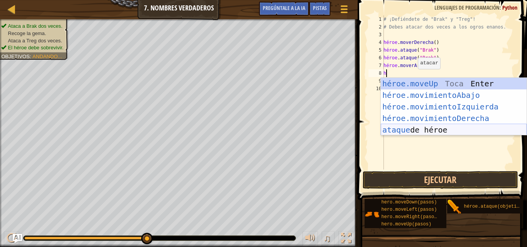
click at [447, 129] on div "héroe.moveUp Toca Enter héroe.movimientoAbajo ​ Toca Enter héroe.movimientoIzqu…" at bounding box center [454, 118] width 146 height 81
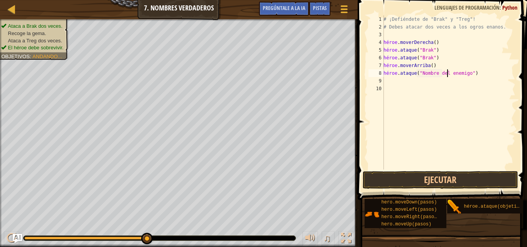
click at [478, 74] on div "# ¡Defiéndete de "Brak" y "Treg"! # Debes atacar dos veces a los ogros enanos. …" at bounding box center [449, 100] width 134 height 170
drag, startPoint x: 478, startPoint y: 74, endPoint x: 477, endPoint y: 69, distance: 4.7
click at [477, 69] on div "# ¡Defiéndete de "Brak" y "Treg"! # Debes atacar dos veces a los ogros enanos. …" at bounding box center [449, 100] width 134 height 170
click at [473, 73] on div "# ¡Defiéndete de "Brak" y "Treg"! # Debes atacar dos veces a los ogros enanos. …" at bounding box center [449, 100] width 134 height 170
click at [475, 72] on div "# ¡Defiéndete de "Brak" y "Treg"! # Debes atacar dos veces a los ogros enanos. …" at bounding box center [449, 100] width 134 height 170
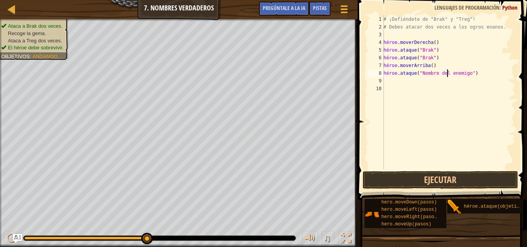
click at [477, 72] on div "# ¡Defiéndete de "Brak" y "Treg"! # Debes atacar dos veces a los ogros enanos. …" at bounding box center [449, 100] width 134 height 170
click at [477, 73] on div "# ¡Defiéndete de "Brak" y "Treg"! # Debes atacar dos veces a los ogros enanos. …" at bounding box center [449, 100] width 134 height 170
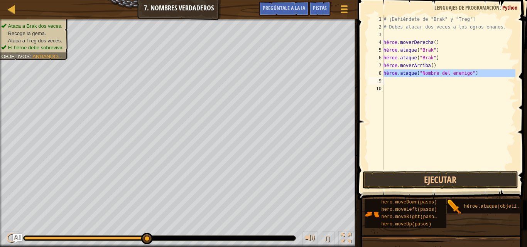
click at [477, 73] on div "# ¡Defiéndete de "Brak" y "Treg"! # Debes atacar dos veces a los ogros enanos. …" at bounding box center [449, 100] width 134 height 170
type textarea "hero.attack("Enemy Name")"
click at [477, 73] on div "# ¡Defiéndete de "Brak" y "Treg"! # Debes atacar dos veces a los ogros enanos. …" at bounding box center [449, 100] width 134 height 170
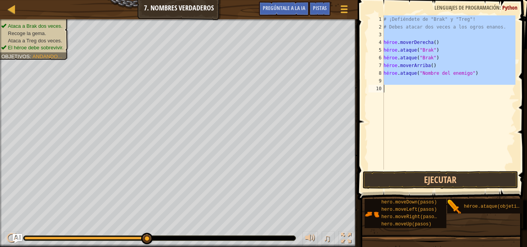
click at [477, 73] on div "# ¡Defiéndete de "Brak" y "Treg"! # Debes atacar dos veces a los ogros enanos. …" at bounding box center [449, 100] width 134 height 170
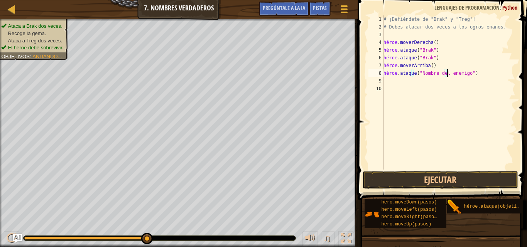
click at [477, 73] on div "# ¡Defiéndete de "Brak" y "Treg"! # Debes atacar dos veces a los ogros enanos. …" at bounding box center [449, 100] width 134 height 170
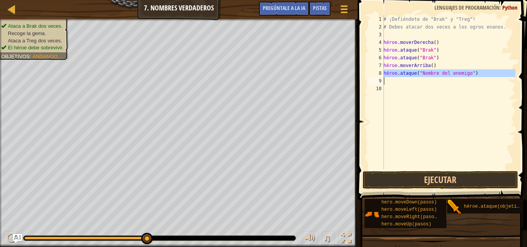
click at [477, 73] on div "# ¡Defiéndete de "Brak" y "Treg"! # Debes atacar dos veces a los ogros enanos. …" at bounding box center [449, 92] width 134 height 154
click at [477, 73] on div "# ¡Defiéndete de "Brak" y "Treg"! # Debes atacar dos veces a los ogros enanos. …" at bounding box center [449, 100] width 134 height 170
type textarea "hero.attack("Enemy Name")"
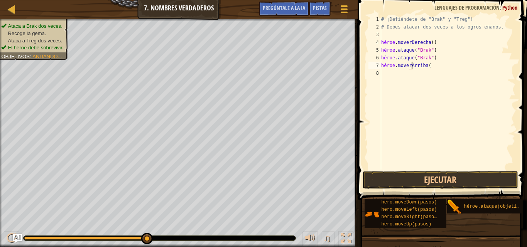
type textarea "hero.moveUp"
click at [449, 69] on div "# ¡Defiéndete de "Brak" y "Treg"! # Debes atacar dos veces a los ogros enanos. …" at bounding box center [448, 100] width 136 height 170
click at [450, 68] on div "# ¡Defiéndete de "Brak" y "Treg"! # Debes atacar dos veces a los ogros enanos. …" at bounding box center [448, 100] width 136 height 170
click at [451, 66] on div "# ¡Defiéndete de "Brak" y "Treg"! # Debes atacar dos veces a los ogros enanos. …" at bounding box center [448, 100] width 136 height 170
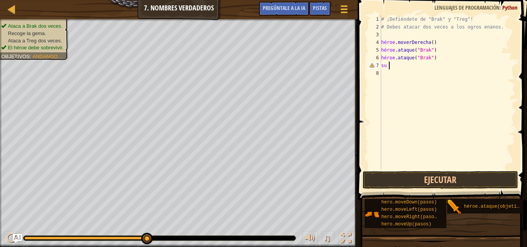
type textarea "h"
drag, startPoint x: 383, startPoint y: 69, endPoint x: 379, endPoint y: 63, distance: 7.3
click at [379, 63] on div "7" at bounding box center [375, 66] width 13 height 8
paste textarea "hero.moveRight(3)"
type textarea "hero.moveRight(3)"
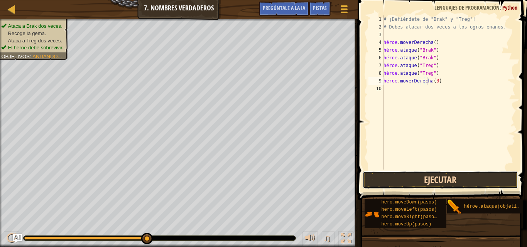
click at [428, 180] on button "Ejecutar" at bounding box center [440, 180] width 155 height 18
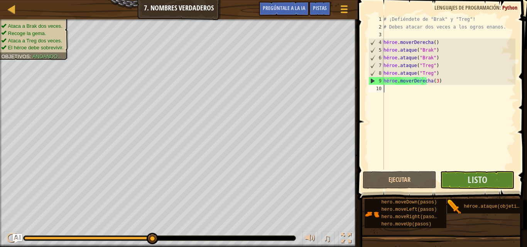
click at [443, 103] on div "# ¡Defiéndete de "Brak" y "Treg"! # Debes atacar dos veces a los ogros enanos. …" at bounding box center [449, 100] width 134 height 170
type textarea "h"
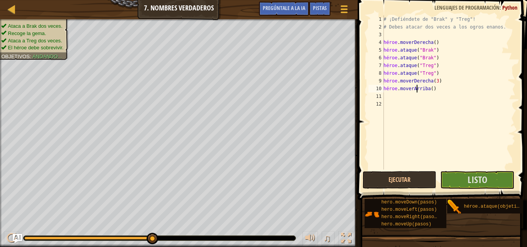
click at [440, 92] on div "# ¡Defiéndete de "Brak" y "Treg"! # Debes atacar dos veces a los ogros enanos. …" at bounding box center [449, 100] width 134 height 170
click at [442, 89] on div "# ¡Defiéndete de "Brak" y "Treg"! # Debes atacar dos veces a los ogros enanos. …" at bounding box center [449, 100] width 134 height 170
drag, startPoint x: 442, startPoint y: 89, endPoint x: 437, endPoint y: 86, distance: 5.9
click at [439, 87] on div "# ¡Defiéndete de "Brak" y "Treg"! # Debes atacar dos veces a los ogros enanos. …" at bounding box center [449, 100] width 134 height 170
click at [437, 86] on div "# ¡Defiéndete de "Brak" y "Treg"! # Debes atacar dos veces a los ogros enanos. …" at bounding box center [449, 92] width 134 height 154
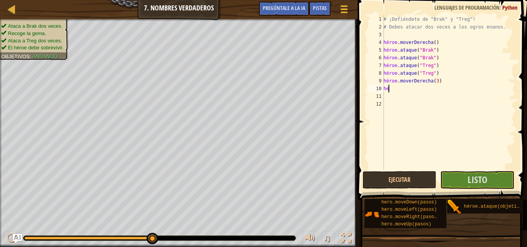
type textarea "h"
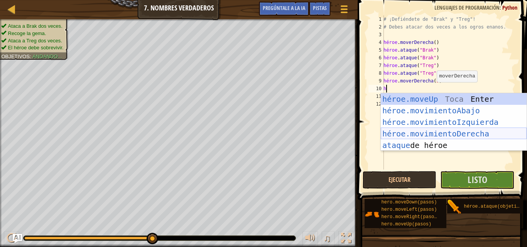
click at [442, 133] on div "héroe.moveUp Toca Enter héroe.movimientoAbajo ​ Toca Enter héroe.movimientoIzqu…" at bounding box center [454, 133] width 146 height 81
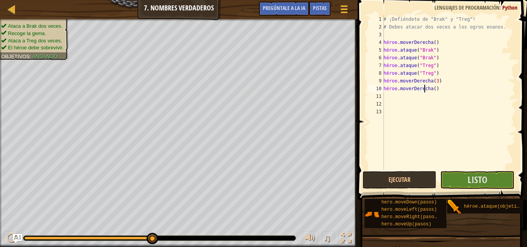
click at [441, 87] on div "# ¡Defiéndete de "Brak" y "Treg"! # Debes atacar dos veces a los ogros enanos. …" at bounding box center [449, 100] width 134 height 170
type textarea "hero.moveRight()"
click at [441, 88] on div "# ¡Defiéndete de "Brak" y "Treg"! # Debes atacar dos veces a los ogros enanos. …" at bounding box center [449, 100] width 134 height 170
click at [442, 90] on div "# ¡Defiéndete de "Brak" y "Treg"! # Debes atacar dos veces a los ogros enanos. …" at bounding box center [449, 100] width 134 height 170
click at [446, 92] on div "# ¡Defiéndete de "Brak" y "Treg"! # Debes atacar dos veces a los ogros enanos. …" at bounding box center [449, 100] width 134 height 170
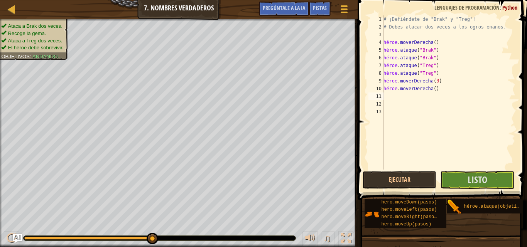
click at [435, 99] on div "# ¡Defiéndete de "Brak" y "Treg"! # Debes atacar dos veces a los ogros enanos. …" at bounding box center [449, 100] width 134 height 170
type textarea "h"
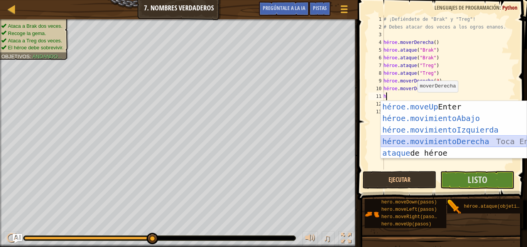
click at [430, 137] on div "héroe.moveUp Toca Enter héroe.movimientoAbajo ​ Toca Enter héroe.movimientoIzqu…" at bounding box center [454, 141] width 146 height 81
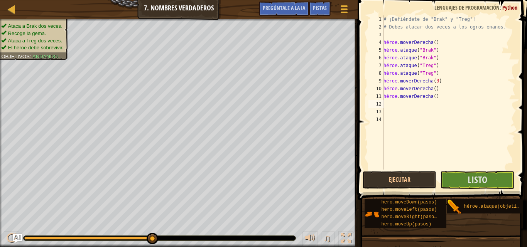
type textarea "h"
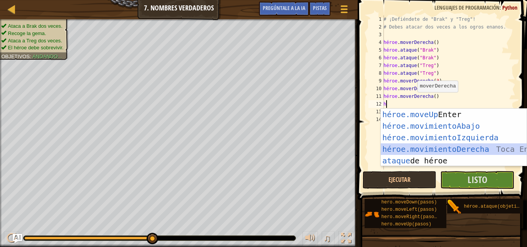
click at [426, 146] on div "héroe.moveUp Toca Enter héroe.movimientoAbajo ​ Toca Enter héroe.movimientoIzqu…" at bounding box center [454, 149] width 146 height 81
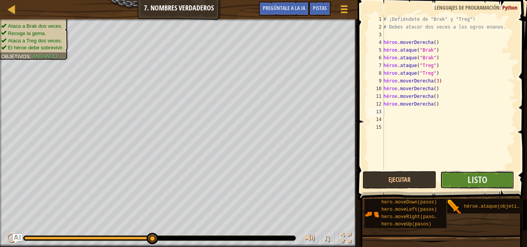
click at [452, 176] on button "Listo" at bounding box center [477, 180] width 74 height 18
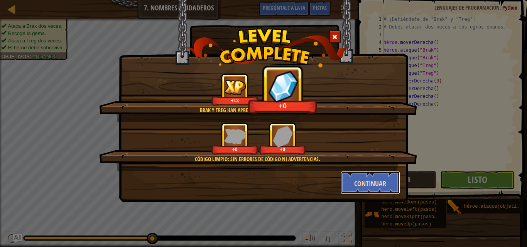
click at [380, 174] on button "Continuar" at bounding box center [371, 182] width 60 height 23
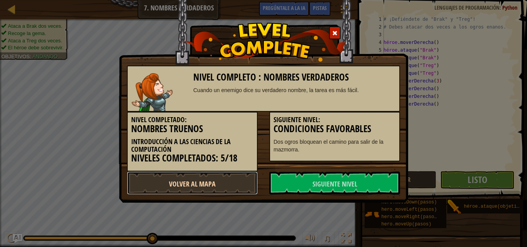
click at [228, 181] on link "Volver al mapa" at bounding box center [192, 183] width 131 height 23
select select "es-419"
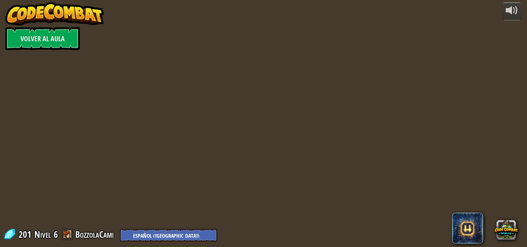
select select "es-419"
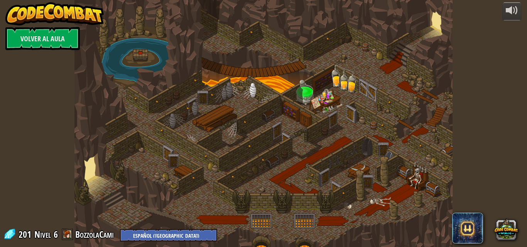
select select "es-419"
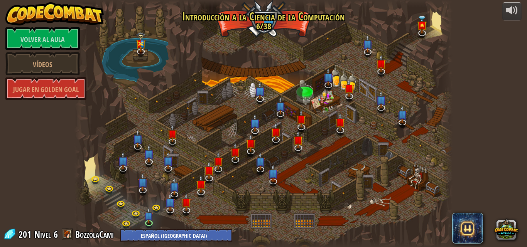
select select "es-419"
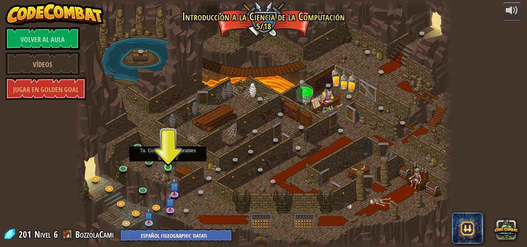
click at [166, 168] on img at bounding box center [168, 157] width 9 height 20
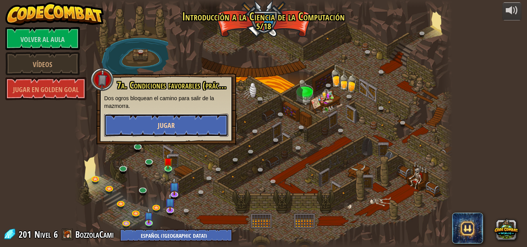
click at [175, 127] on button "Jugar" at bounding box center [166, 125] width 124 height 23
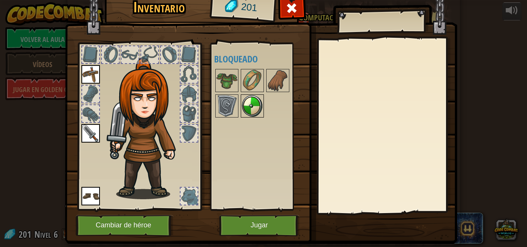
click at [257, 105] on img at bounding box center [253, 106] width 22 height 22
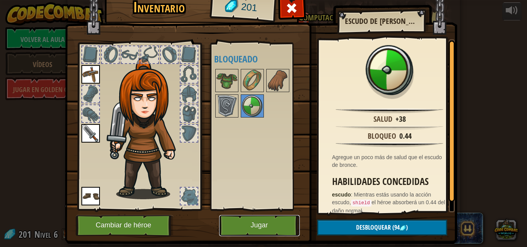
click at [275, 230] on button "Jugar" at bounding box center [259, 225] width 81 height 21
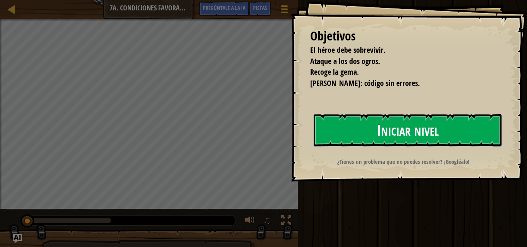
click at [352, 133] on button "Iniciar nivel" at bounding box center [408, 130] width 188 height 32
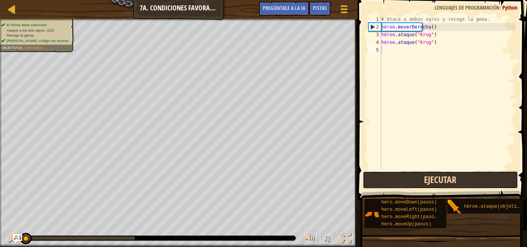
click at [435, 177] on button "Ejecutar" at bounding box center [440, 180] width 155 height 18
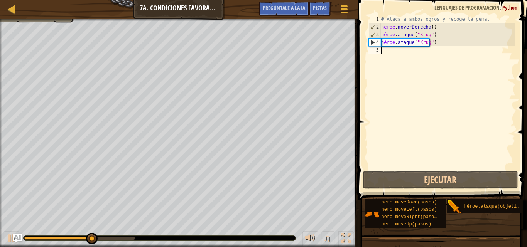
type textarea "h"
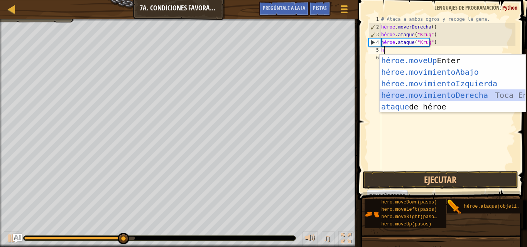
click at [419, 90] on div "héroe.moveUp Toca Enter héroe.movimientoAbajo ​ Toca Enter héroe.movimientoIzqu…" at bounding box center [453, 95] width 146 height 81
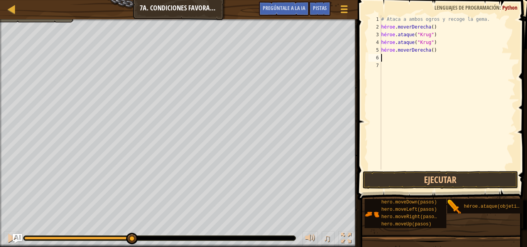
type textarea "h"
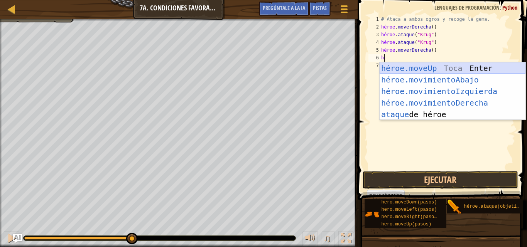
click at [436, 69] on div "héroe.moveUp Toca Enter héroe.movimientoAbajo ​ Toca Enter héroe.movimientoIzqu…" at bounding box center [453, 103] width 146 height 81
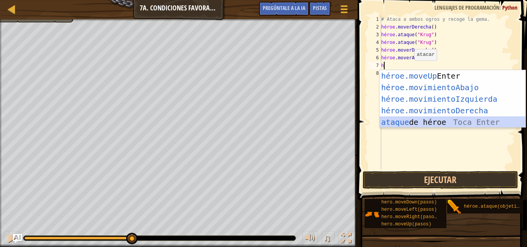
click at [402, 120] on div "héroe.moveUp Toca Enter héroe.movimientoAbajo ​ Toca Enter héroe.movimientoIzqu…" at bounding box center [453, 110] width 146 height 81
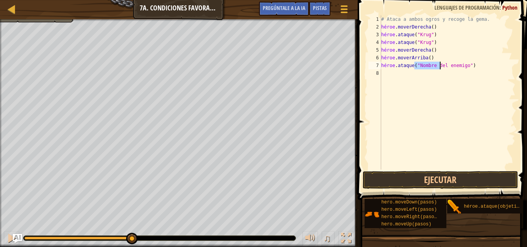
click at [470, 62] on div "# Ataca a ambos ogros y recoge la gema. héroe . moverDerecha ( ) héroe . ataque…" at bounding box center [448, 100] width 136 height 170
click at [476, 68] on div "# Ataca a ambos ogros y recoge la gema. héroe . moverDerecha ( ) héroe . ataque…" at bounding box center [448, 100] width 136 height 170
click at [474, 64] on div "# Ataca a ambos ogros y recoge la gema. héroe . moverDerecha ( ) héroe . ataque…" at bounding box center [448, 100] width 136 height 170
click at [441, 64] on div "# Ataca a ambos ogros y recoge la gema. héroe . moverDerecha ( ) héroe . ataque…" at bounding box center [448, 100] width 136 height 170
click at [443, 66] on div "# Ataca a ambos ogros y recoge la gema. héroe . moverDerecha ( ) héroe . ataque…" at bounding box center [448, 100] width 136 height 170
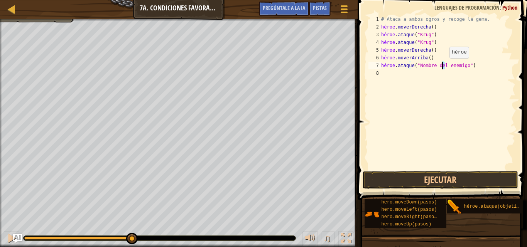
click at [443, 66] on div "# Ataca a ambos ogros y recoge la gema. héroe . moverDerecha ( ) héroe . ataque…" at bounding box center [448, 100] width 136 height 170
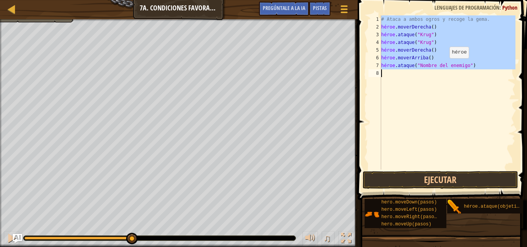
type textarea "hero.attack("Enemy Name")"
click at [447, 88] on div "# Ataca a ambos ogros y recoge la gema. héroe . moverDerecha ( ) héroe . ataque…" at bounding box center [448, 92] width 136 height 154
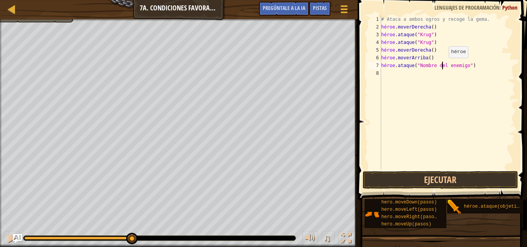
click at [442, 66] on div "# Ataca a ambos ogros y recoge la gema. héroe . moverDerecha ( ) héroe . ataque…" at bounding box center [448, 100] width 136 height 170
click at [444, 66] on div "# Ataca a ambos ogros y recoge la gema. héroe . moverDerecha ( ) héroe . ataque…" at bounding box center [448, 100] width 136 height 170
click at [443, 66] on div "# Ataca a ambos ogros y recoge la gema. héroe . moverDerecha ( ) héroe . ataque…" at bounding box center [448, 100] width 136 height 170
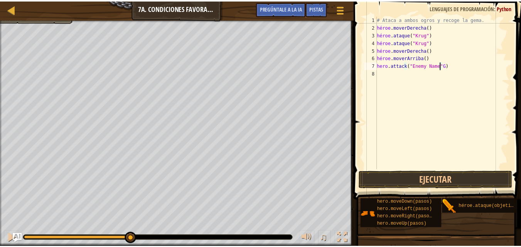
scroll to position [3, 5]
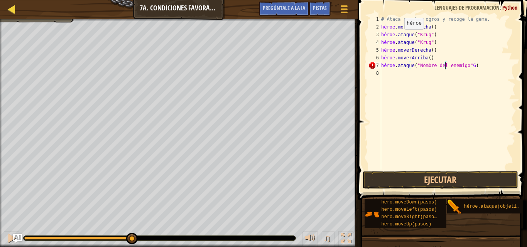
type textarea "hero.attack("Enemy Name"G)"
click at [10, 8] on div at bounding box center [12, 9] width 10 height 10
select select "es-419"
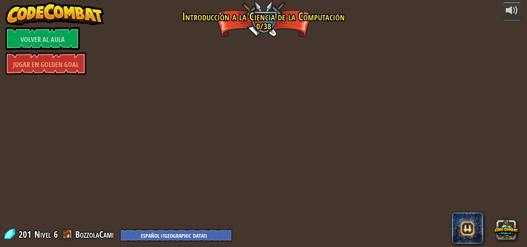
select select "es-419"
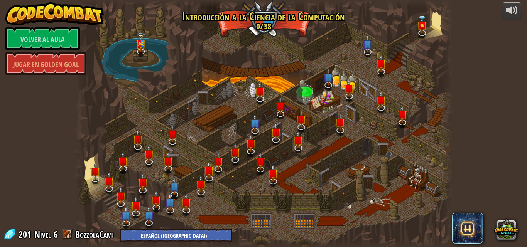
select select "es-419"
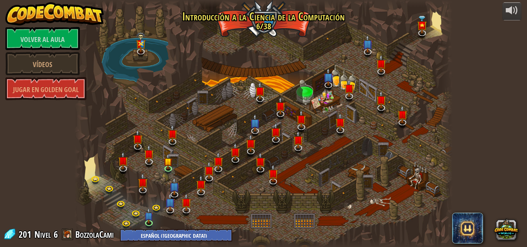
select select "es-419"
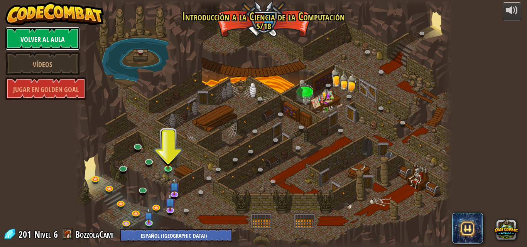
click at [49, 35] on font "Volver al aula" at bounding box center [42, 40] width 44 height 10
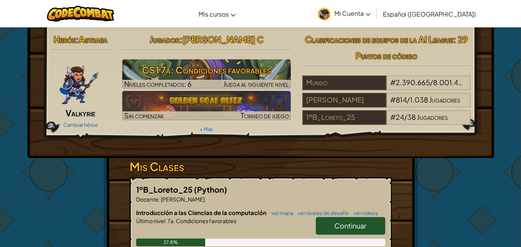
click at [353, 13] on span "Mi Cuenta" at bounding box center [353, 13] width 36 height 8
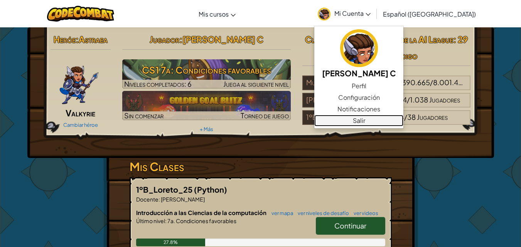
click at [367, 122] on link "Salir" at bounding box center [359, 121] width 89 height 12
